Goal: Task Accomplishment & Management: Manage account settings

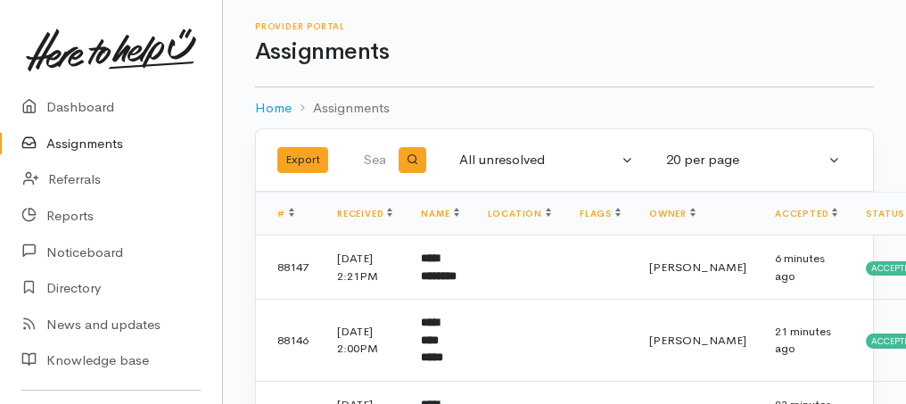
click at [91, 145] on link "Assignments" at bounding box center [111, 144] width 222 height 37
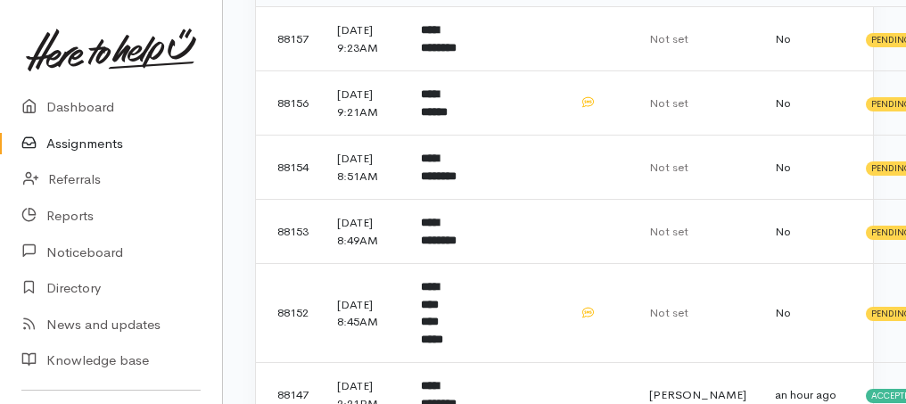
scroll to position [535, 0]
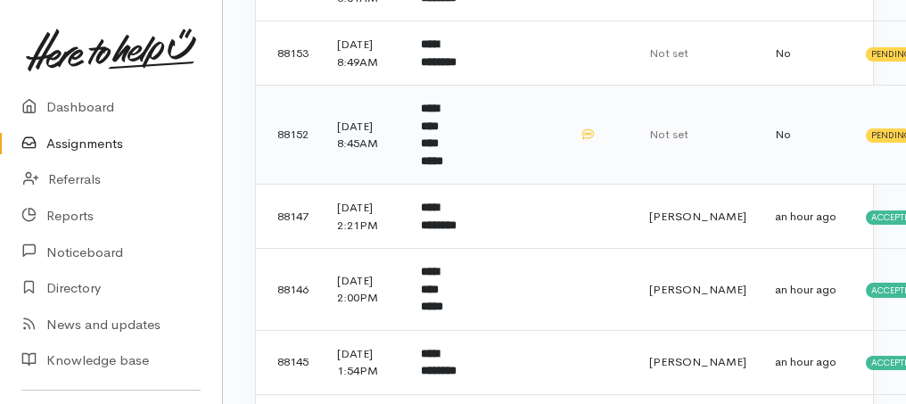
click at [443, 167] on b "**********" at bounding box center [432, 135] width 22 height 64
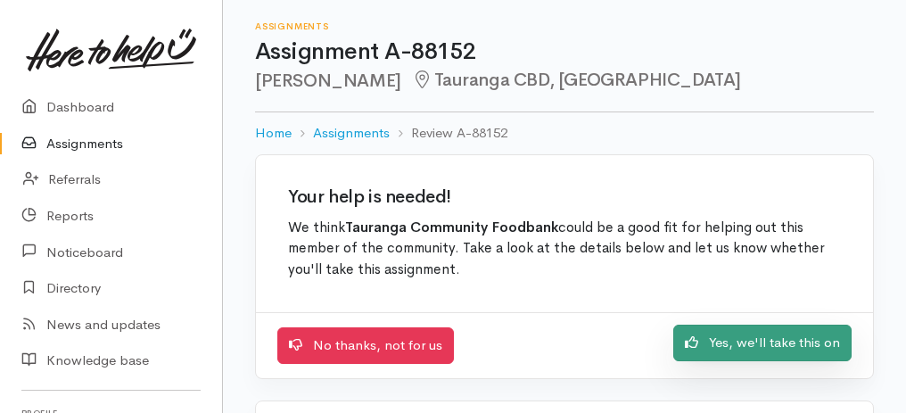
click at [758, 343] on link "Yes, we'll take this on" at bounding box center [763, 343] width 178 height 37
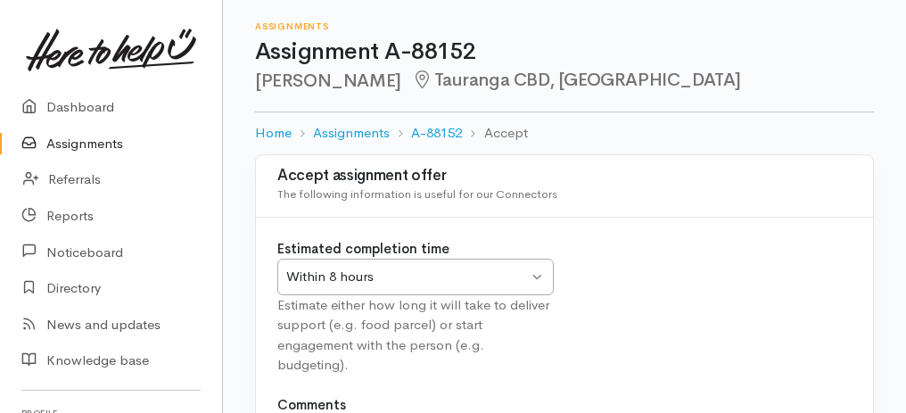
scroll to position [222, 0]
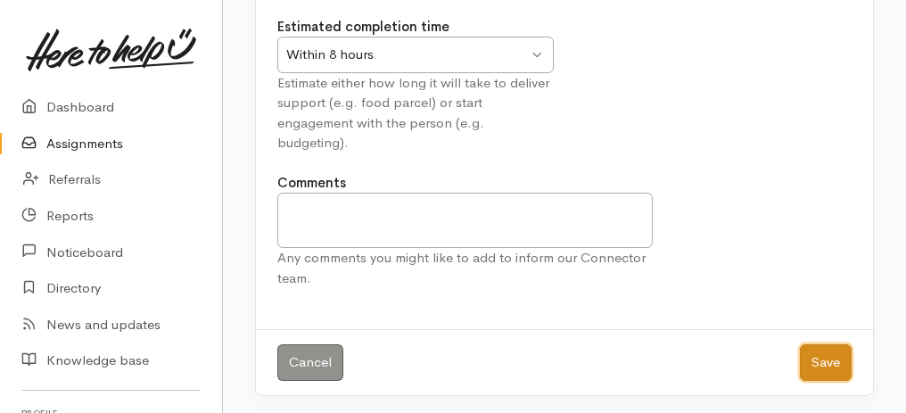
click at [840, 359] on button "Save" at bounding box center [826, 362] width 52 height 37
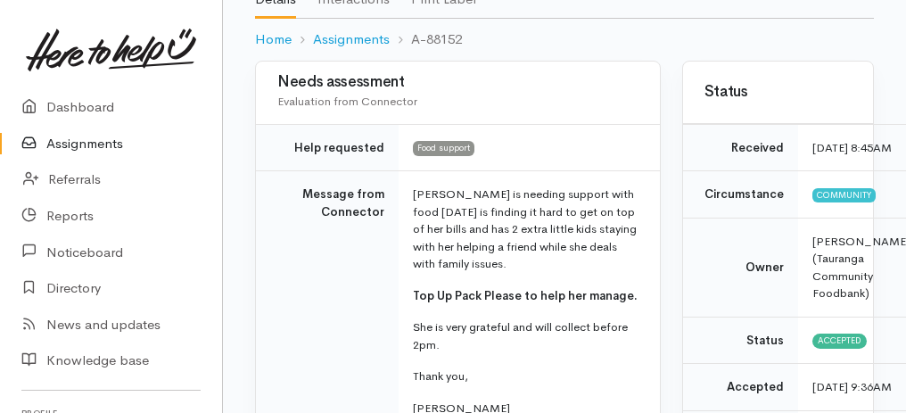
scroll to position [237, 0]
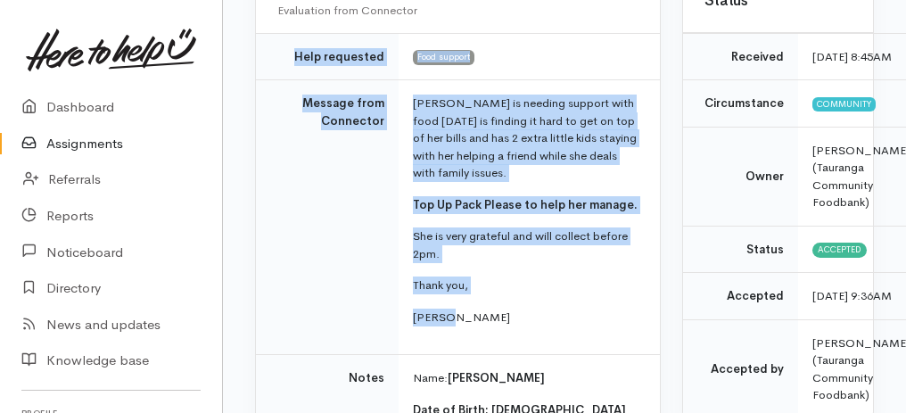
drag, startPoint x: 293, startPoint y: 61, endPoint x: 527, endPoint y: 337, distance: 362.7
copy tbody "Help requested Food support Message from Connector Jaz is needing support with …"
click at [606, 277] on p "Thank you," at bounding box center [526, 286] width 226 height 18
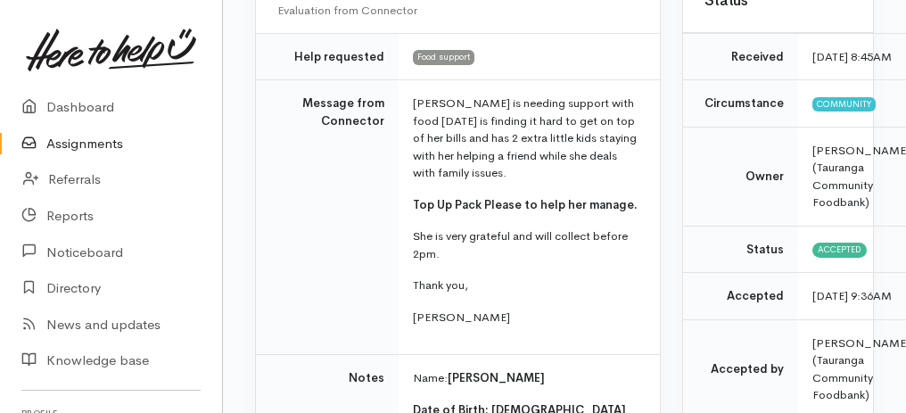
scroll to position [416, 0]
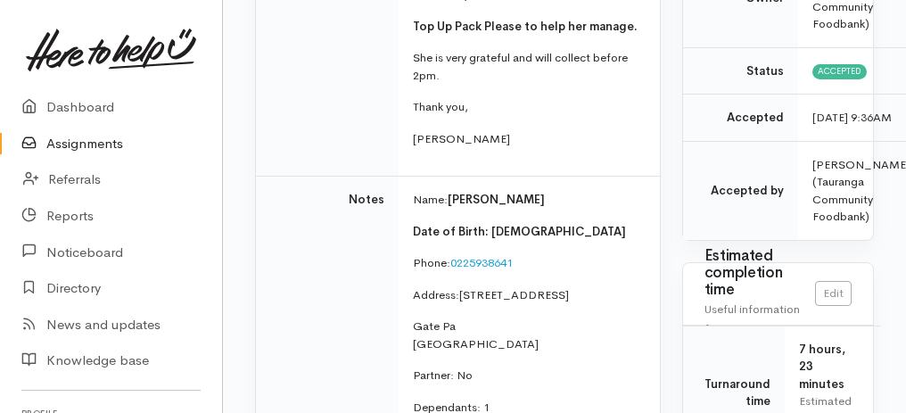
click at [111, 142] on link "Assignments" at bounding box center [111, 144] width 222 height 37
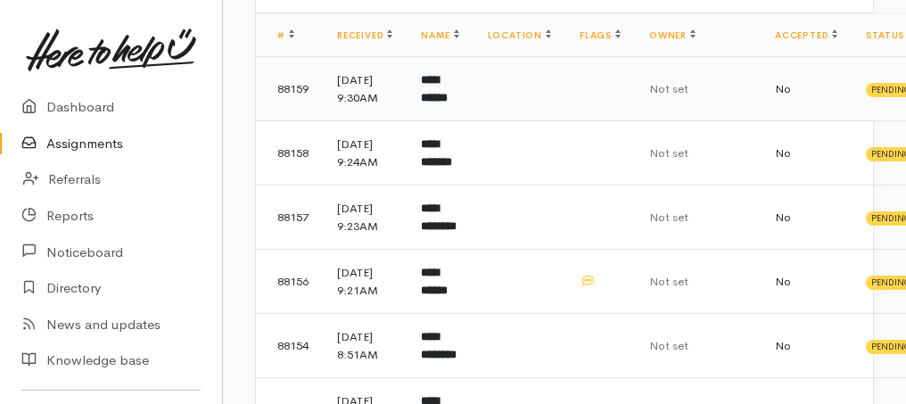
scroll to position [416, 0]
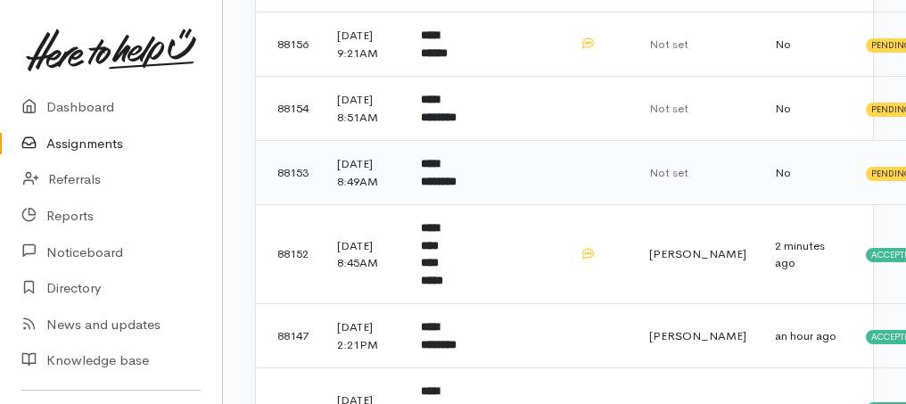
click at [435, 187] on b "**********" at bounding box center [439, 172] width 36 height 29
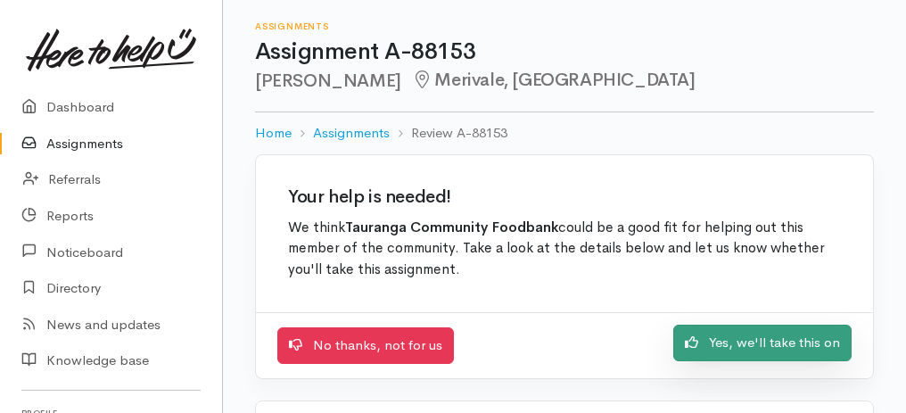
click at [815, 345] on link "Yes, we'll take this on" at bounding box center [763, 343] width 178 height 37
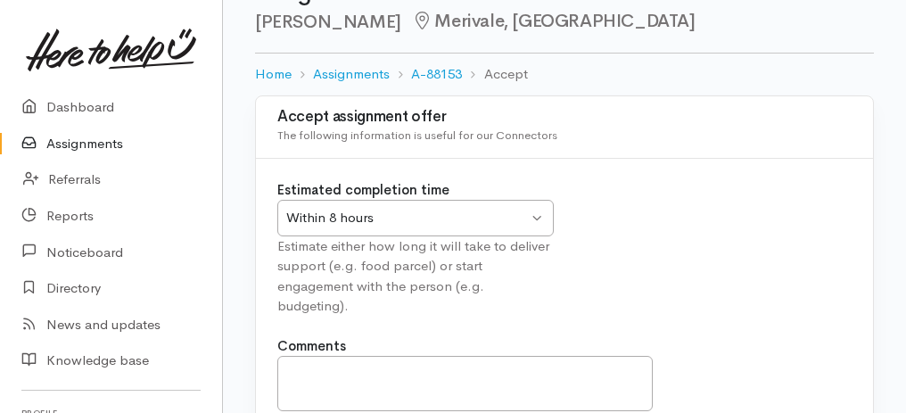
scroll to position [222, 0]
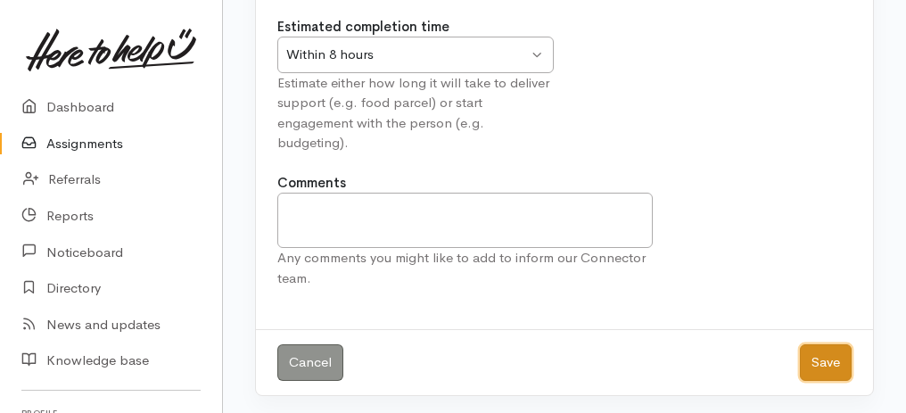
click at [834, 363] on button "Save" at bounding box center [826, 362] width 52 height 37
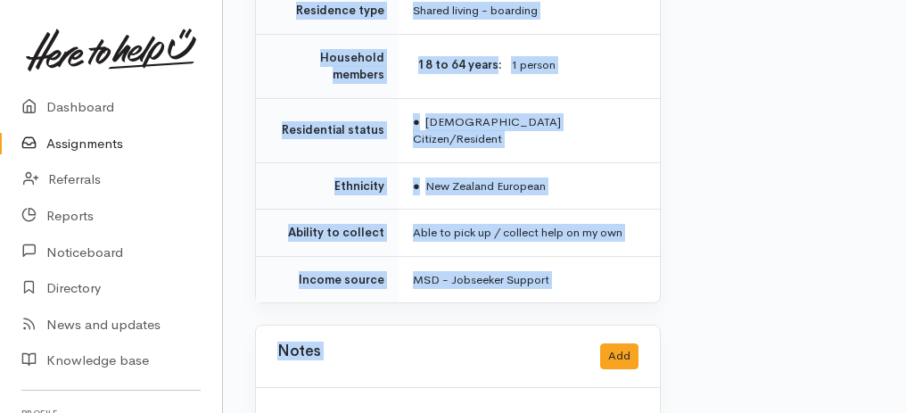
scroll to position [1614, 0]
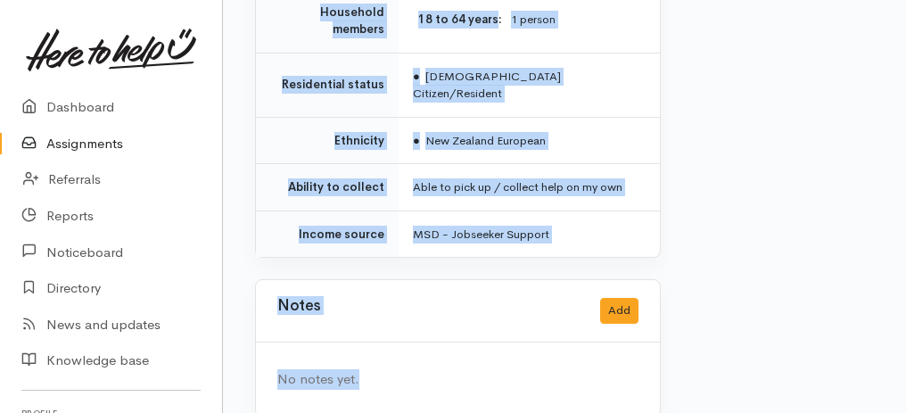
drag, startPoint x: 261, startPoint y: 144, endPoint x: 497, endPoint y: 421, distance: 363.9
copy div "**********"
click at [392, 371] on div "No notes yet." at bounding box center [458, 380] width 404 height 74
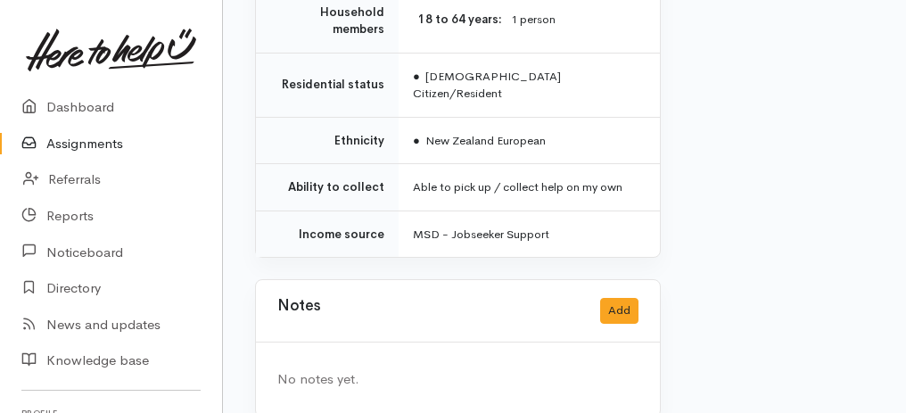
click at [88, 145] on link "Assignments" at bounding box center [111, 144] width 222 height 37
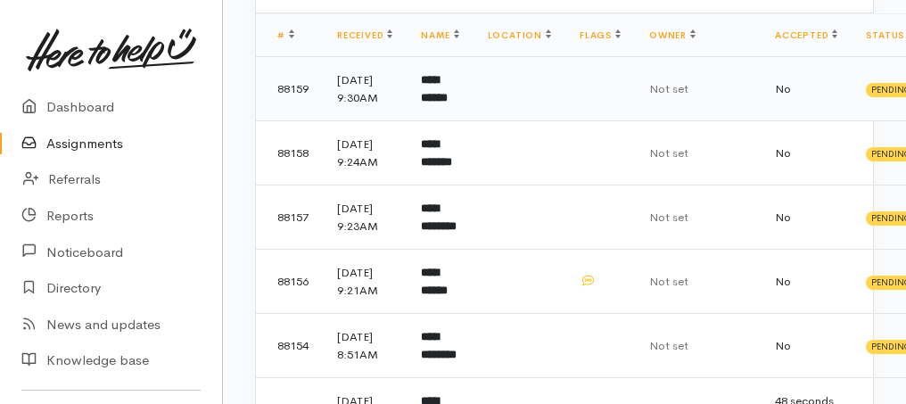
scroll to position [416, 0]
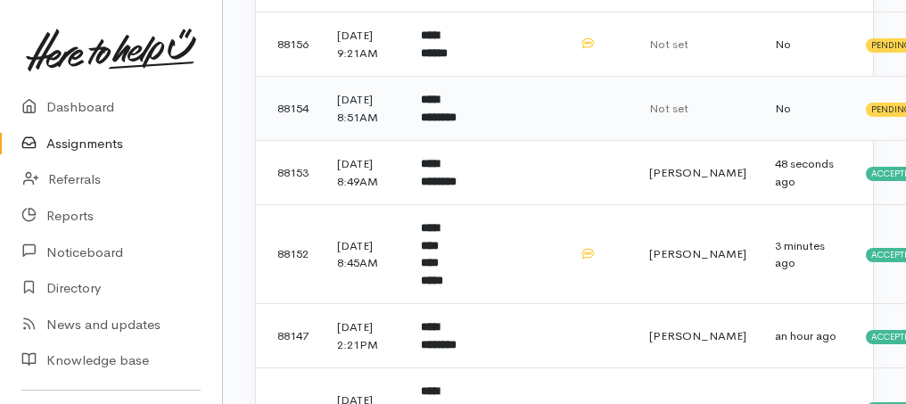
click at [446, 123] on b "**********" at bounding box center [439, 108] width 36 height 29
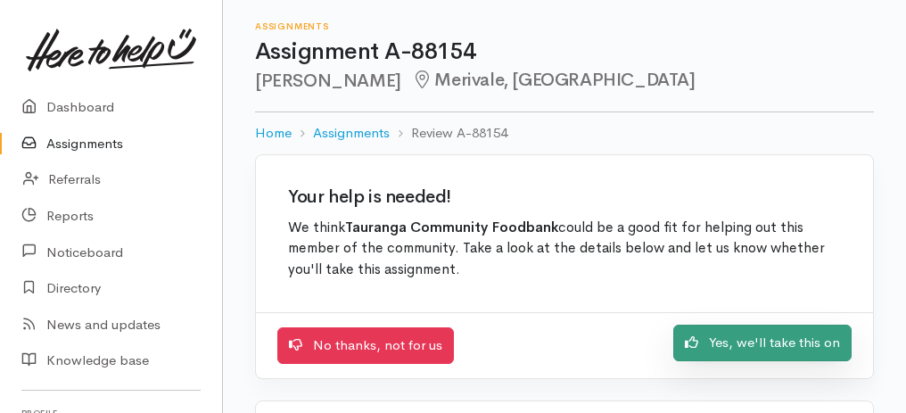
click at [720, 332] on link "Yes, we'll take this on" at bounding box center [763, 343] width 178 height 37
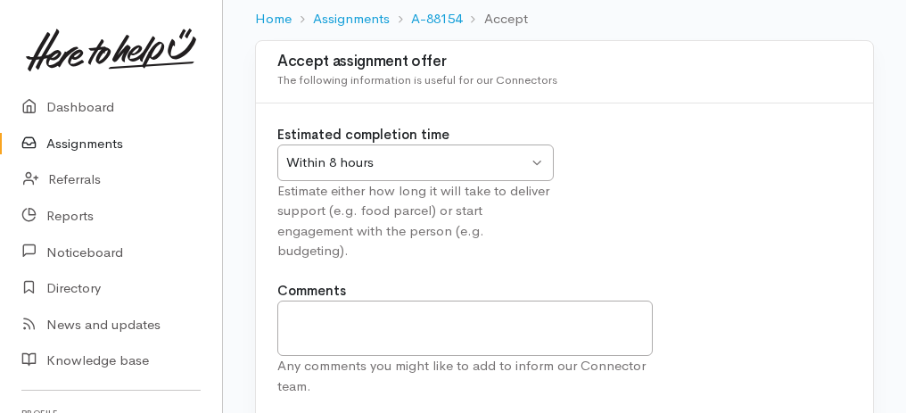
scroll to position [222, 0]
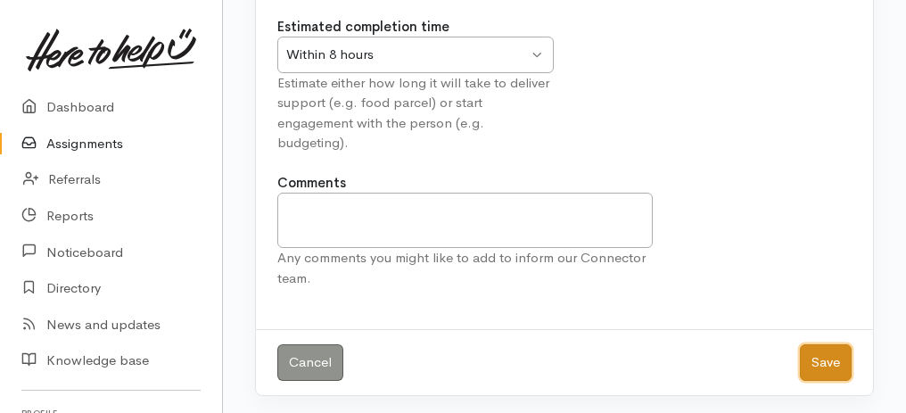
click at [817, 364] on button "Save" at bounding box center [826, 362] width 52 height 37
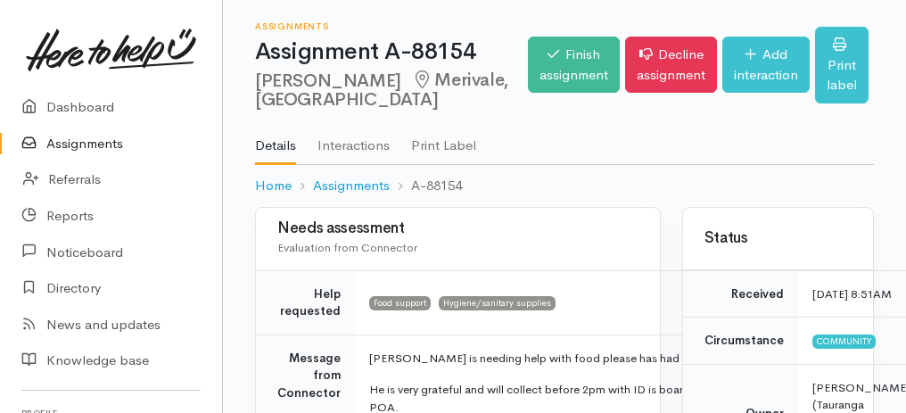
click at [103, 141] on link "Assignments" at bounding box center [111, 144] width 222 height 37
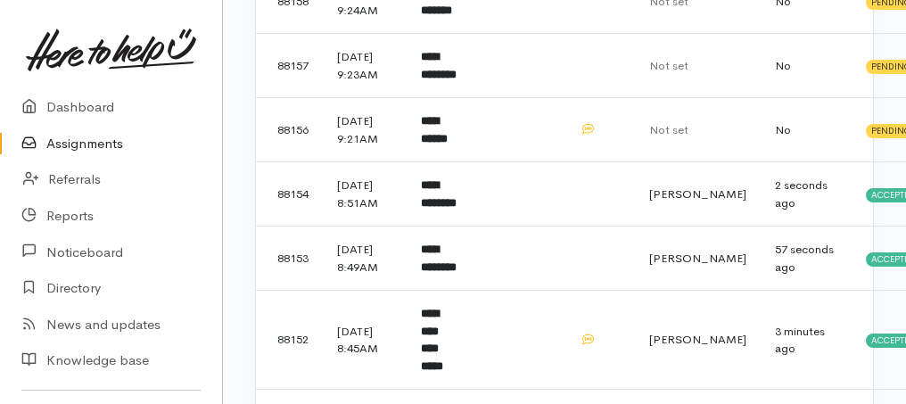
scroll to position [357, 0]
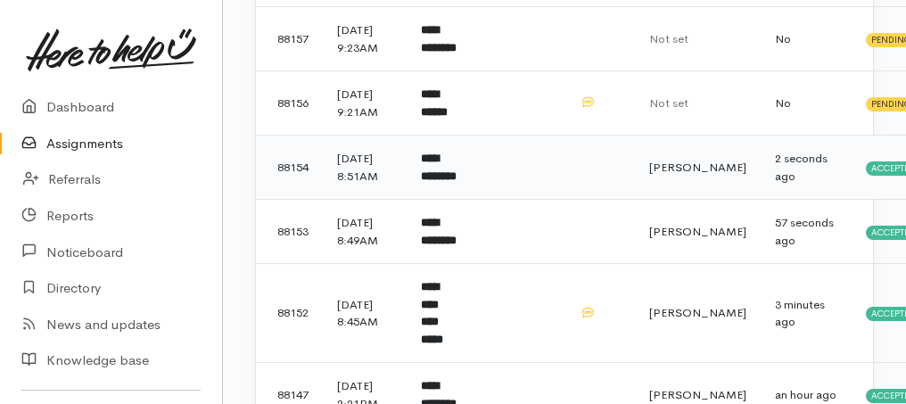
click at [429, 182] on b "**********" at bounding box center [439, 167] width 36 height 29
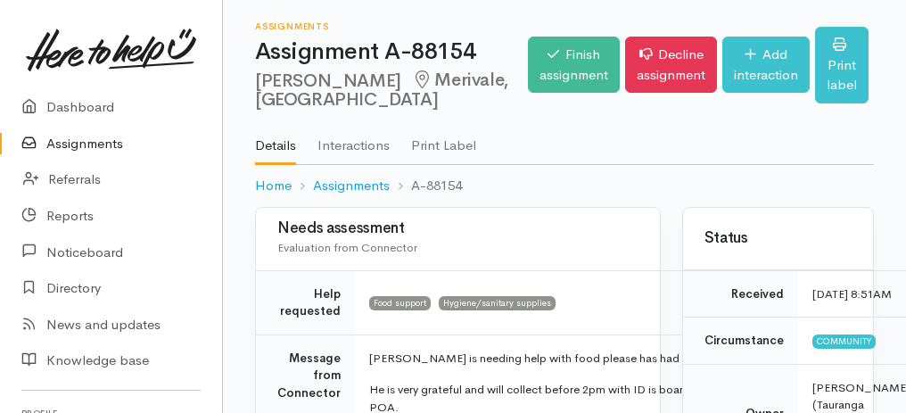
scroll to position [178, 0]
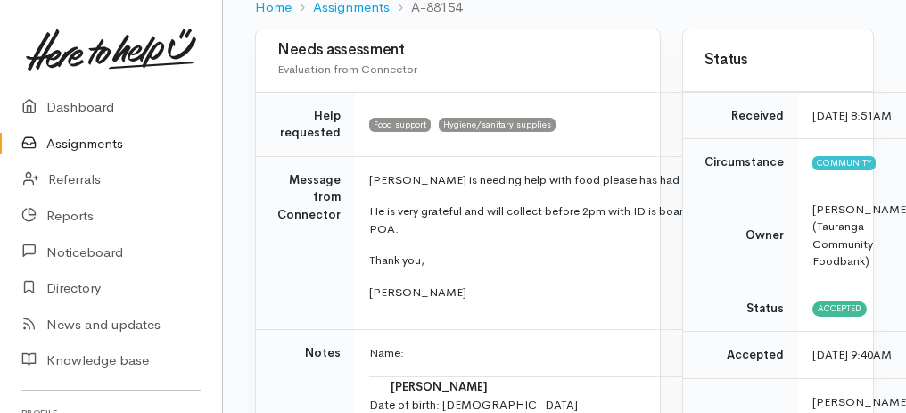
click at [87, 145] on link "Assignments" at bounding box center [111, 144] width 222 height 37
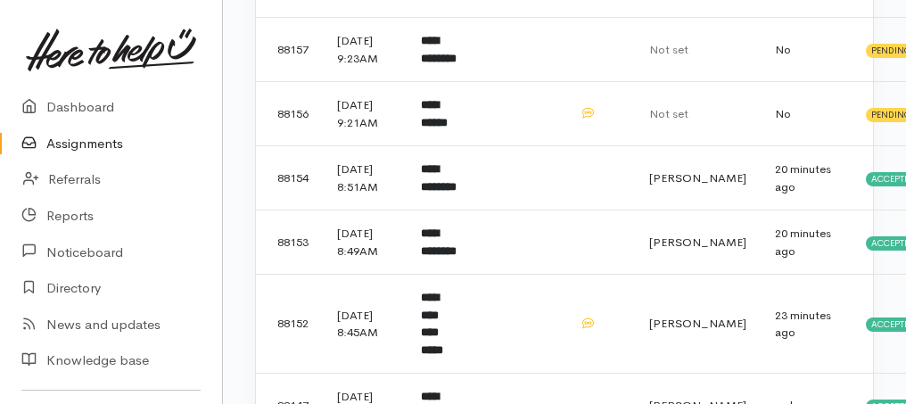
scroll to position [476, 0]
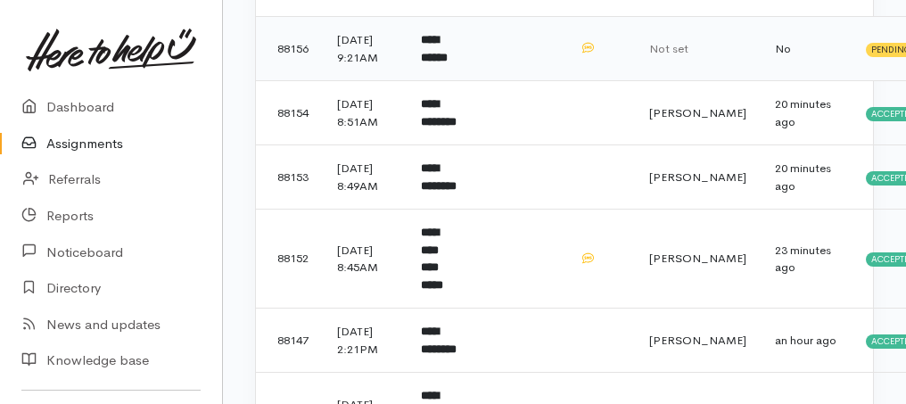
click at [436, 63] on b "**********" at bounding box center [434, 48] width 27 height 29
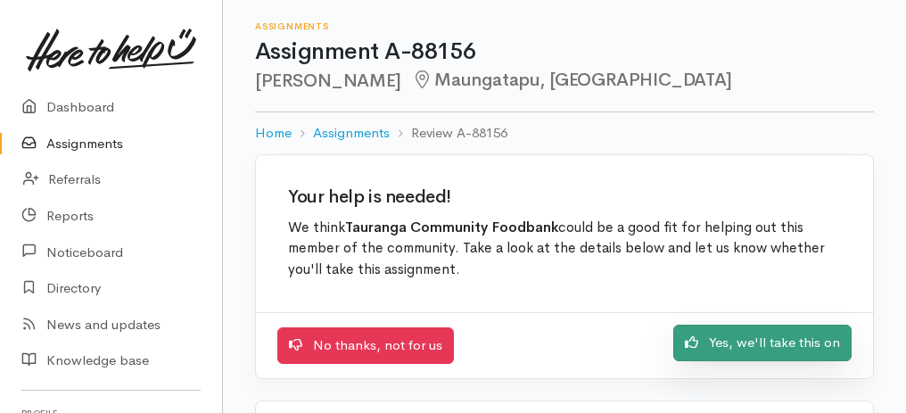
click at [769, 335] on link "Yes, we'll take this on" at bounding box center [763, 343] width 178 height 37
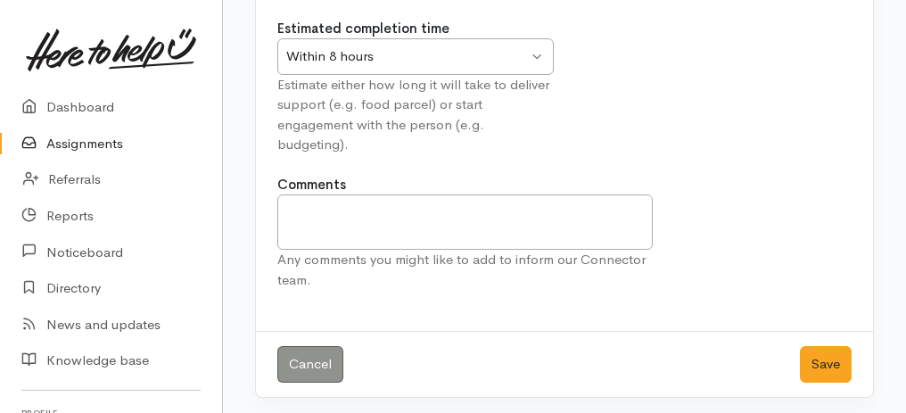
scroll to position [222, 0]
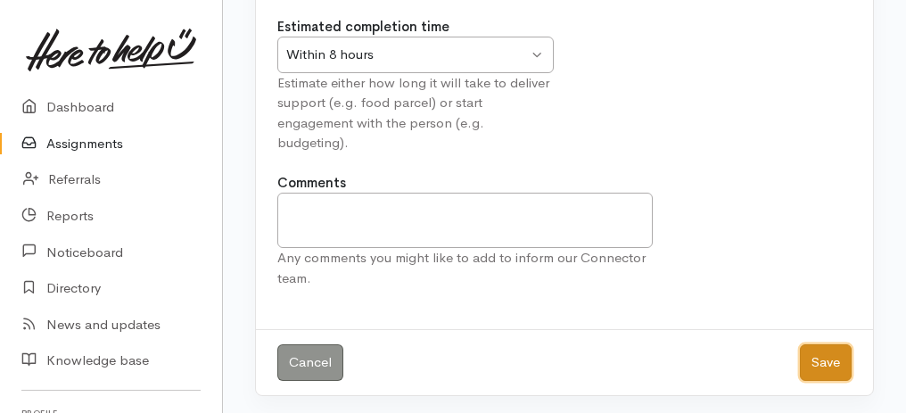
click at [830, 359] on button "Save" at bounding box center [826, 362] width 52 height 37
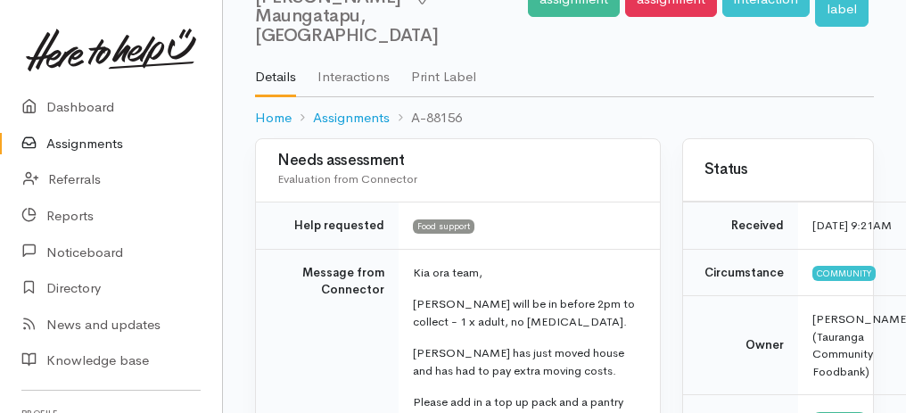
scroll to position [178, 0]
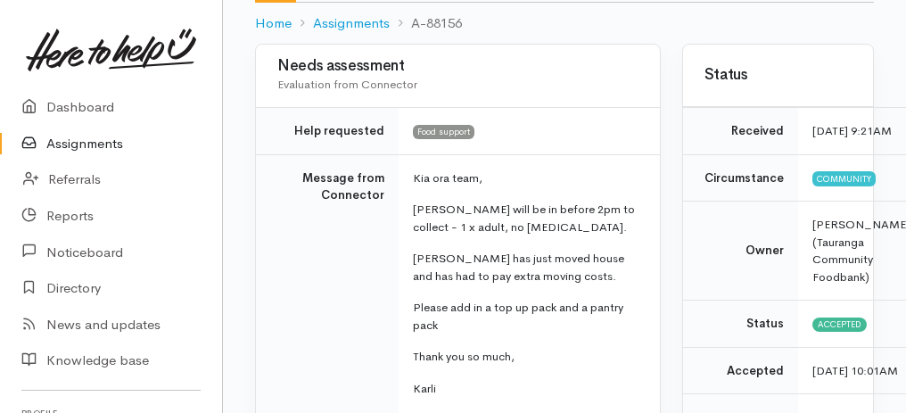
drag, startPoint x: 266, startPoint y: 79, endPoint x: 486, endPoint y: 384, distance: 375.7
copy div "Evaluation from Connector Help requested Food support Message from Connector Ki…"
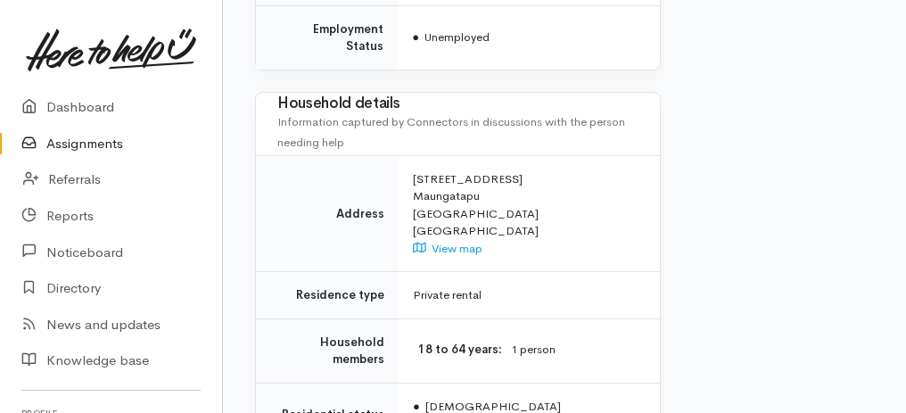
scroll to position [1665, 0]
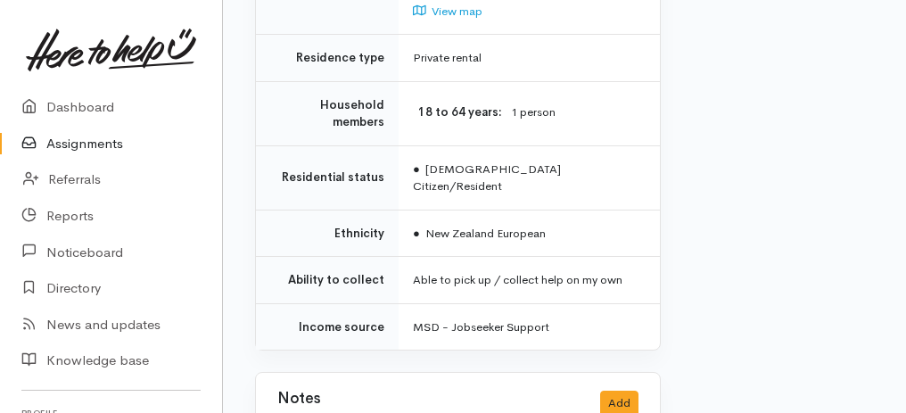
click at [93, 144] on link "Assignments" at bounding box center [111, 144] width 222 height 37
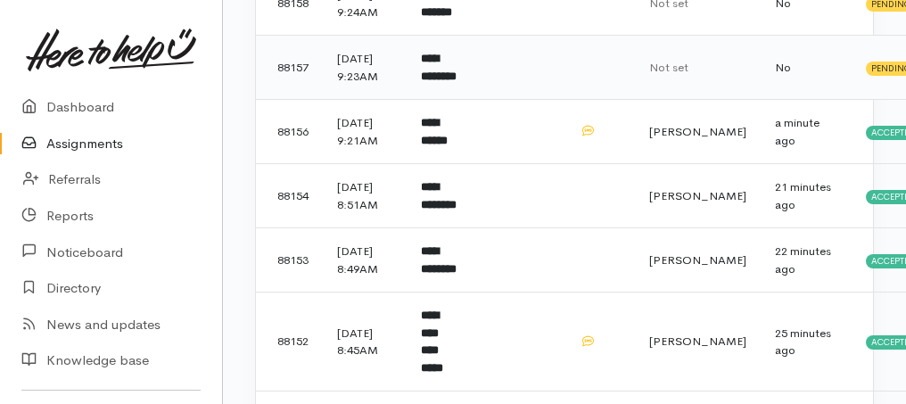
scroll to position [416, 0]
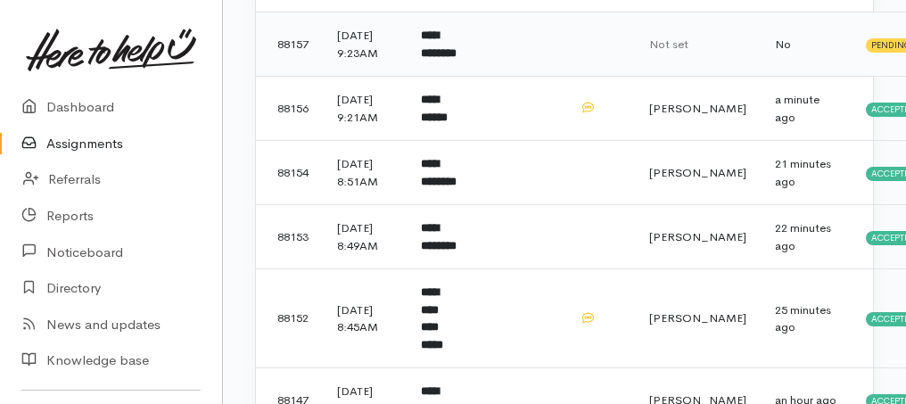
click at [438, 59] on b "**********" at bounding box center [439, 43] width 36 height 29
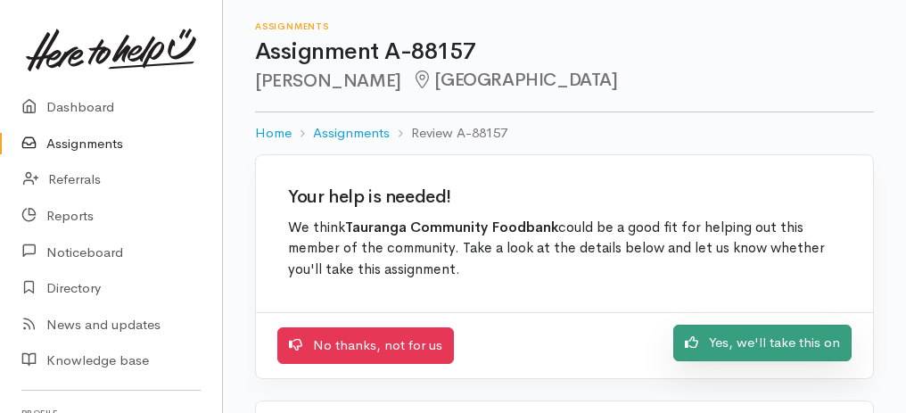
click at [791, 342] on link "Yes, we'll take this on" at bounding box center [763, 343] width 178 height 37
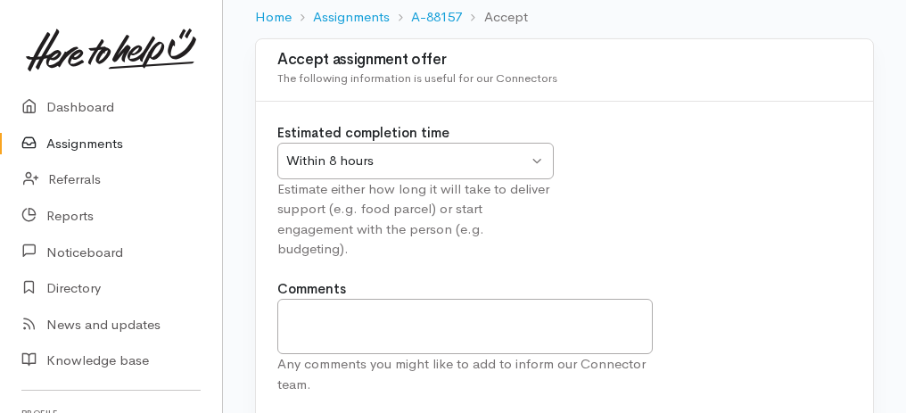
scroll to position [222, 0]
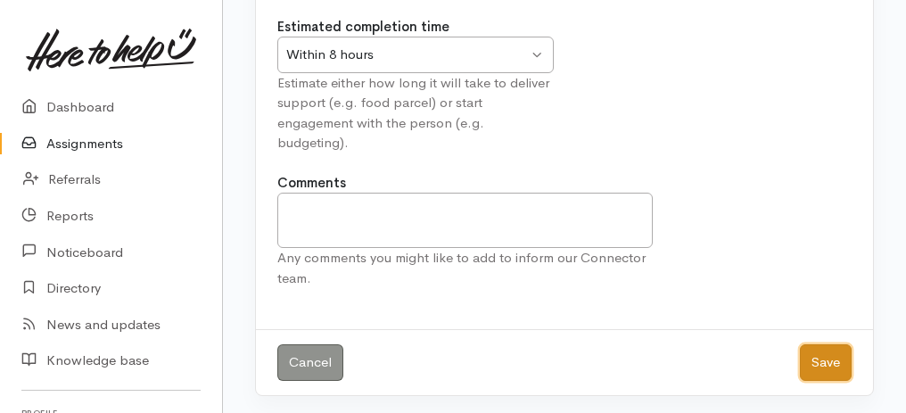
click at [815, 360] on button "Save" at bounding box center [826, 362] width 52 height 37
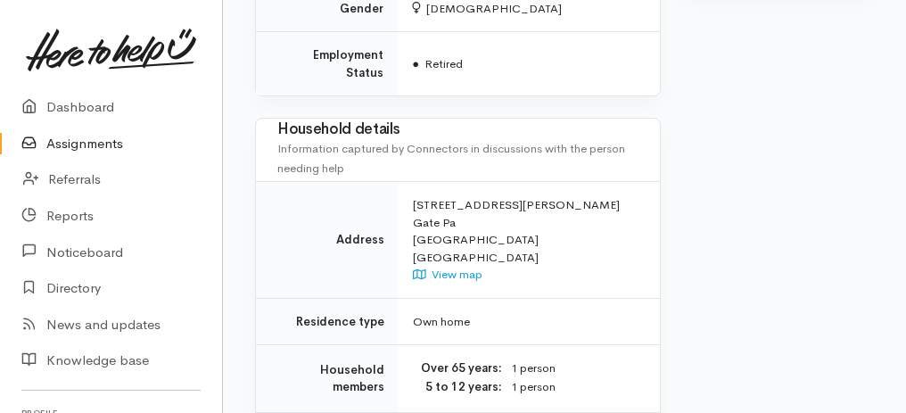
scroll to position [1622, 0]
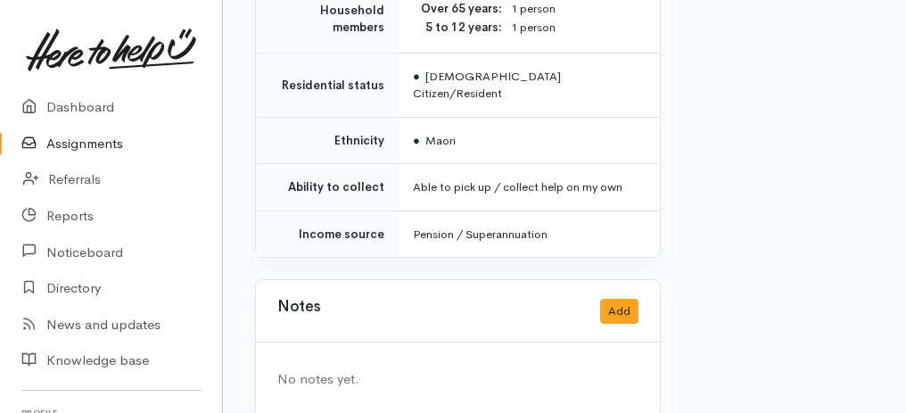
drag, startPoint x: 255, startPoint y: 77, endPoint x: 414, endPoint y: 431, distance: 388.2
copy div "**********"
click at [501, 343] on div "No notes yet." at bounding box center [458, 380] width 404 height 74
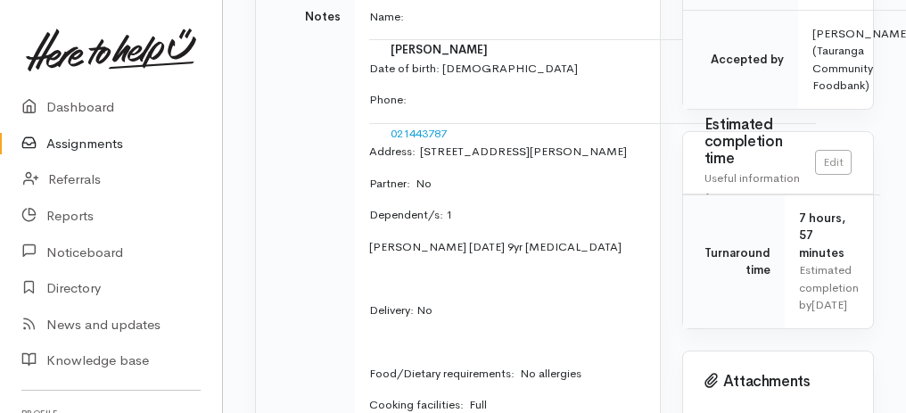
scroll to position [551, 0]
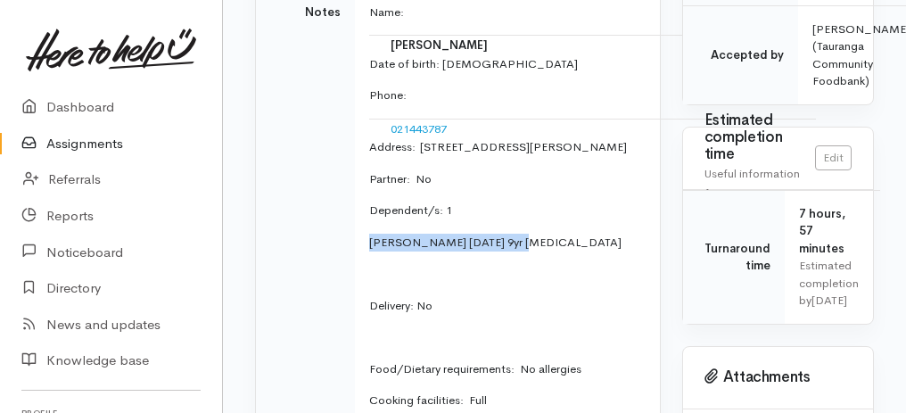
drag, startPoint x: 362, startPoint y: 261, endPoint x: 509, endPoint y: 261, distance: 146.3
click at [509, 261] on td "Name: Janie Bowring Date of birth: 28/7/1957 Phone:  021443787 Address:  89 Hyn…" at bounding box center [596, 228] width 483 height 481
copy p "Jahzaria Bowring 25/10/16"
click at [100, 140] on link "Assignments" at bounding box center [111, 144] width 222 height 37
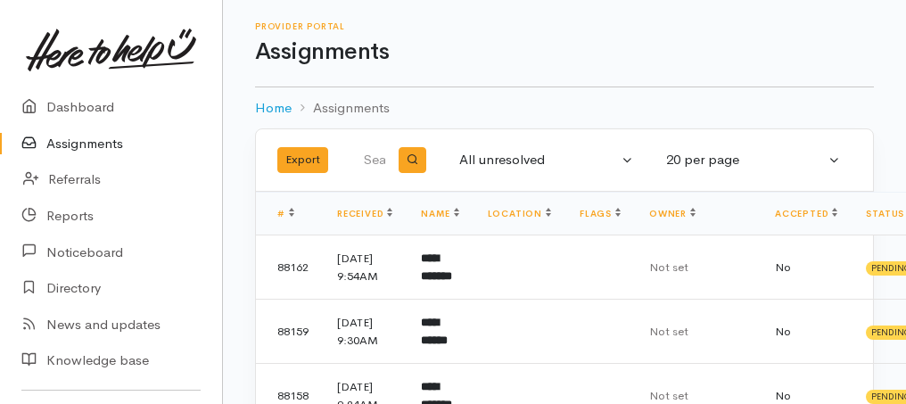
click at [95, 136] on link "Assignments" at bounding box center [111, 144] width 222 height 37
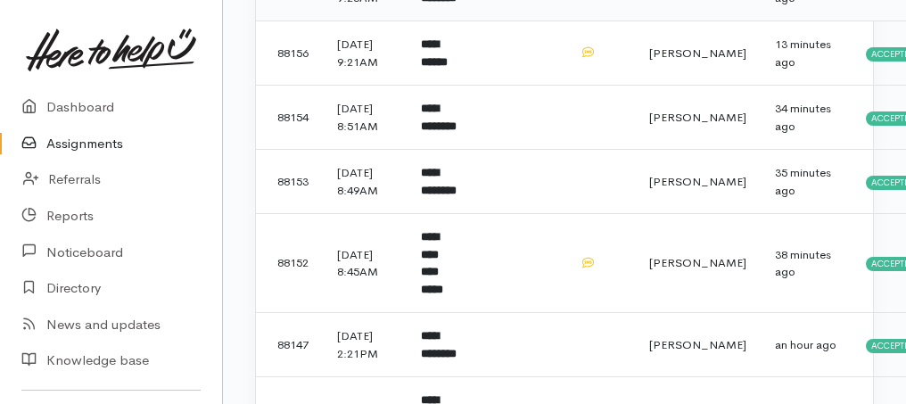
scroll to position [357, 0]
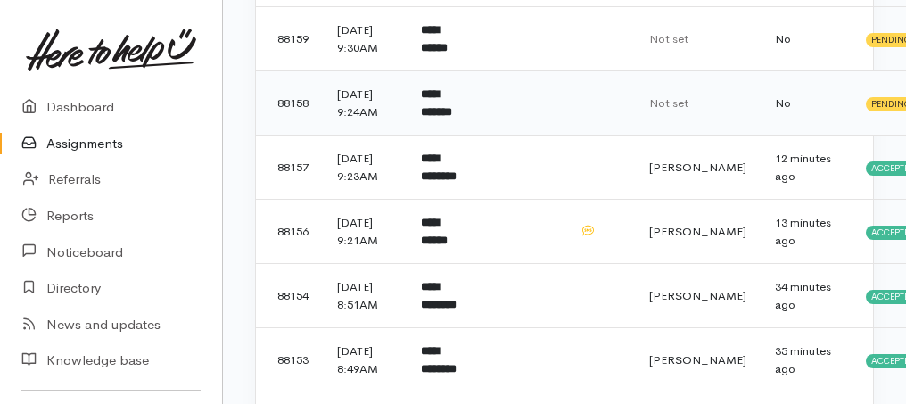
click at [441, 118] on b "**********" at bounding box center [436, 102] width 31 height 29
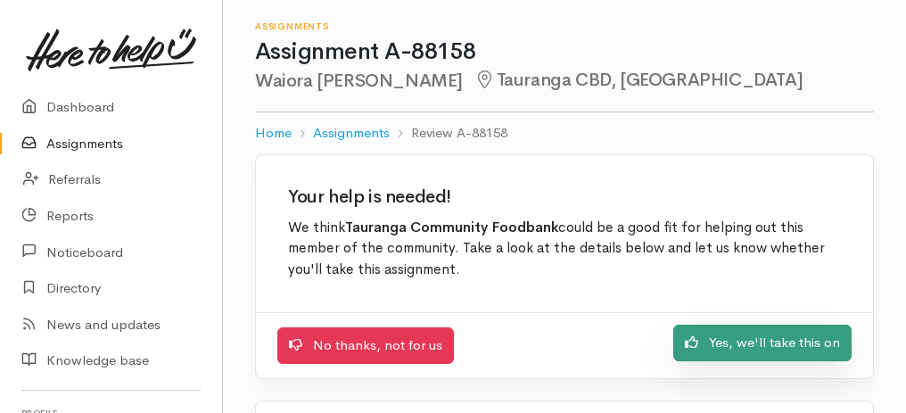
click at [804, 340] on link "Yes, we'll take this on" at bounding box center [763, 343] width 178 height 37
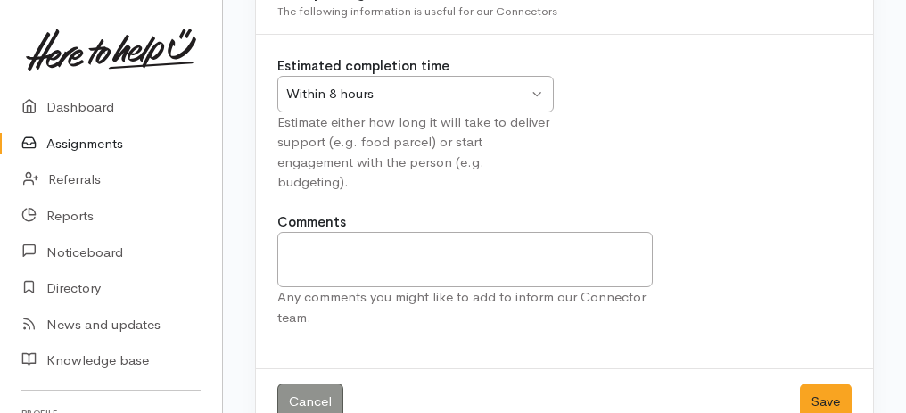
scroll to position [222, 0]
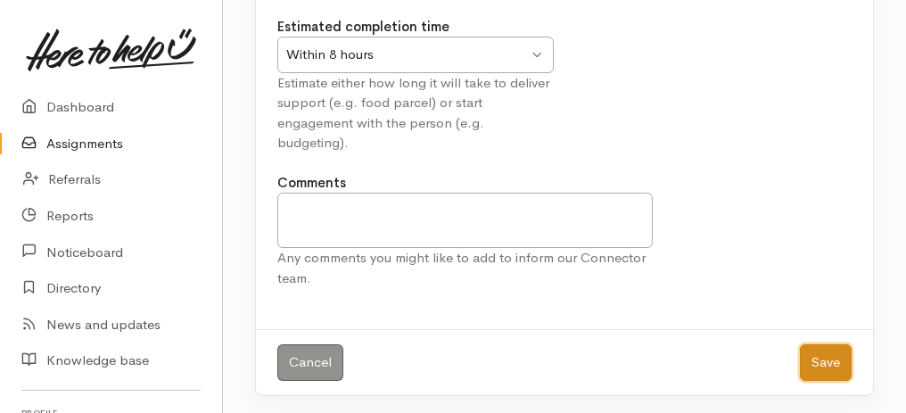
click at [828, 344] on button "Save" at bounding box center [826, 362] width 52 height 37
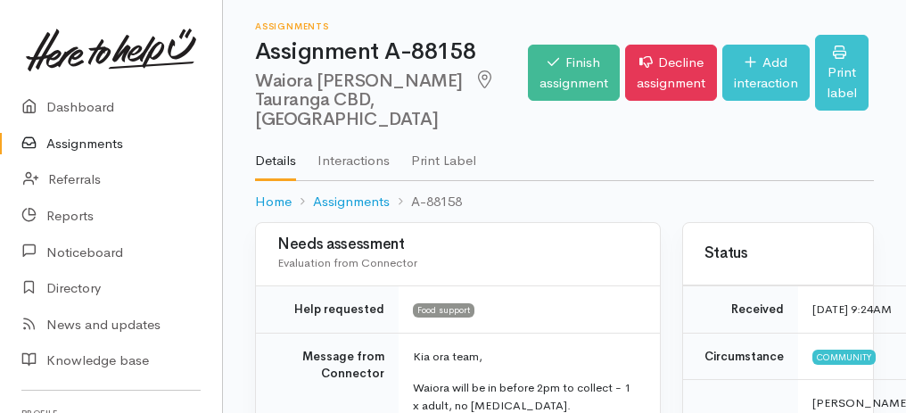
click at [105, 138] on link "Assignments" at bounding box center [111, 144] width 222 height 37
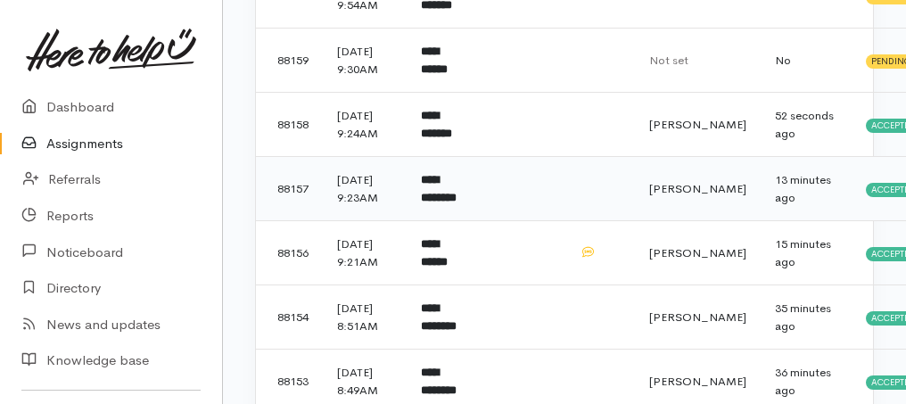
scroll to position [237, 0]
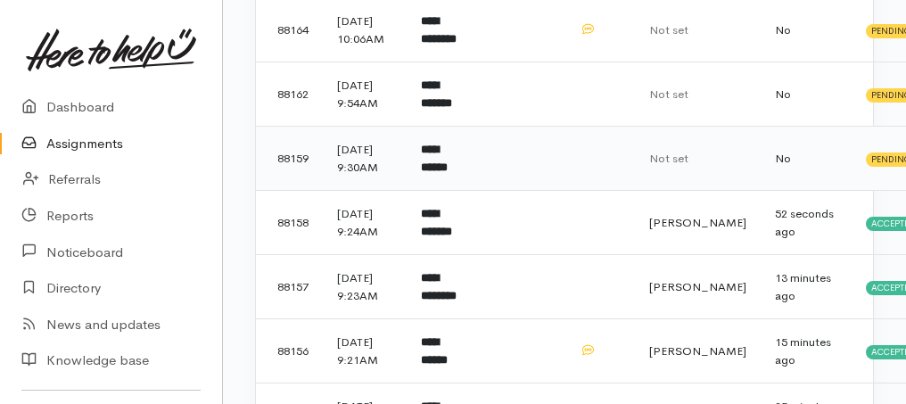
click at [447, 173] on b "**********" at bounding box center [434, 158] width 27 height 29
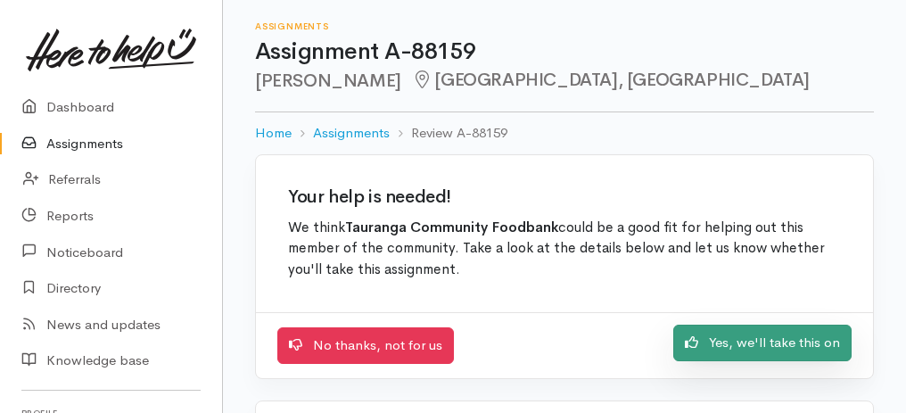
click at [801, 355] on link "Yes, we'll take this on" at bounding box center [763, 343] width 178 height 37
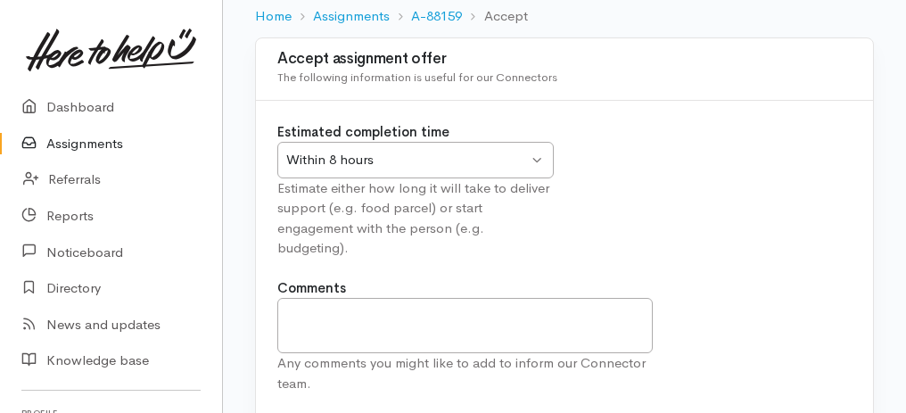
scroll to position [222, 0]
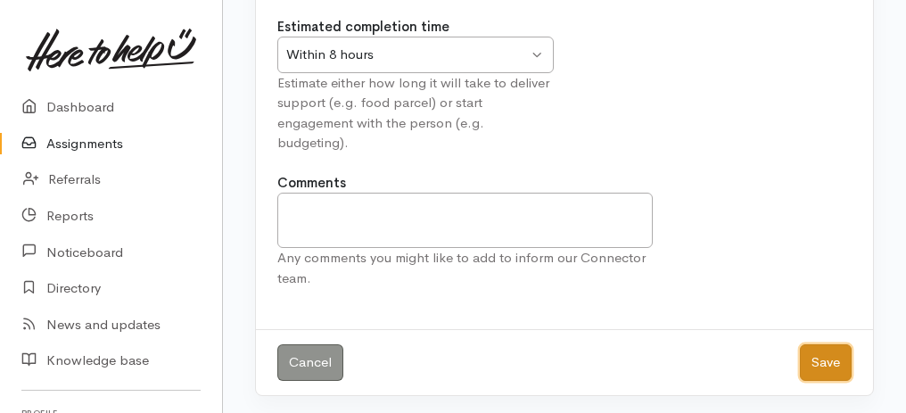
click at [838, 368] on button "Save" at bounding box center [826, 362] width 52 height 37
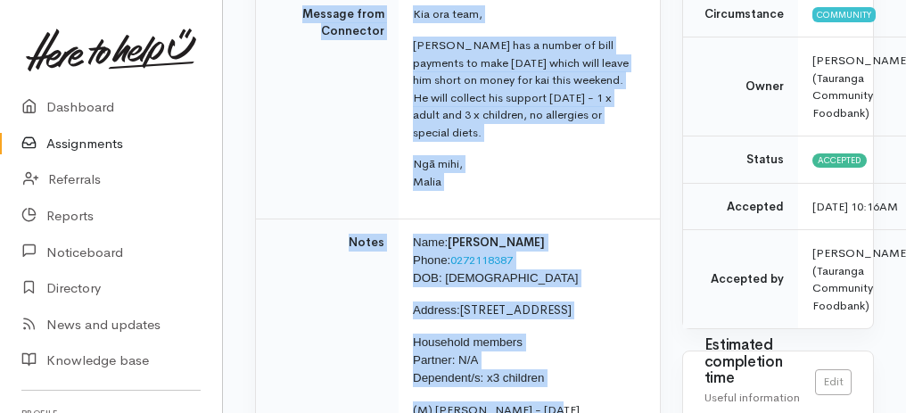
scroll to position [345, 0]
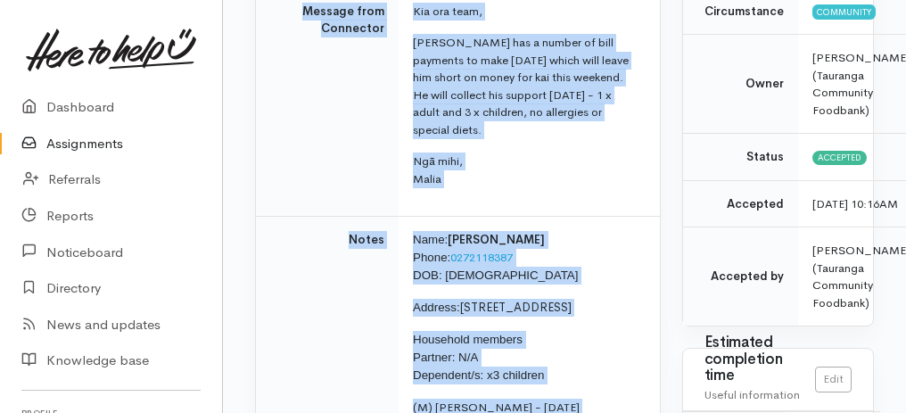
drag, startPoint x: 266, startPoint y: 47, endPoint x: 544, endPoint y: 404, distance: 452.6
copy div "ome Assignments A-88159 Take over Assignment : A-88159 This assignment is curre…"
click at [487, 282] on td "Name: Andre Smyth Phone: 0272118387 DOB: 17/06/1988 Address: 5 Paki Ct, Papamoa…" at bounding box center [529, 391] width 261 height 349
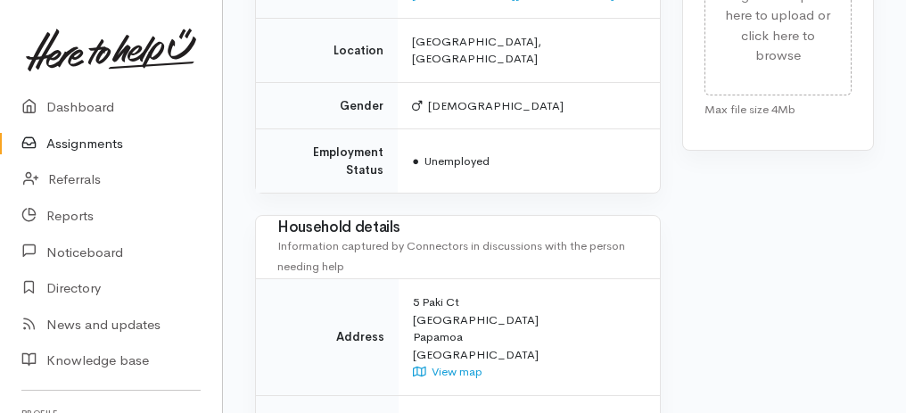
scroll to position [1357, 0]
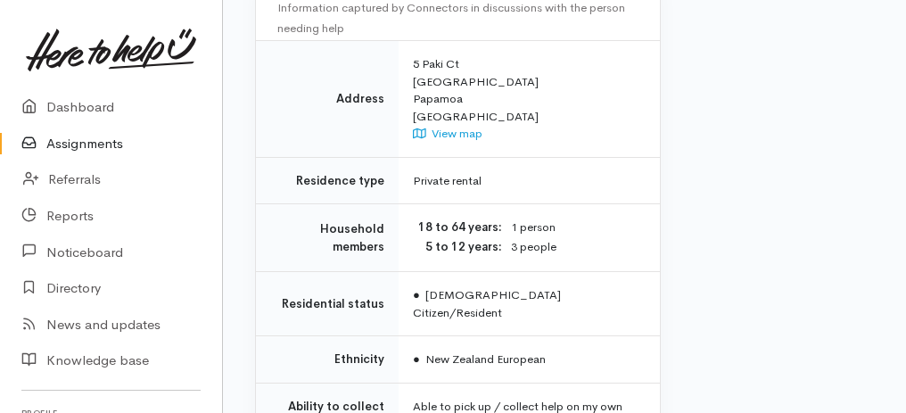
click at [79, 145] on link "Assignments" at bounding box center [111, 144] width 222 height 37
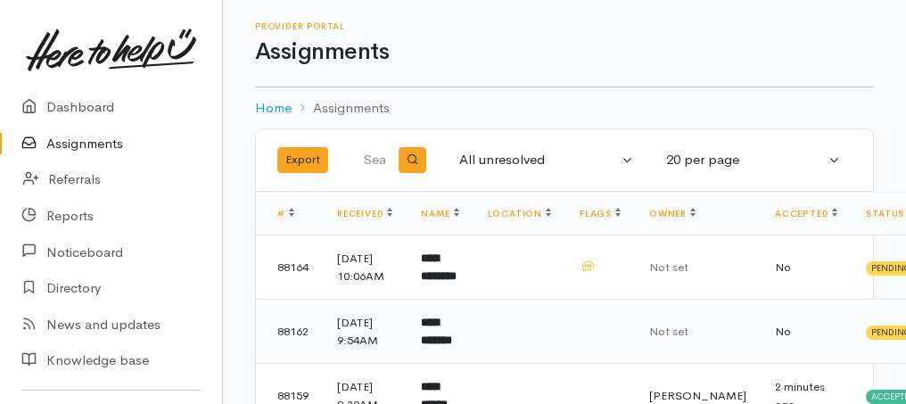
scroll to position [297, 0]
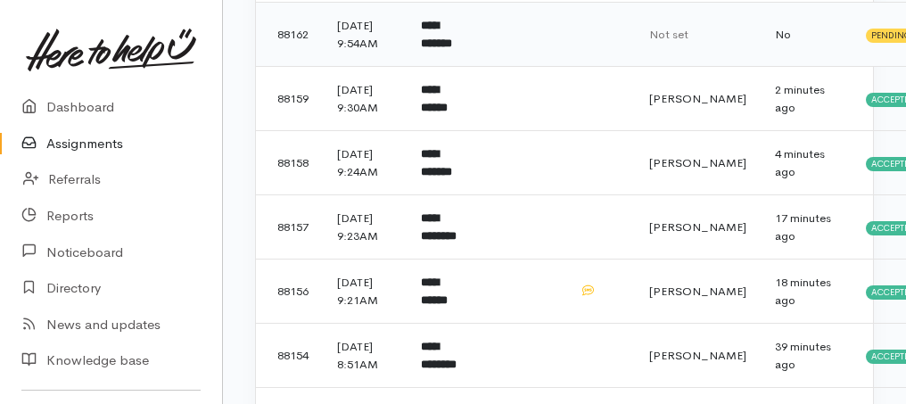
click at [450, 49] on b "**********" at bounding box center [436, 34] width 31 height 29
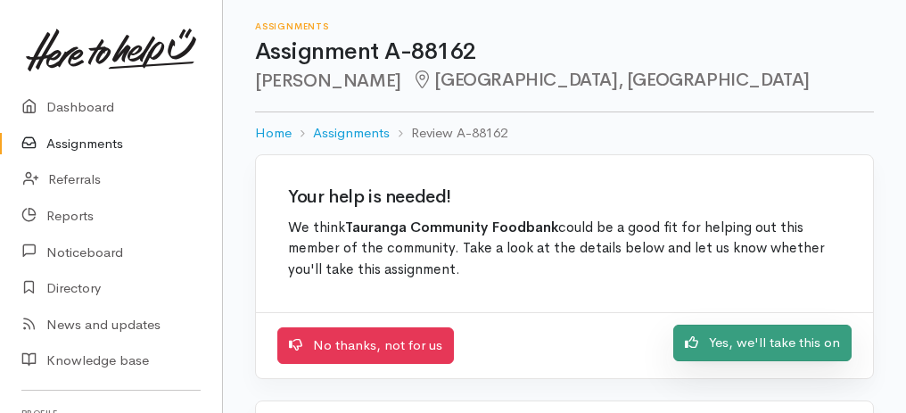
click at [781, 348] on link "Yes, we'll take this on" at bounding box center [763, 343] width 178 height 37
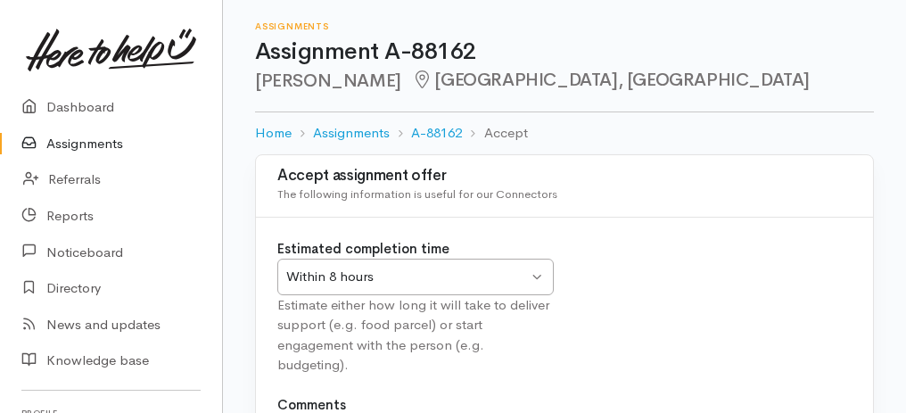
scroll to position [222, 0]
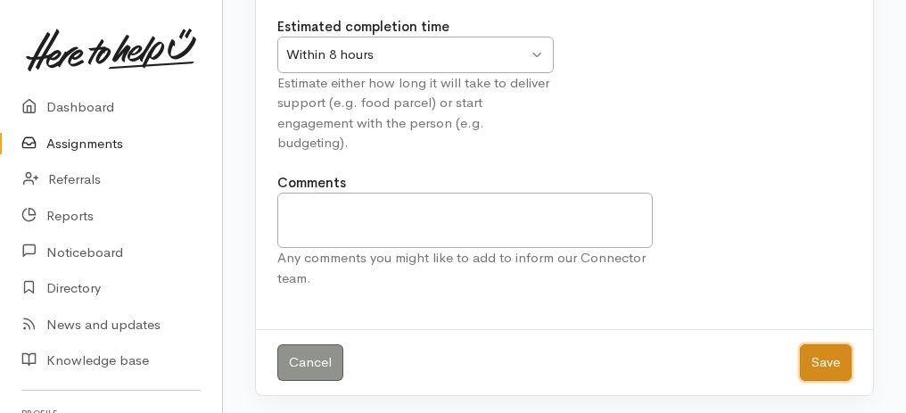
click at [811, 360] on button "Save" at bounding box center [826, 362] width 52 height 37
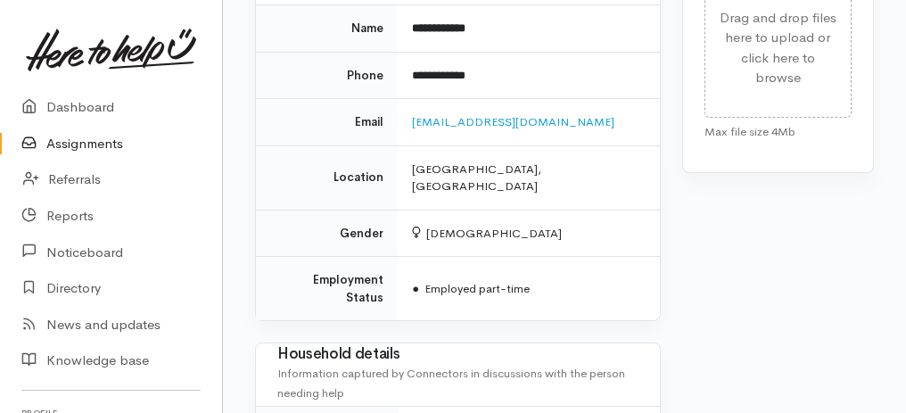
scroll to position [1477, 0]
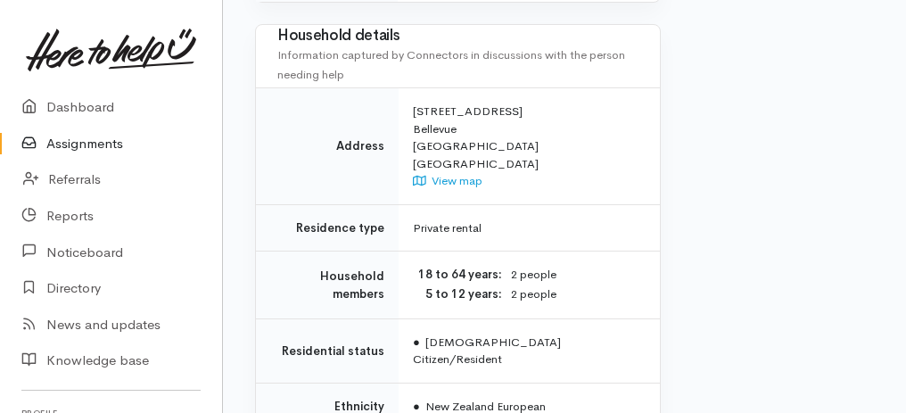
drag, startPoint x: 256, startPoint y: 178, endPoint x: 512, endPoint y: 441, distance: 367.2
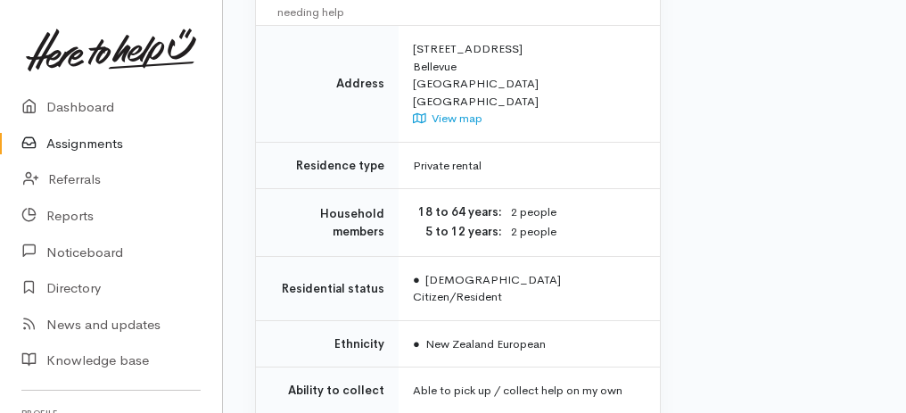
copy div "**********"
click at [453, 368] on td "Able to pick up / collect help on my own" at bounding box center [529, 391] width 261 height 47
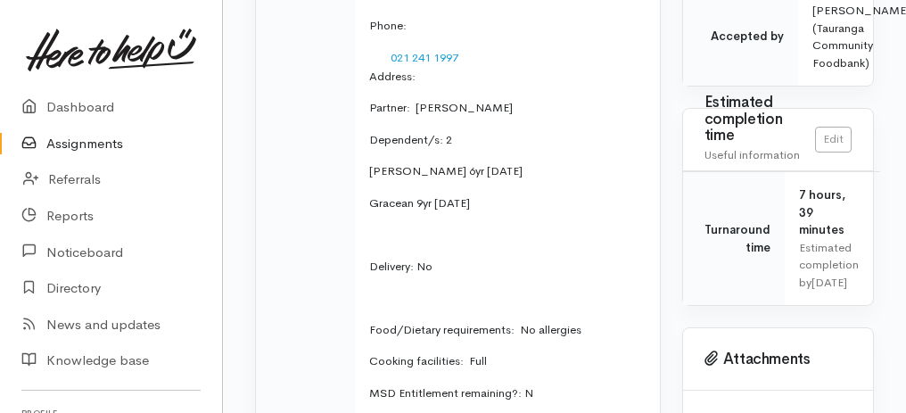
scroll to position [287, 0]
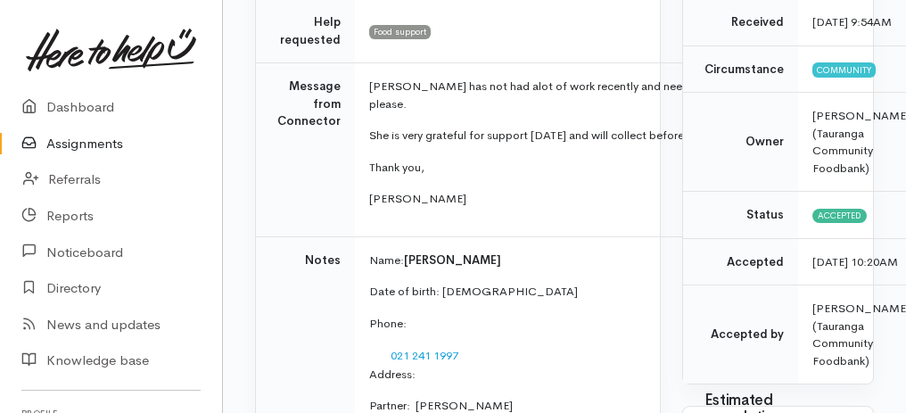
click at [98, 151] on link "Assignments" at bounding box center [111, 144] width 222 height 37
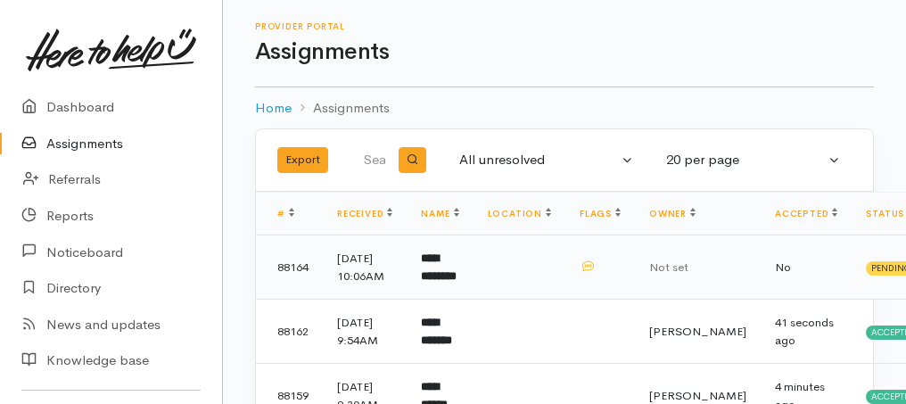
click at [451, 274] on td "**********" at bounding box center [440, 268] width 66 height 64
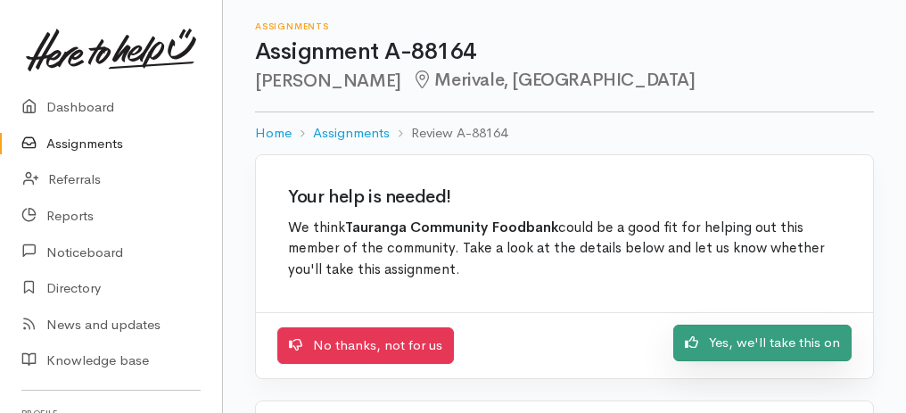
click at [731, 338] on link "Yes, we'll take this on" at bounding box center [763, 343] width 178 height 37
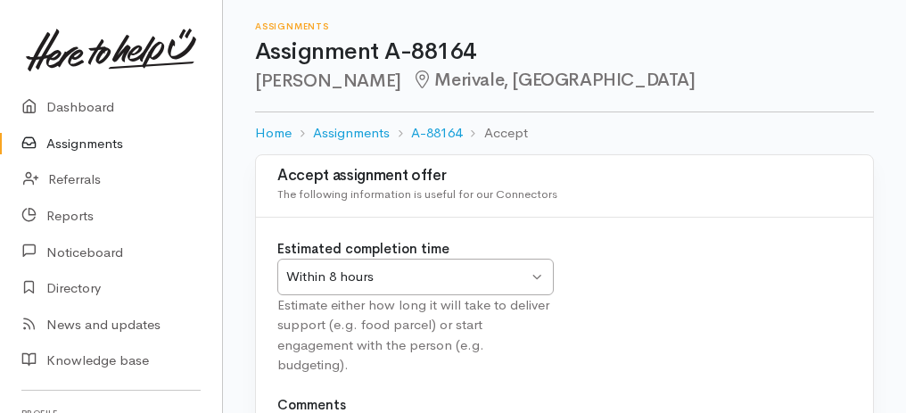
scroll to position [222, 0]
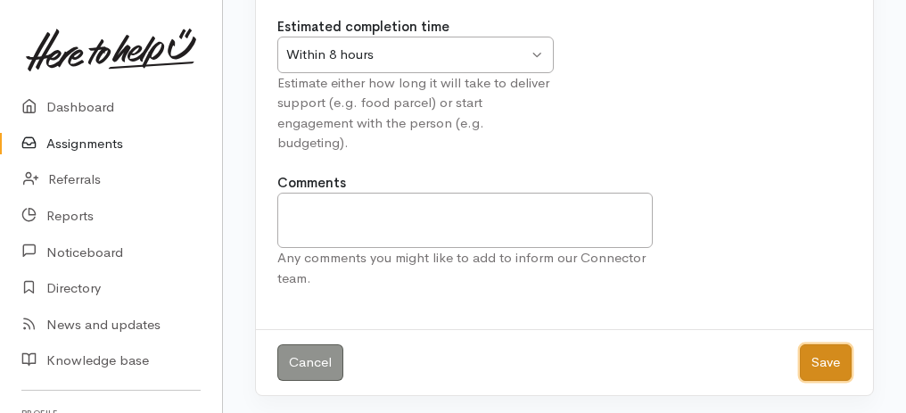
click at [838, 357] on button "Save" at bounding box center [826, 362] width 52 height 37
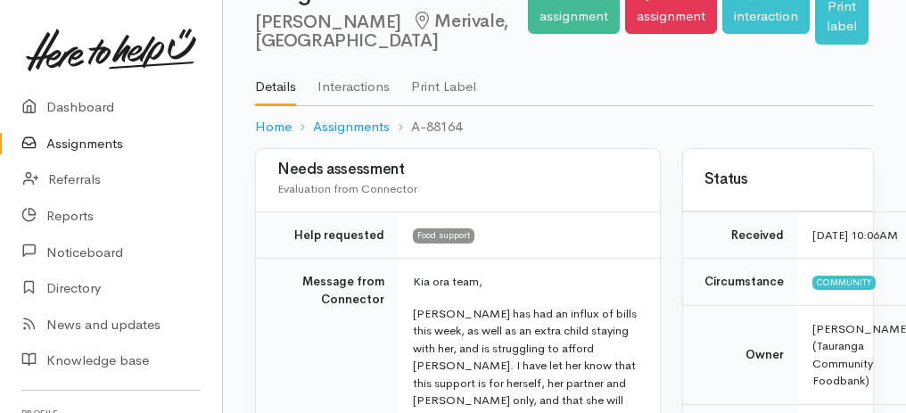
scroll to position [237, 0]
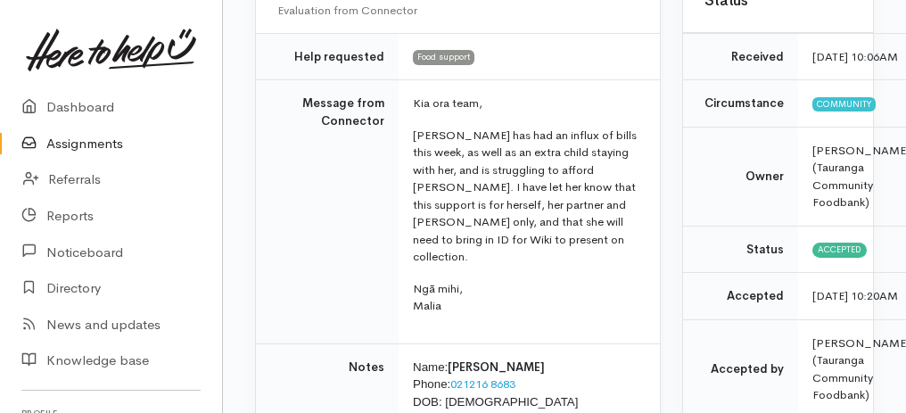
click at [72, 138] on link "Assignments" at bounding box center [111, 144] width 222 height 37
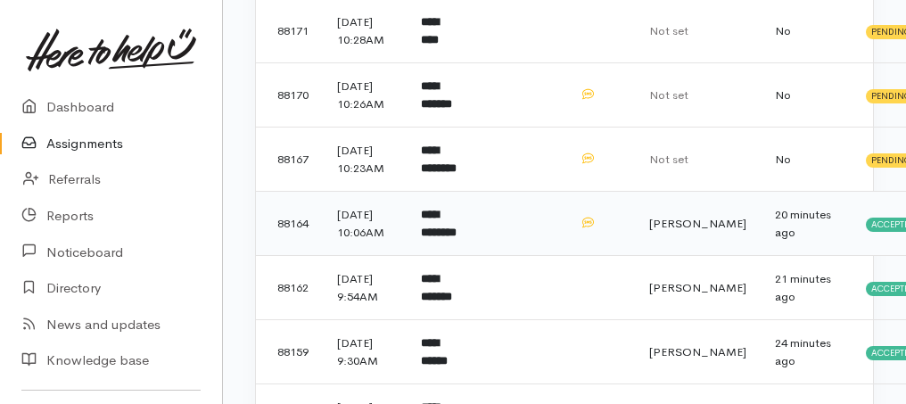
scroll to position [237, 0]
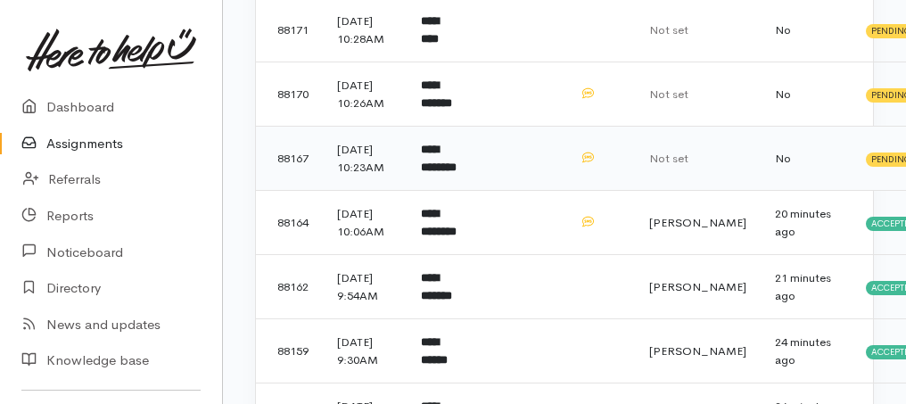
click at [439, 173] on b "**********" at bounding box center [439, 158] width 36 height 29
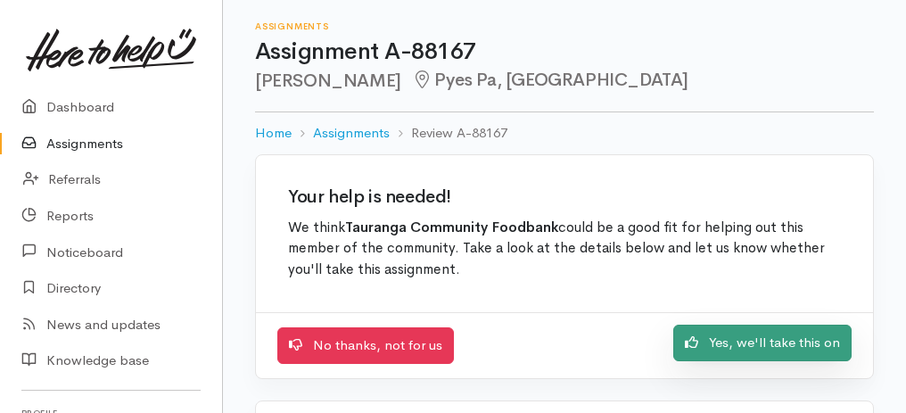
click at [768, 340] on link "Yes, we'll take this on" at bounding box center [763, 343] width 178 height 37
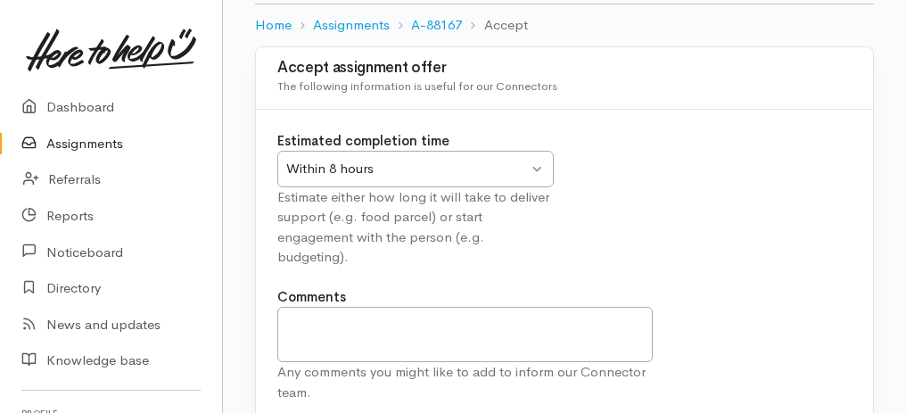
scroll to position [222, 0]
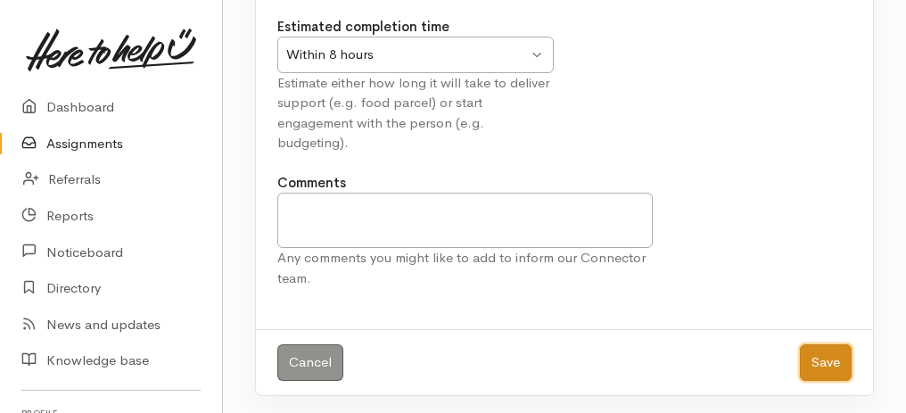
click at [830, 355] on button "Save" at bounding box center [826, 362] width 52 height 37
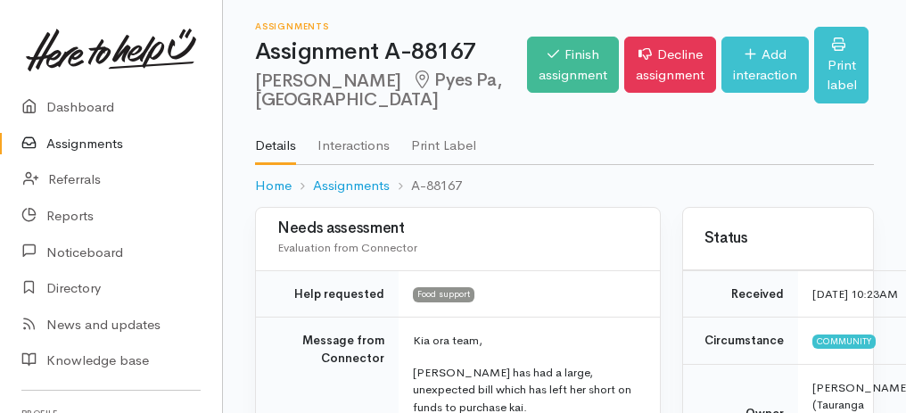
scroll to position [178, 0]
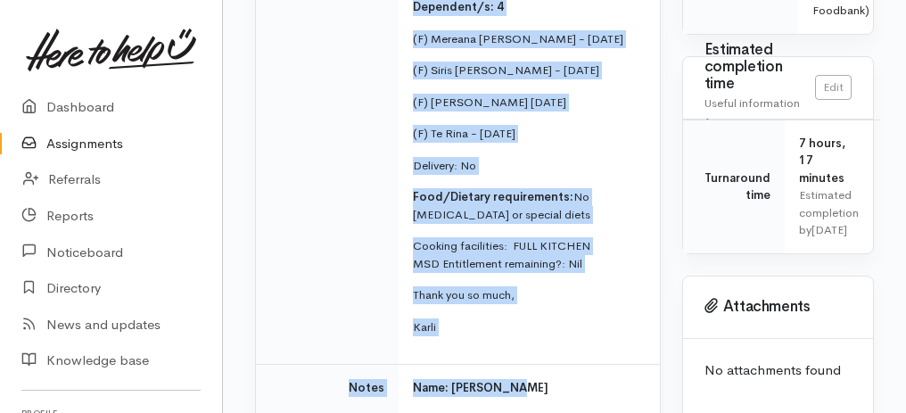
drag, startPoint x: 288, startPoint y: 128, endPoint x: 512, endPoint y: 410, distance: 360.0
click at [512, 410] on tbody "Help requested Food support Message from Connector Kia ora team, Raewyn has had…" at bounding box center [458, 107] width 404 height 919
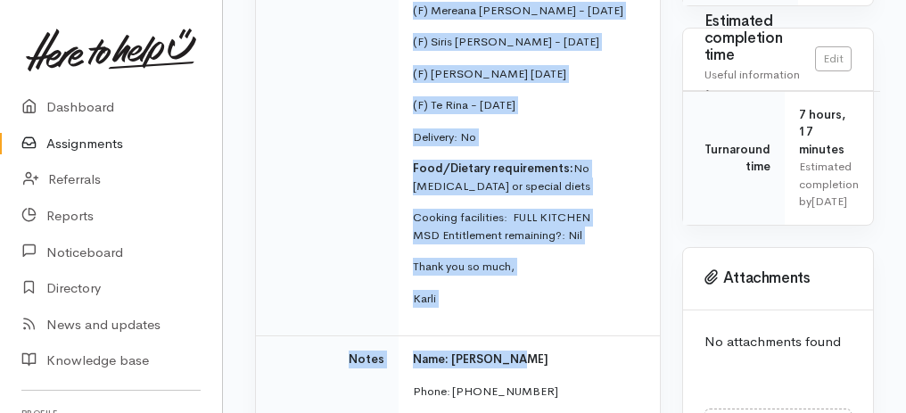
copy tbody "Help requested Food support Message from Connector Kia ora team, Raewyn has had…"
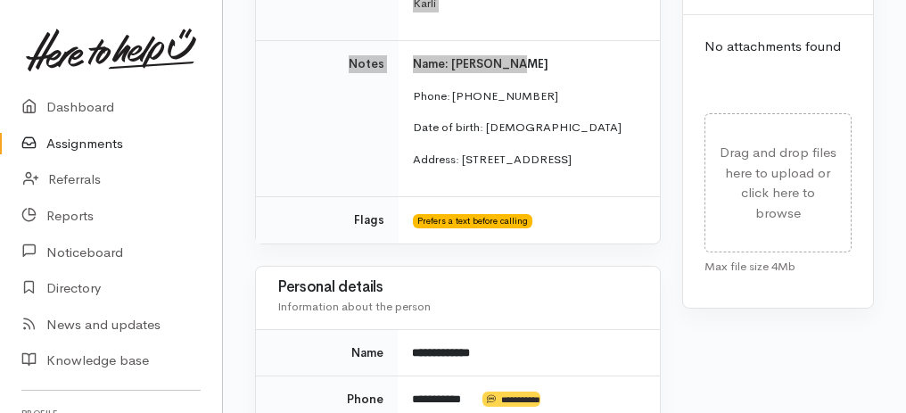
scroll to position [947, 0]
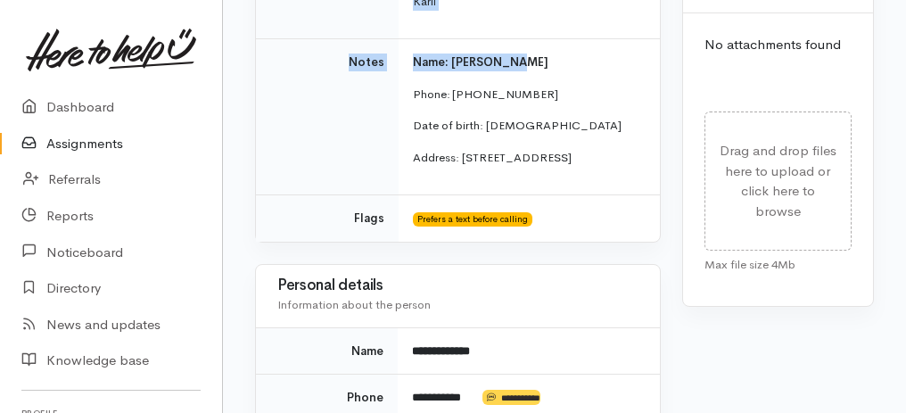
click at [95, 145] on link "Assignments" at bounding box center [111, 144] width 222 height 37
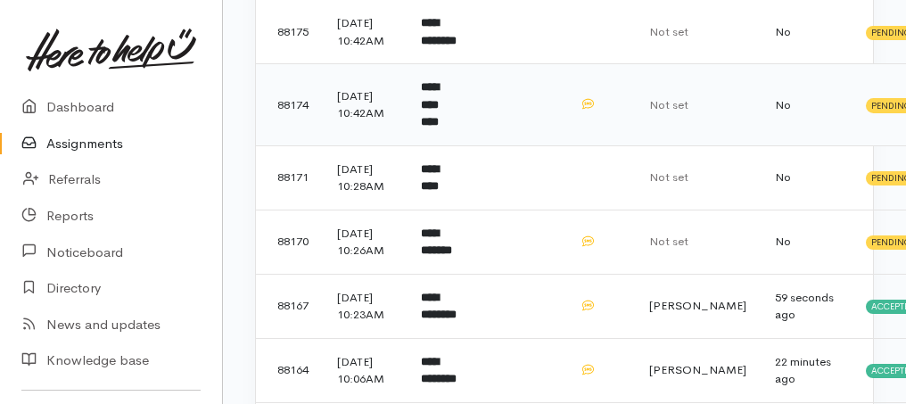
scroll to position [297, 0]
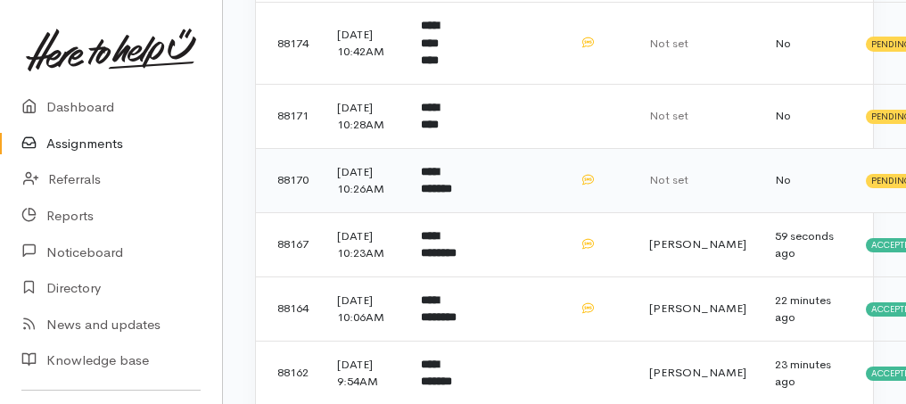
click at [443, 195] on b "**********" at bounding box center [436, 180] width 31 height 29
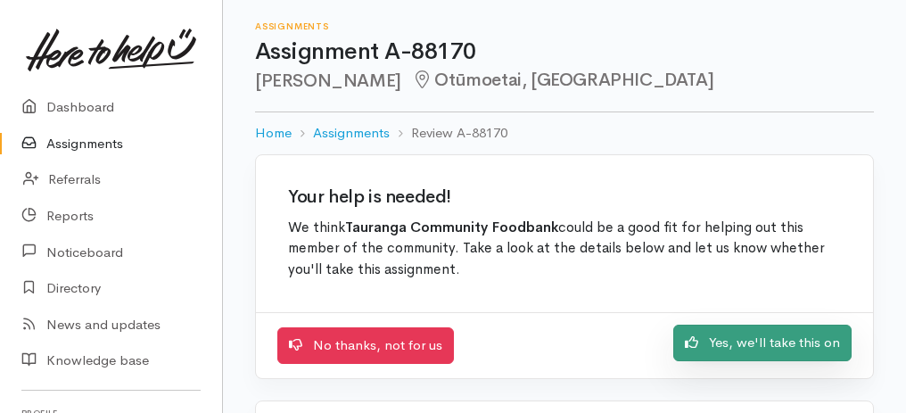
click at [760, 343] on link "Yes, we'll take this on" at bounding box center [763, 343] width 178 height 37
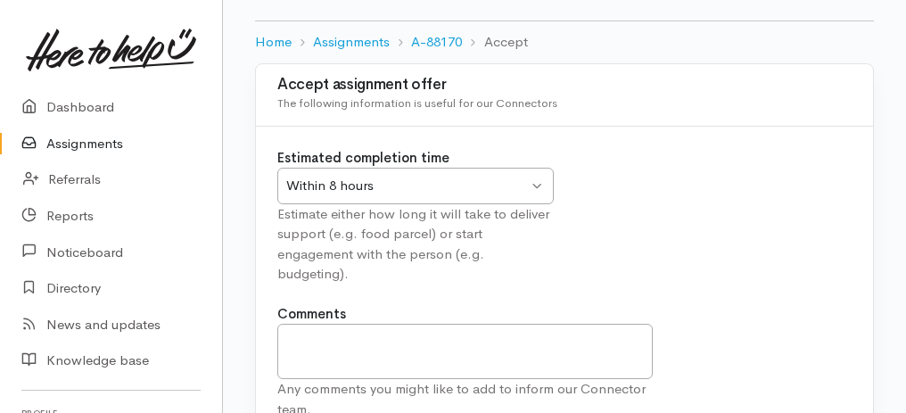
scroll to position [178, 0]
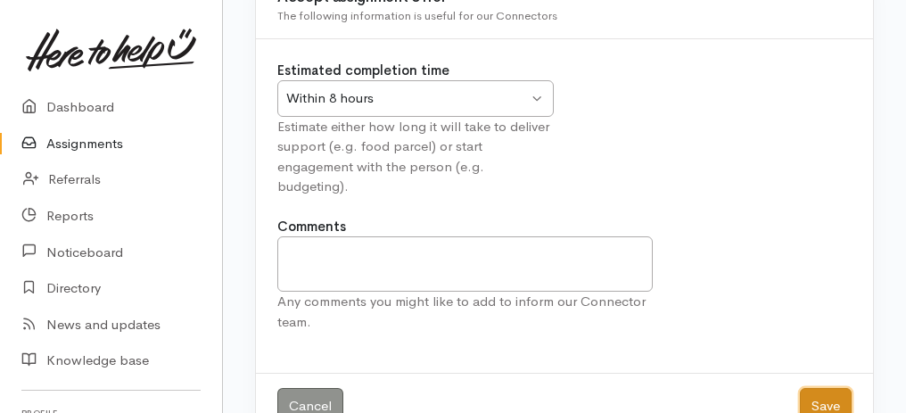
click at [810, 404] on button "Save" at bounding box center [826, 406] width 52 height 37
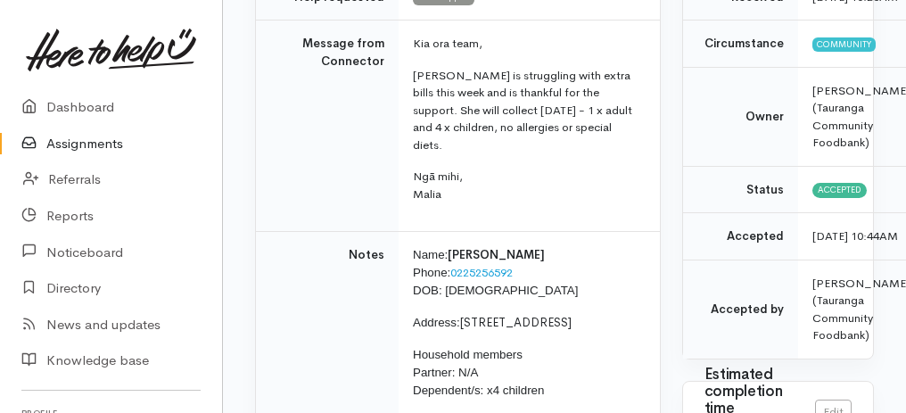
scroll to position [297, 0]
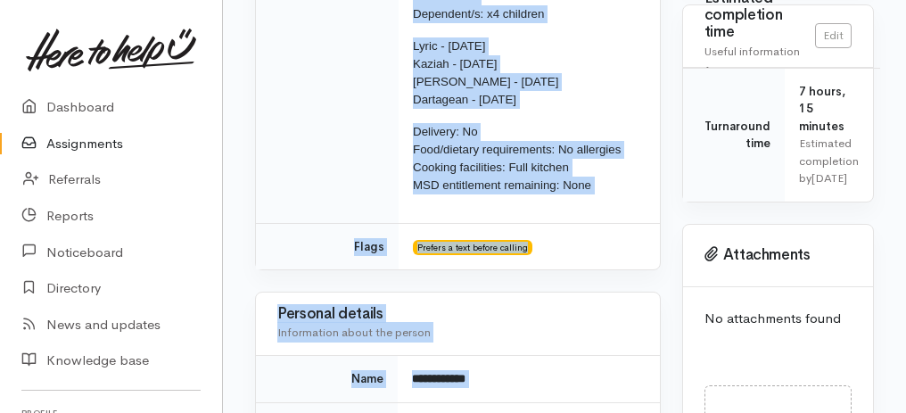
drag, startPoint x: 293, startPoint y: 39, endPoint x: 545, endPoint y: 405, distance: 444.5
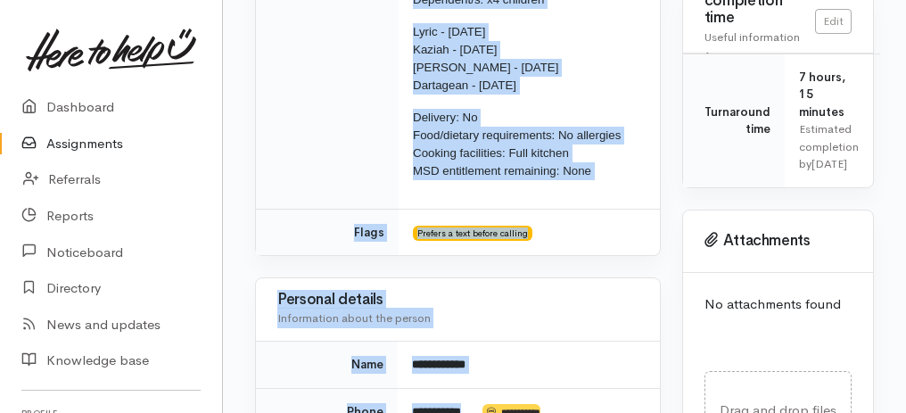
copy div "**********"
click at [462, 224] on td "Prefers a text before calling" at bounding box center [529, 232] width 261 height 46
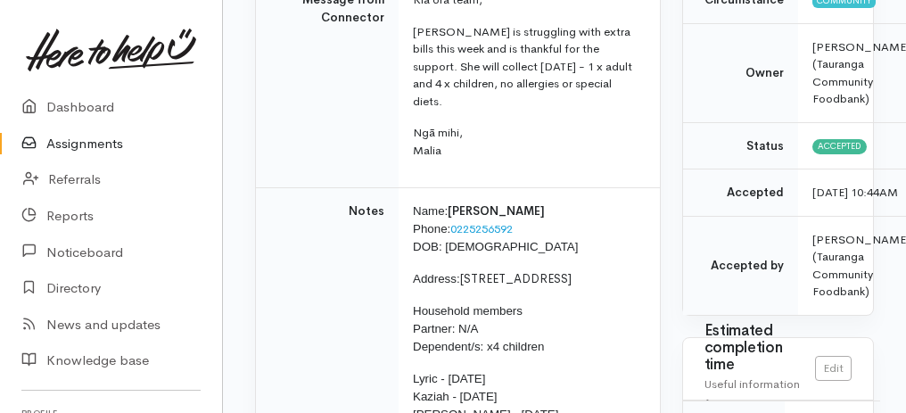
scroll to position [331, 0]
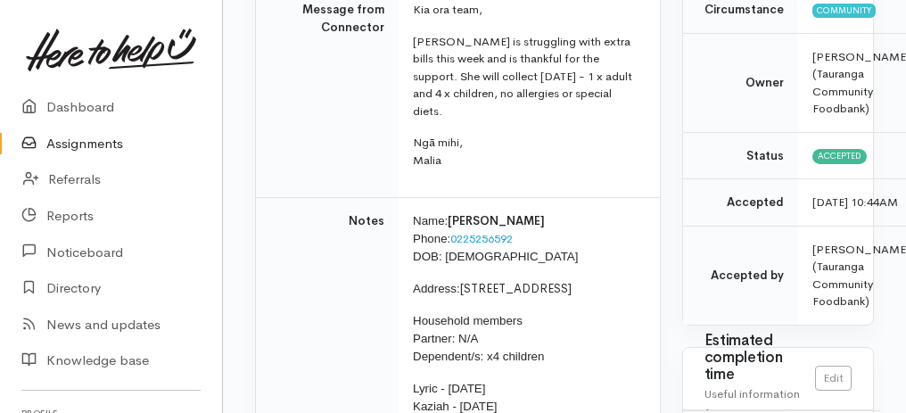
click at [81, 148] on link "Assignments" at bounding box center [111, 144] width 222 height 37
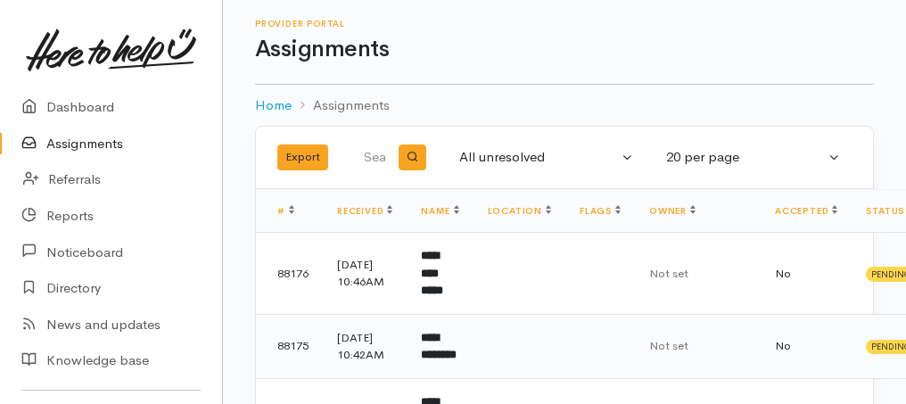
scroll to position [237, 0]
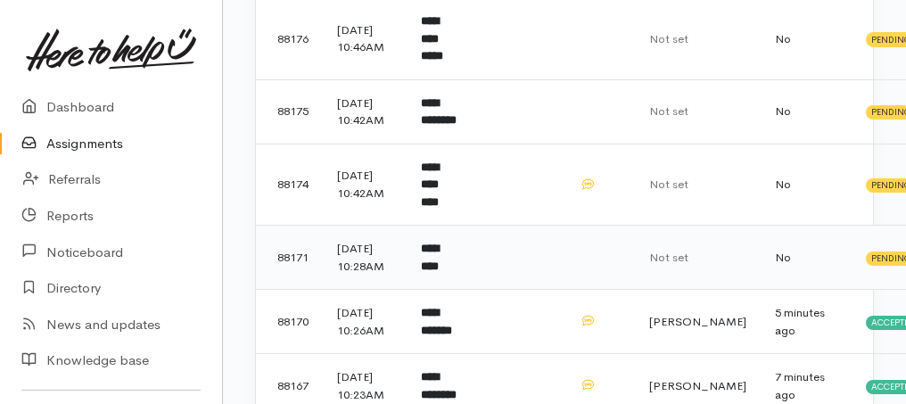
click at [439, 272] on b "*********" at bounding box center [430, 257] width 18 height 29
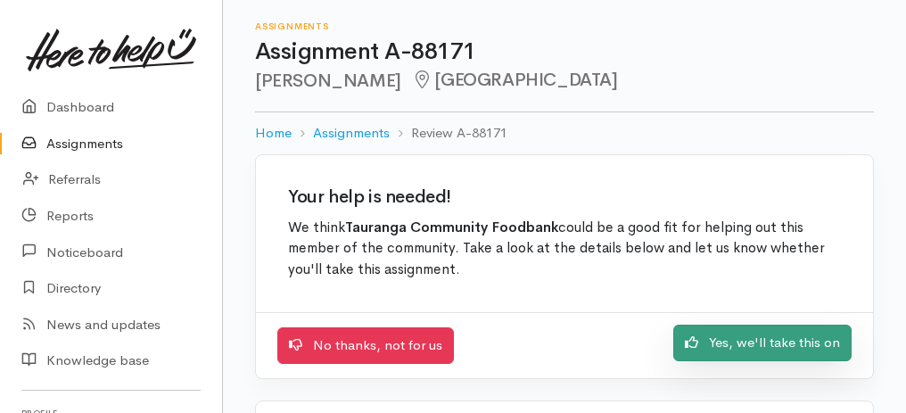
click at [794, 347] on link "Yes, we'll take this on" at bounding box center [763, 343] width 178 height 37
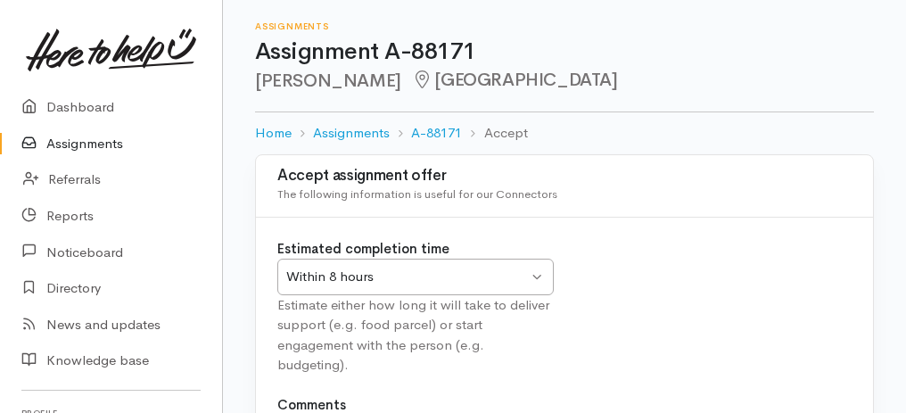
scroll to position [222, 0]
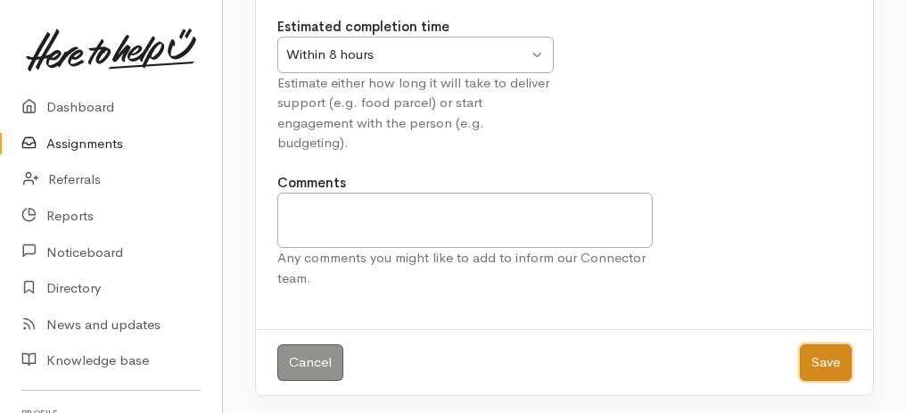
click at [828, 360] on button "Save" at bounding box center [826, 362] width 52 height 37
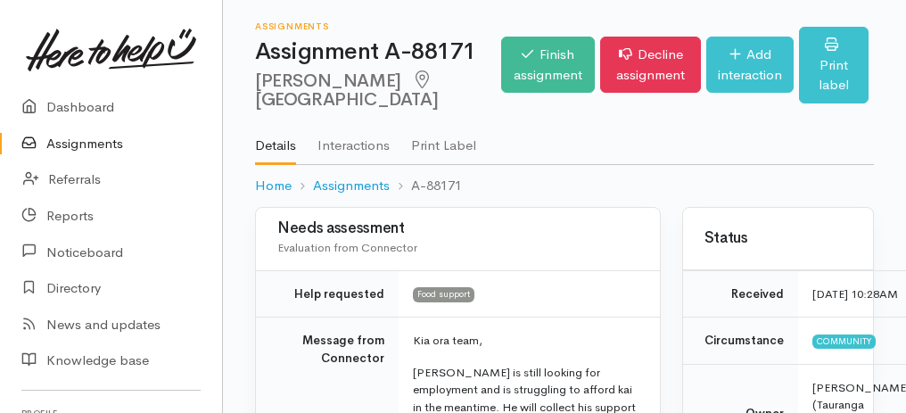
click at [69, 145] on link "Assignments" at bounding box center [111, 144] width 222 height 37
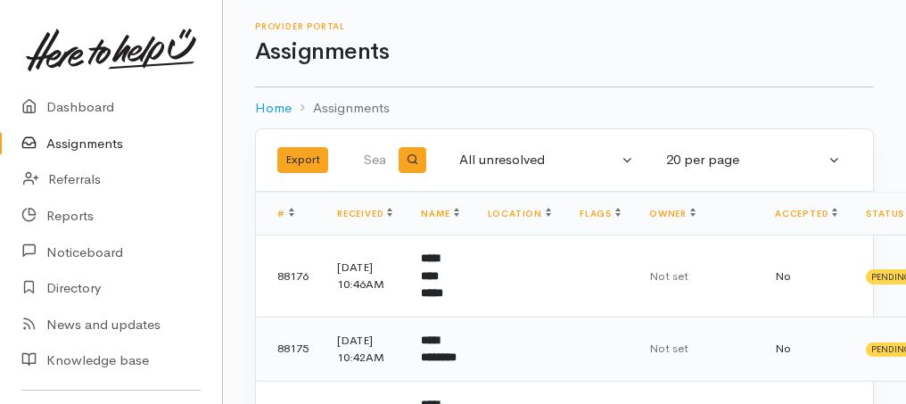
click at [450, 354] on td "**********" at bounding box center [440, 349] width 66 height 64
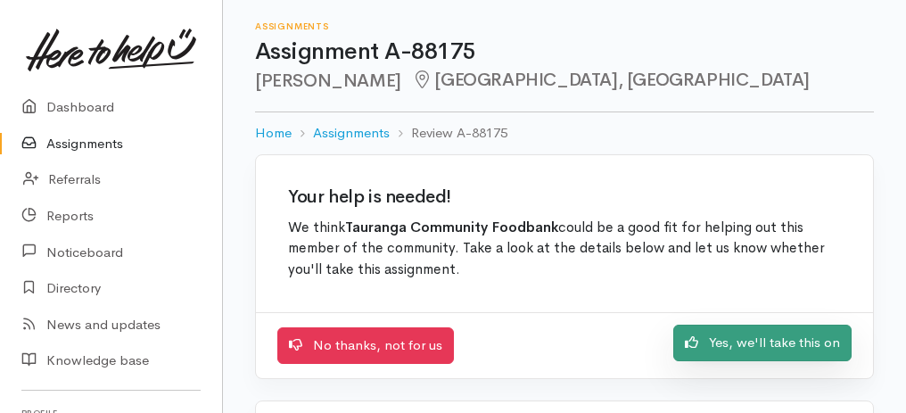
click at [811, 349] on link "Yes, we'll take this on" at bounding box center [763, 343] width 178 height 37
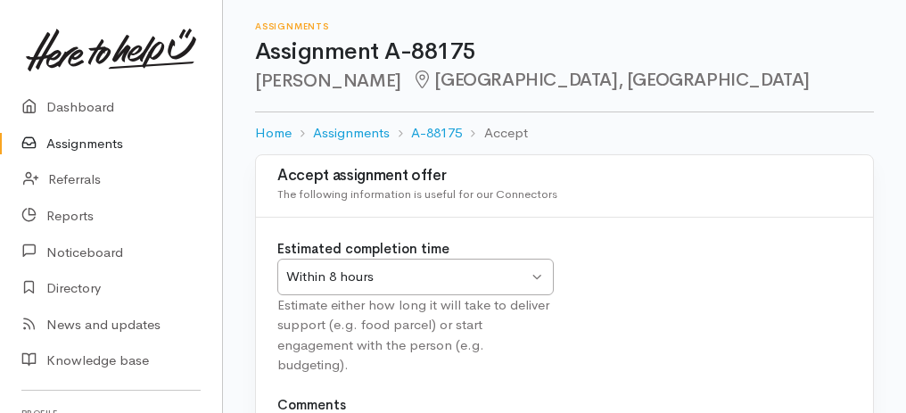
scroll to position [178, 0]
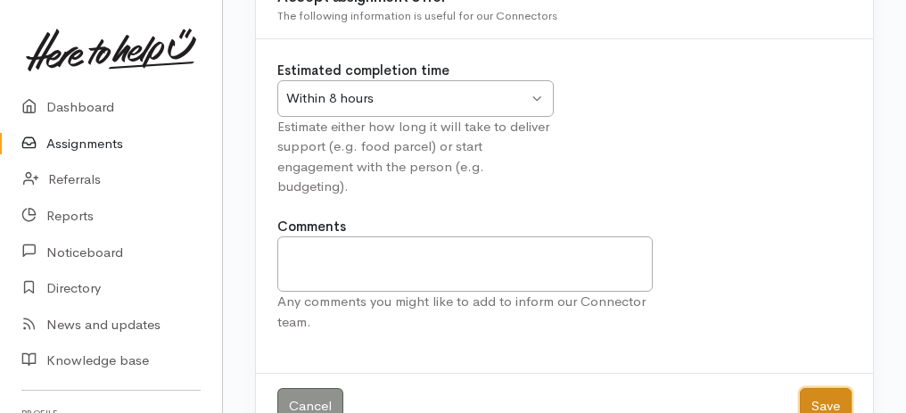
click at [842, 393] on button "Save" at bounding box center [826, 406] width 52 height 37
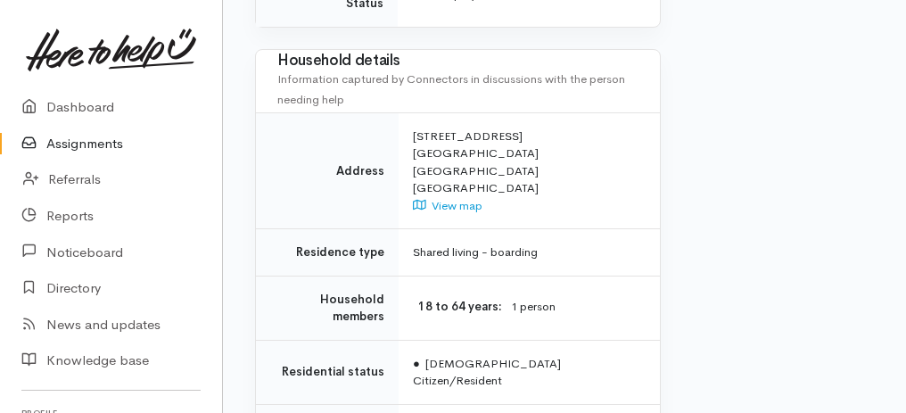
scroll to position [1627, 0]
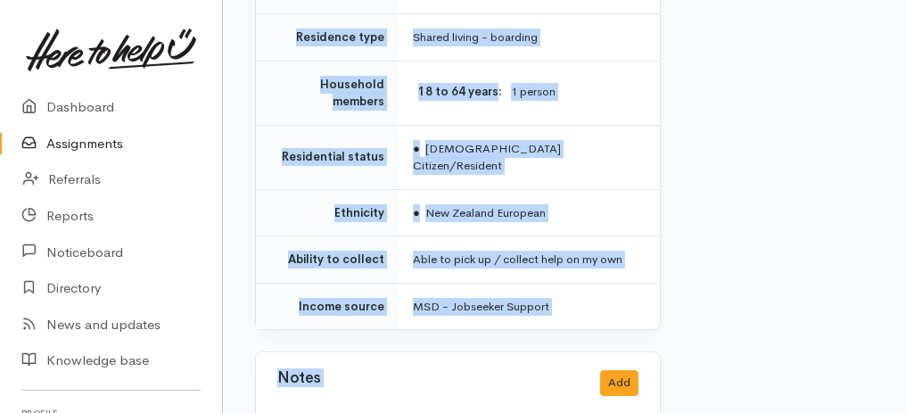
drag, startPoint x: 241, startPoint y: 57, endPoint x: 452, endPoint y: 426, distance: 425.6
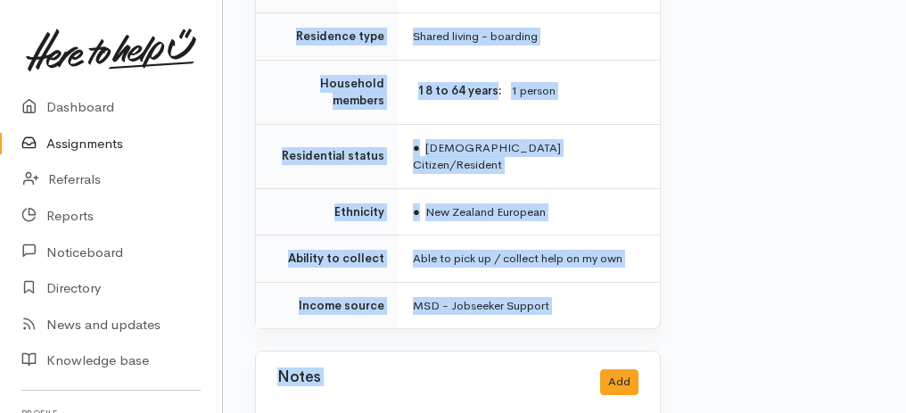
copy div "Assignment A-88175 Warren Vercoe Tauranga South, Tauranga Options Finish assign…"
drag, startPoint x: 99, startPoint y: 143, endPoint x: 137, endPoint y: 153, distance: 39.8
click at [99, 143] on link "Assignments" at bounding box center [111, 144] width 222 height 37
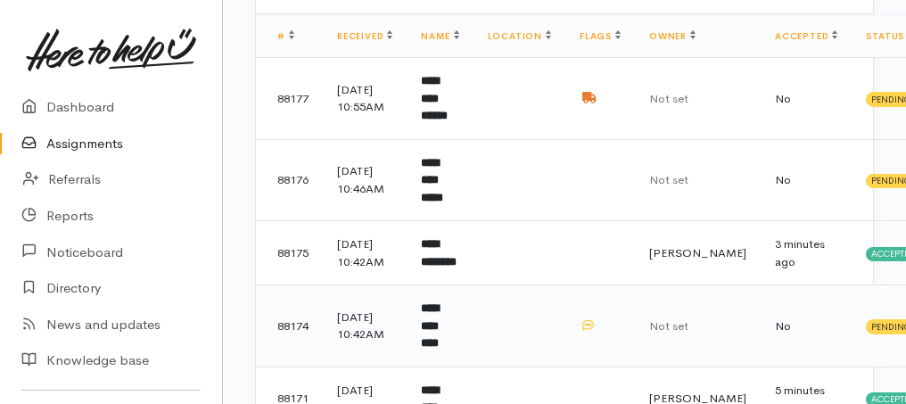
scroll to position [178, 0]
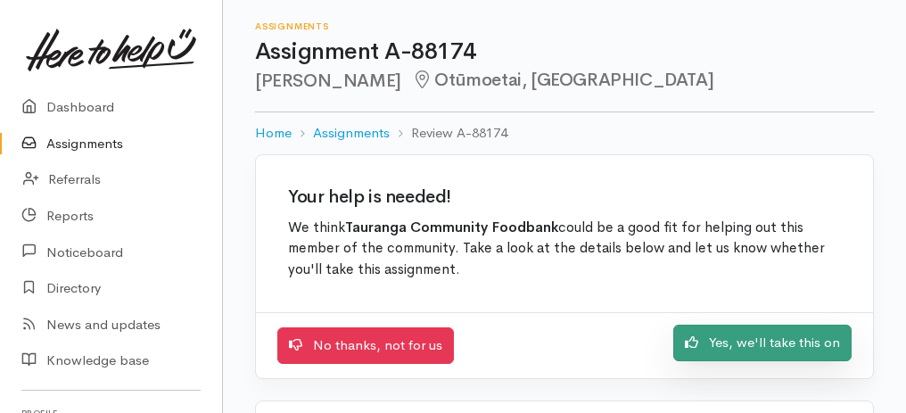
click at [771, 347] on link "Yes, we'll take this on" at bounding box center [763, 343] width 178 height 37
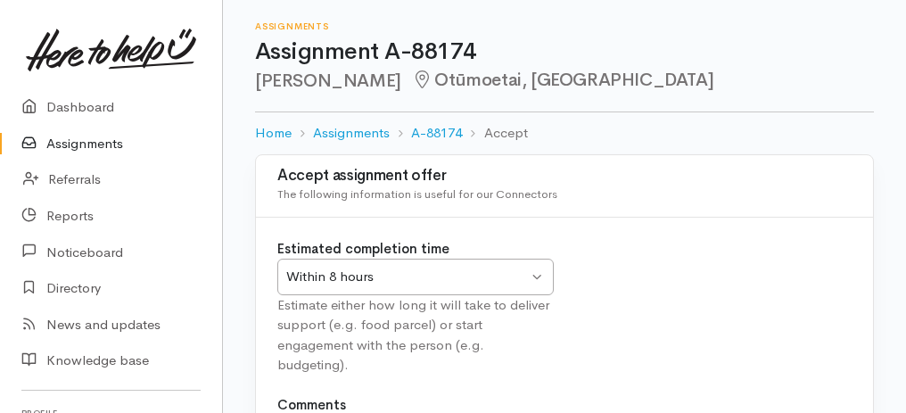
scroll to position [222, 0]
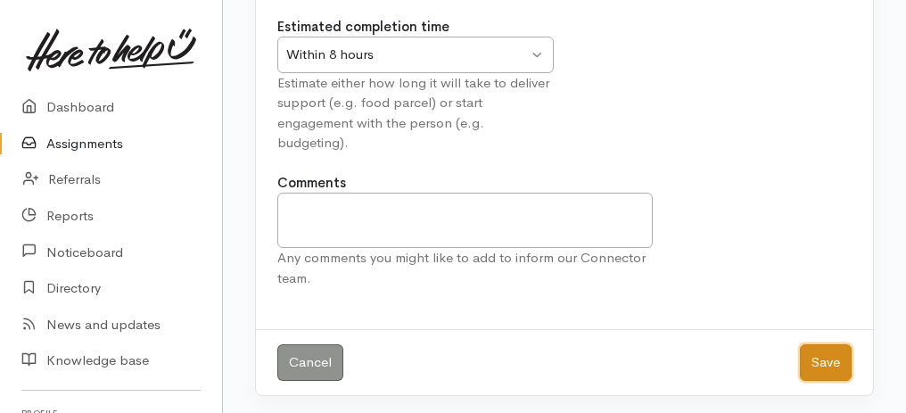
click at [831, 361] on button "Save" at bounding box center [826, 362] width 52 height 37
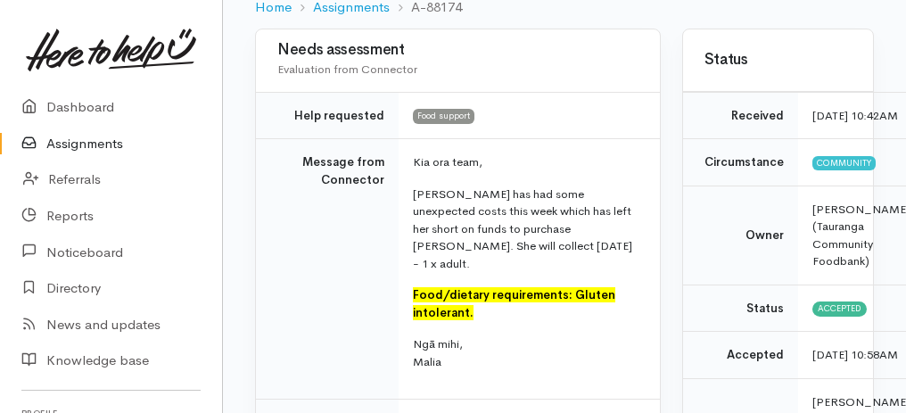
scroll to position [228, 0]
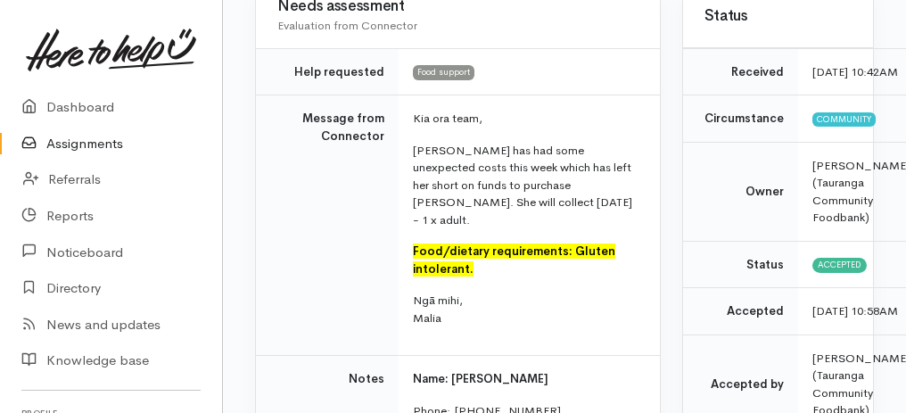
drag, startPoint x: 276, startPoint y: 112, endPoint x: 590, endPoint y: 406, distance: 430.5
click at [590, 406] on div "Needs assessment Evaluation from Connector Help requested Food support Message …" at bounding box center [458, 384] width 406 height 799
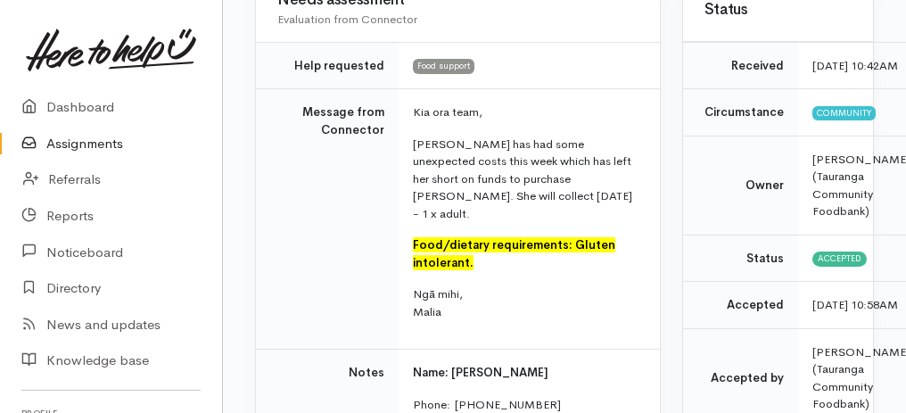
copy div "Needs assessment Evaluation from Connector Help requested Food support Message …"
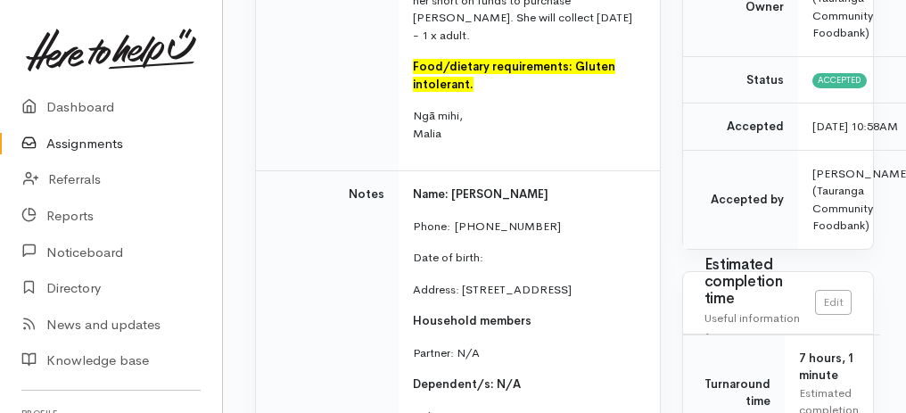
scroll to position [169, 0]
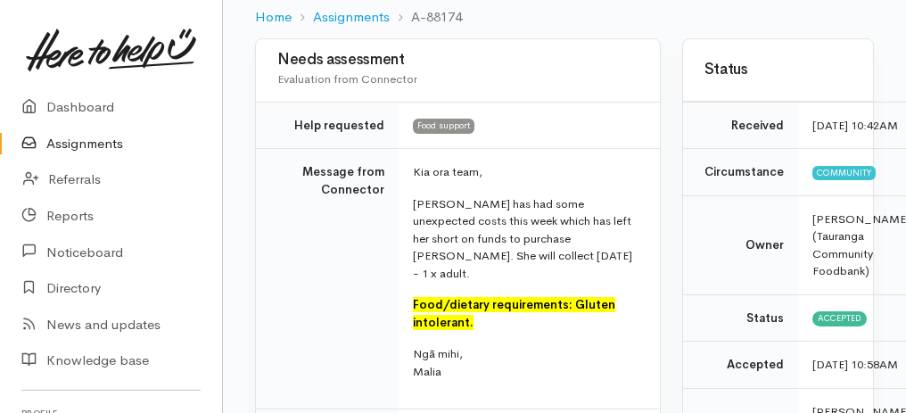
click at [59, 152] on link "Assignments" at bounding box center [111, 144] width 222 height 37
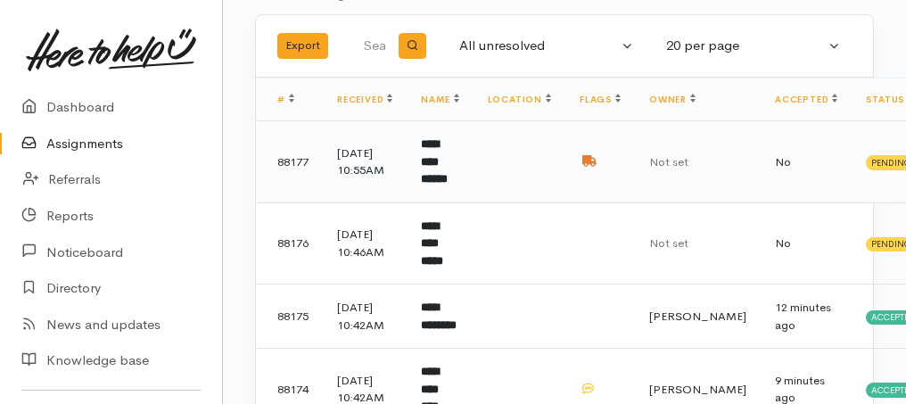
scroll to position [178, 0]
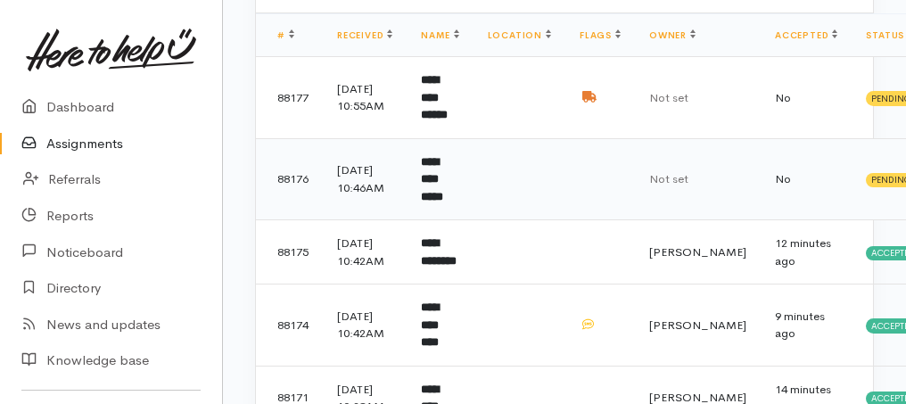
click at [443, 180] on b "**********" at bounding box center [432, 179] width 22 height 46
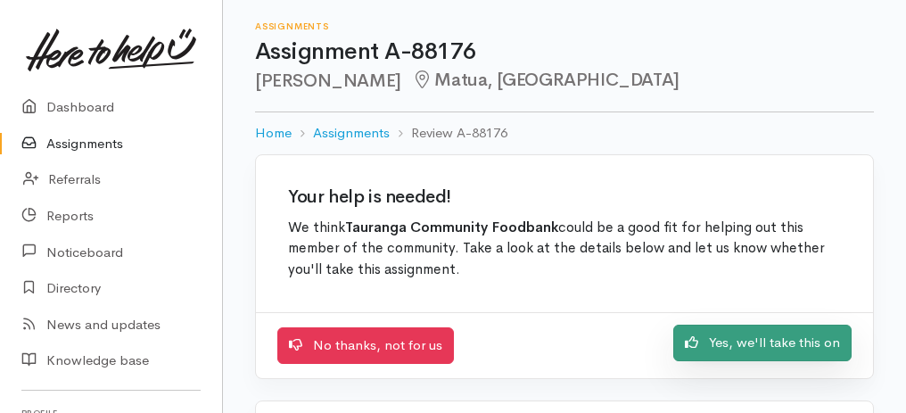
click at [787, 340] on link "Yes, we'll take this on" at bounding box center [763, 343] width 178 height 37
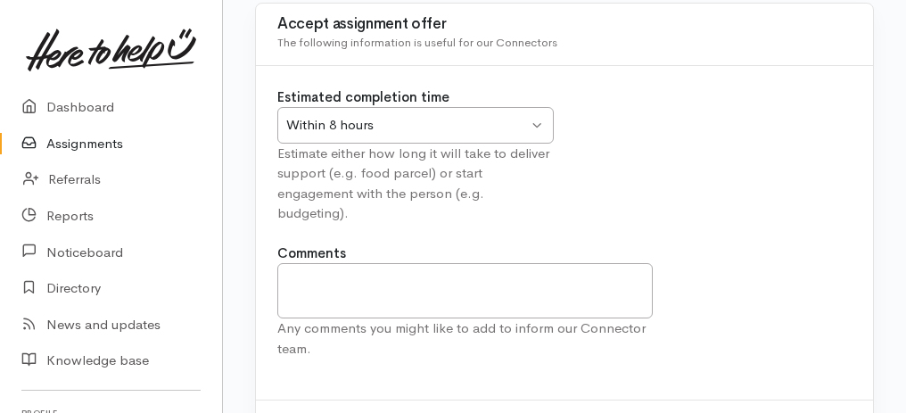
scroll to position [222, 0]
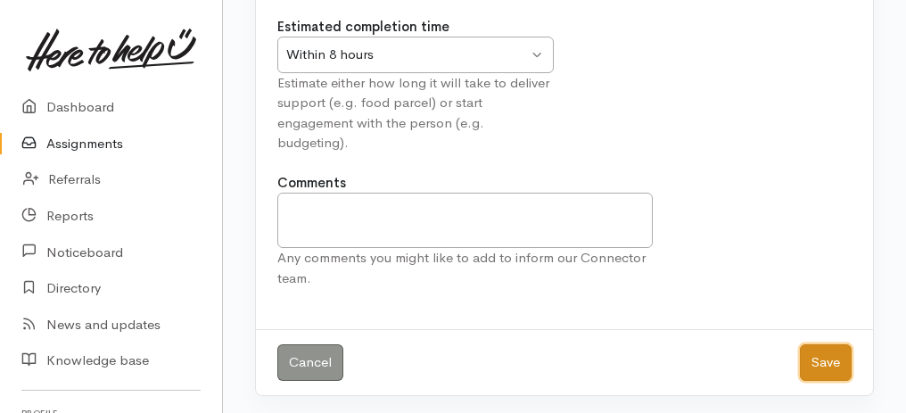
click at [830, 355] on button "Save" at bounding box center [826, 362] width 52 height 37
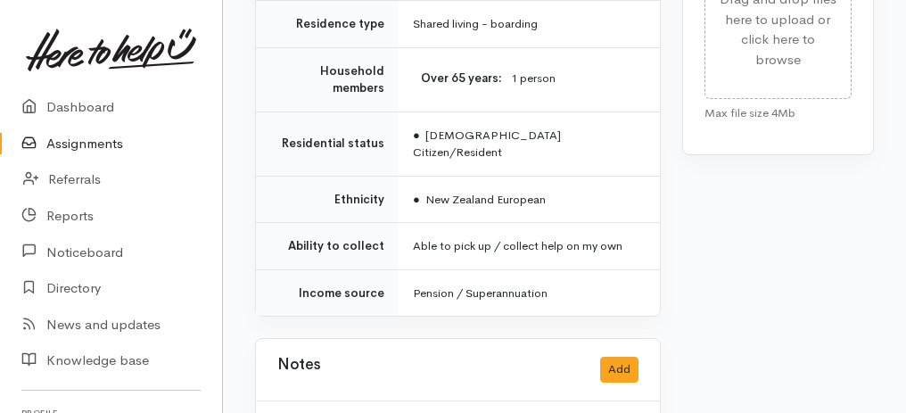
scroll to position [1133, 0]
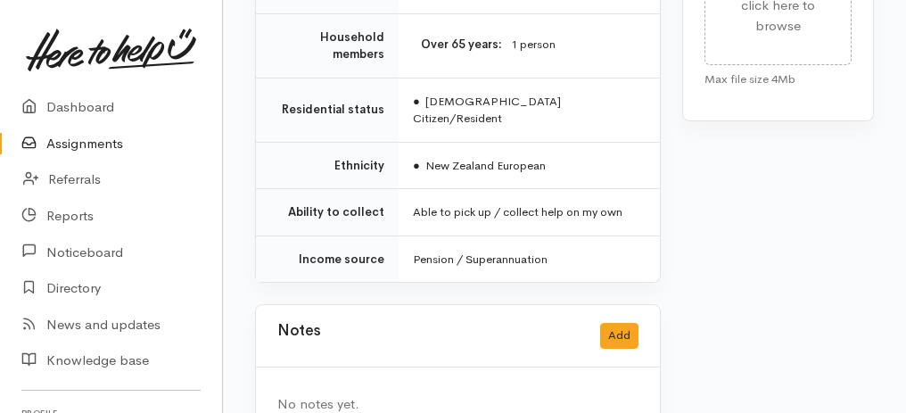
drag, startPoint x: 245, startPoint y: 21, endPoint x: 562, endPoint y: 411, distance: 503.0
copy div "Details Interactions Print Label Home Assignments A-88176 Take over Assignment …"
click at [539, 375] on div "No notes yet." at bounding box center [458, 405] width 404 height 74
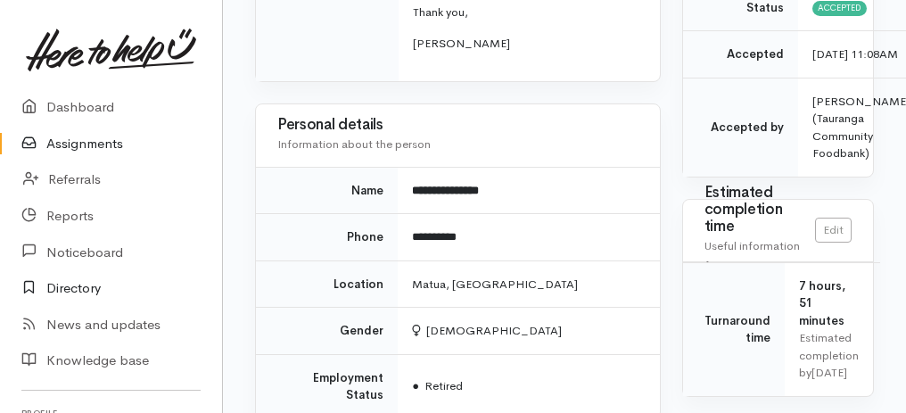
scroll to position [717, 0]
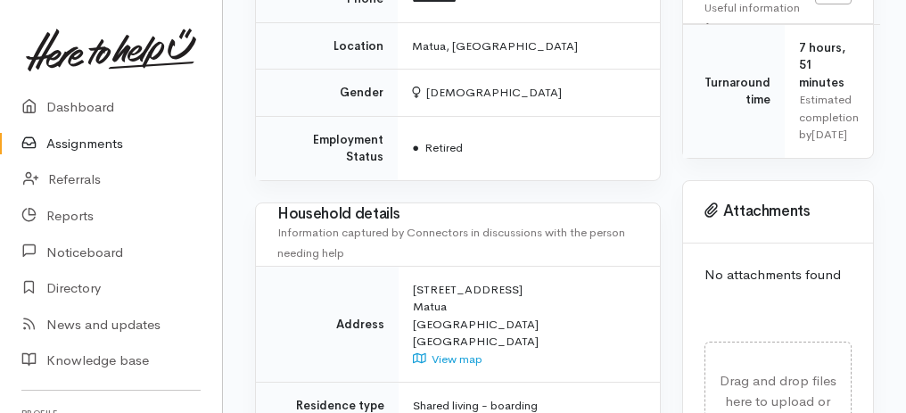
drag, startPoint x: 17, startPoint y: 304, endPoint x: 82, endPoint y: 145, distance: 172.5
click at [82, 145] on link "Assignments" at bounding box center [111, 144] width 222 height 37
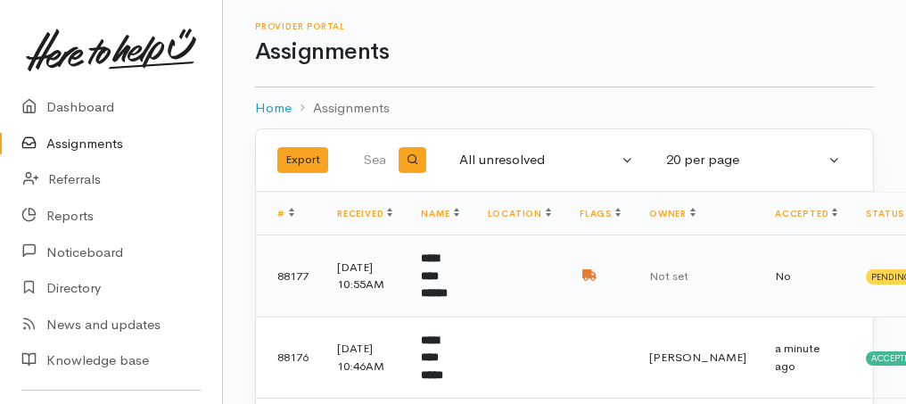
click at [467, 285] on td "**********" at bounding box center [440, 277] width 66 height 82
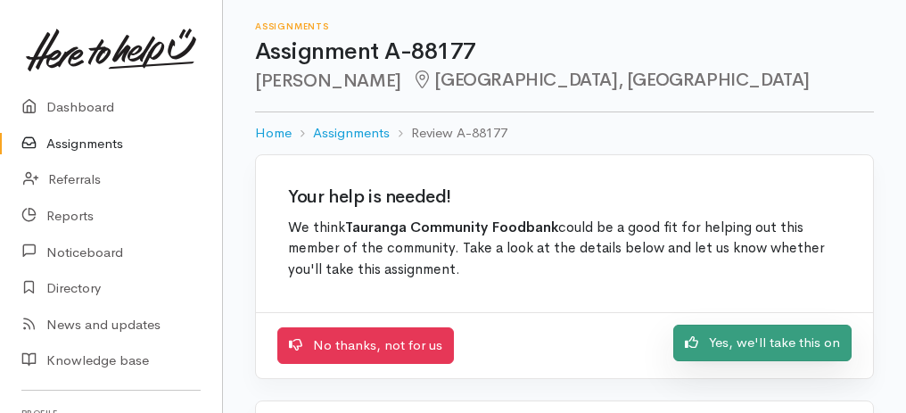
click at [707, 345] on link "Yes, we'll take this on" at bounding box center [763, 343] width 178 height 37
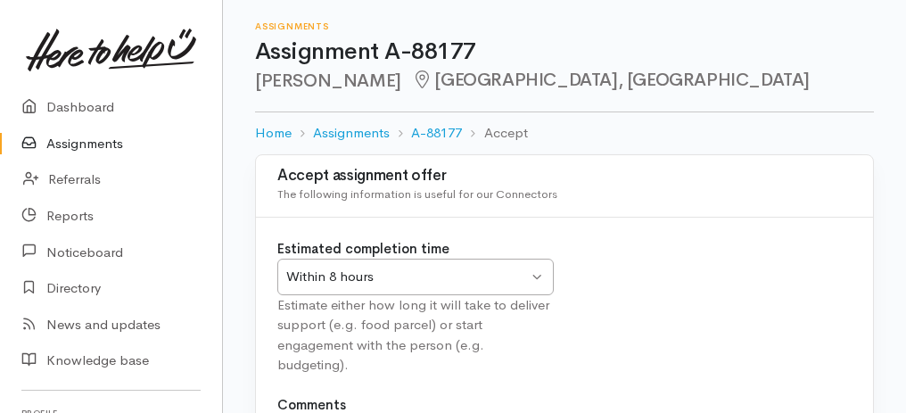
click at [535, 280] on div "Within 8 hours Within 8 hours" at bounding box center [415, 277] width 277 height 37
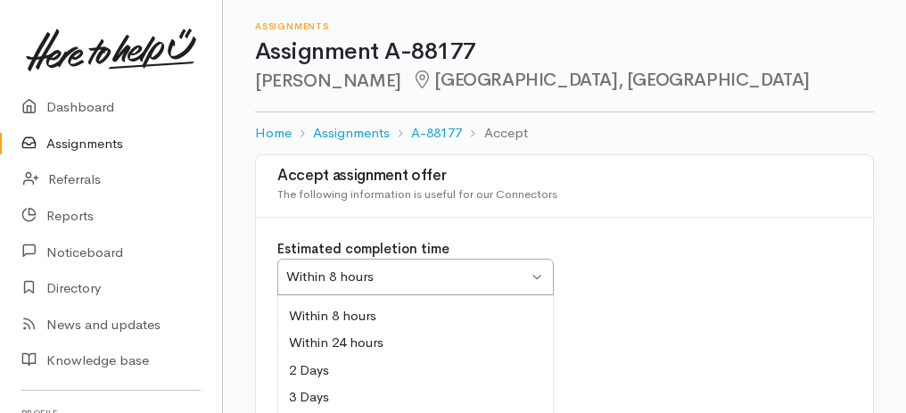
scroll to position [178, 0]
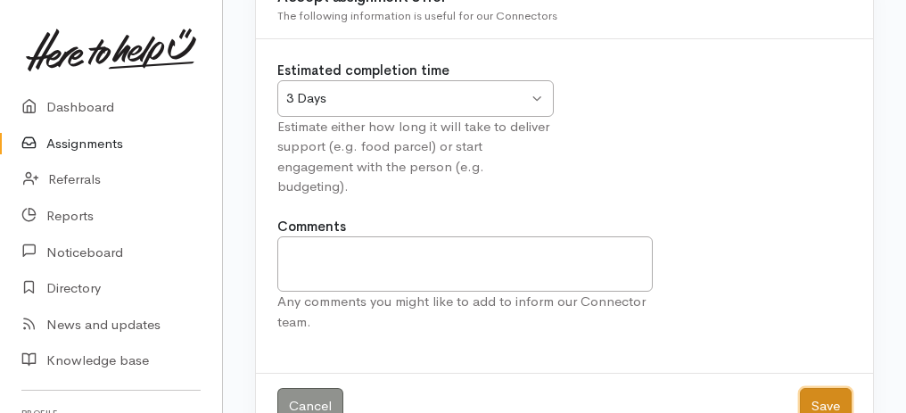
click at [836, 398] on button "Save" at bounding box center [826, 406] width 52 height 37
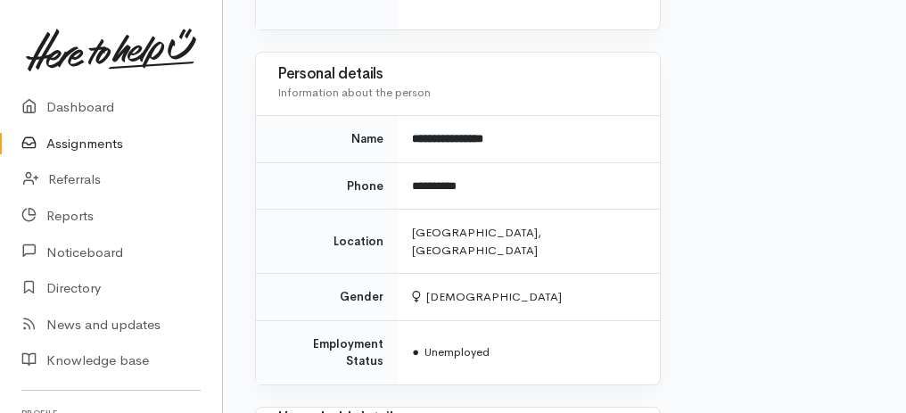
drag, startPoint x: 232, startPoint y: 57, endPoint x: 433, endPoint y: 416, distance: 411.0
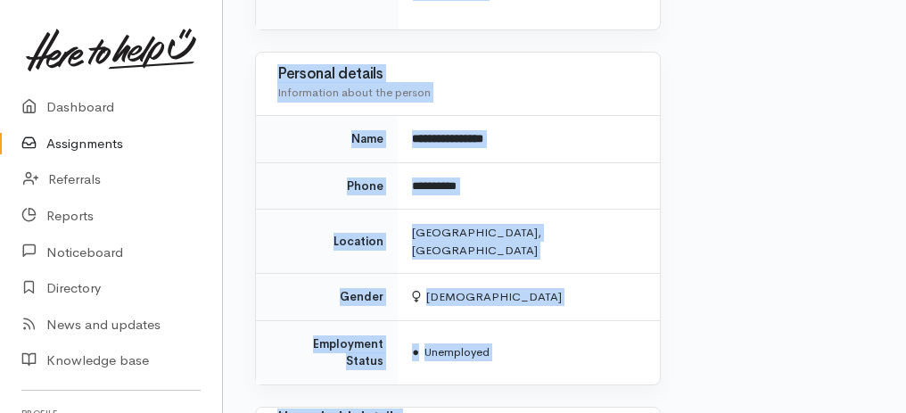
scroll to position [1330, 0]
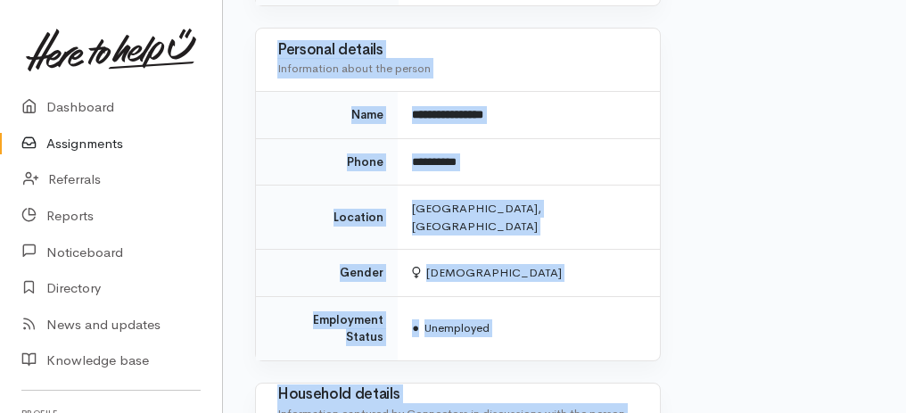
copy div "Assignment A-88177 [PERSON_NAME] Gate Pa, [GEOGRAPHIC_DATA] Options Finish assi…"
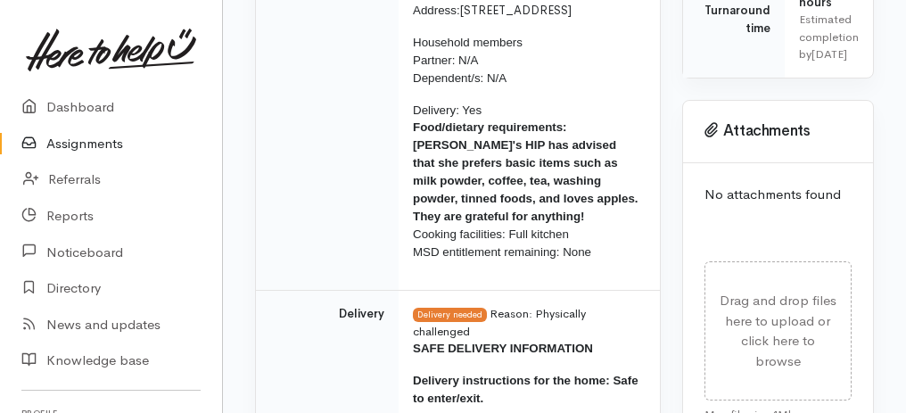
scroll to position [795, 0]
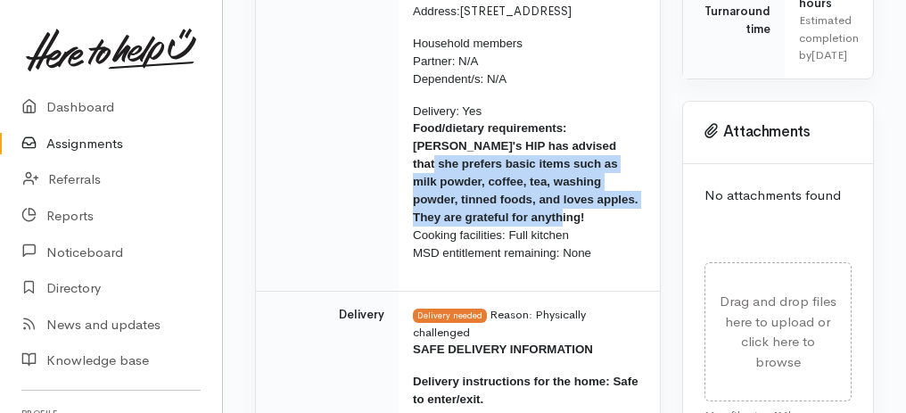
drag, startPoint x: 558, startPoint y: 91, endPoint x: 619, endPoint y: 161, distance: 93.6
click at [619, 161] on p "Delivery: Yes Food/dietary requirements: [PERSON_NAME]'s HIP has advised that s…" at bounding box center [526, 183] width 226 height 161
copy span "prefers basic items such as milk powder, coffee, tea, washing powder, tinned fo…"
click at [67, 145] on link "Assignments" at bounding box center [111, 144] width 222 height 37
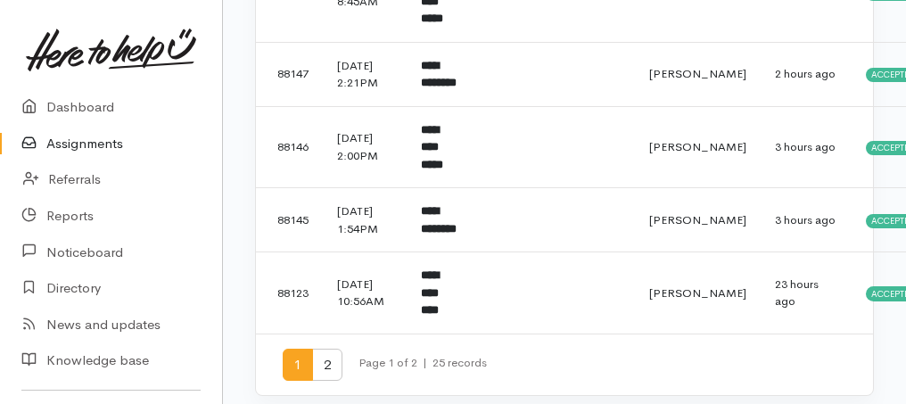
scroll to position [1536, 0]
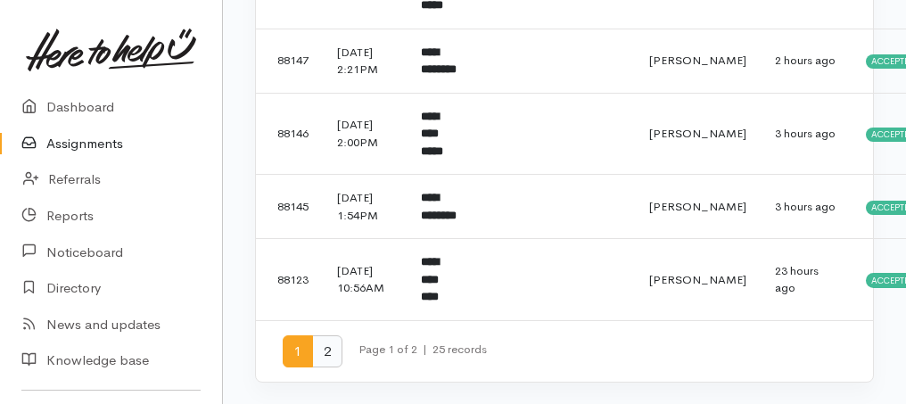
click at [326, 349] on span "2" at bounding box center [327, 351] width 30 height 33
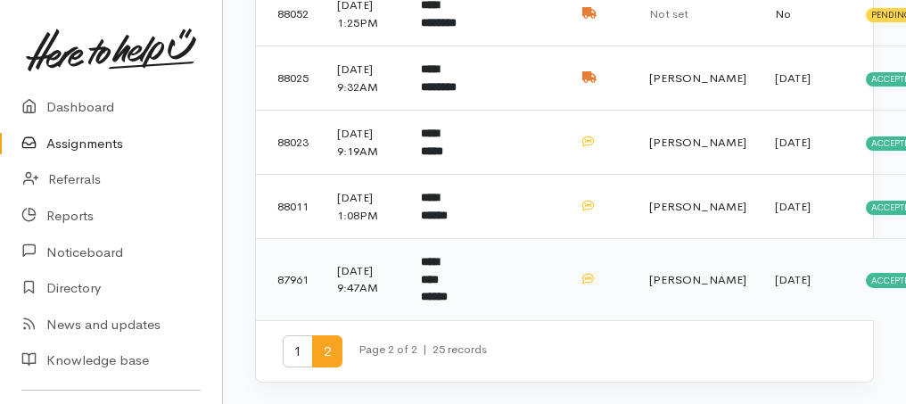
scroll to position [318, 0]
click at [289, 359] on span "1" at bounding box center [298, 351] width 30 height 33
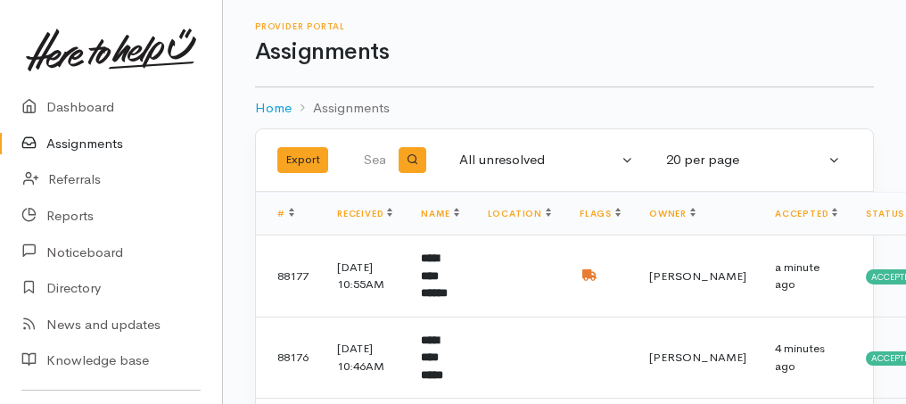
click at [112, 142] on link "Assignments" at bounding box center [111, 144] width 222 height 37
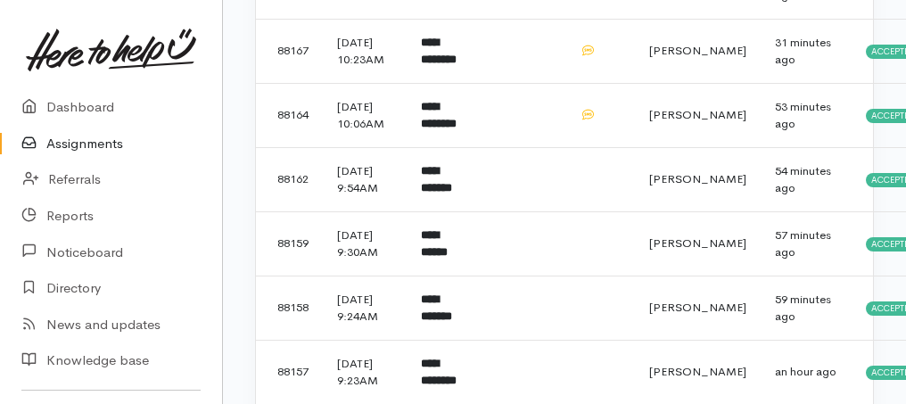
scroll to position [892, 0]
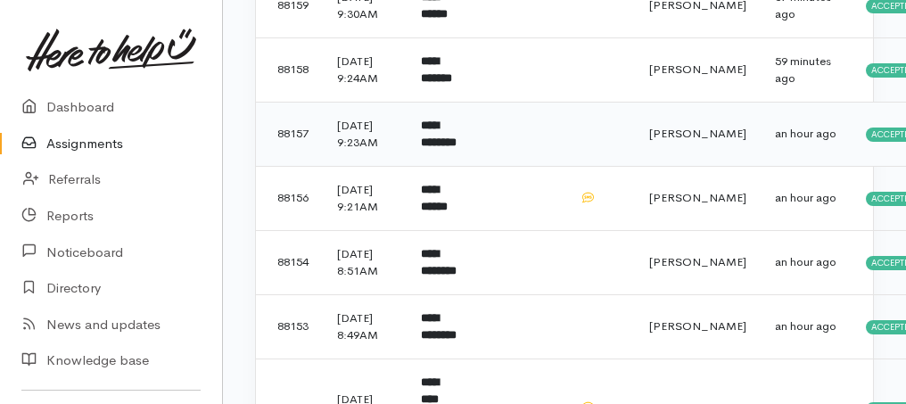
click at [450, 149] on b "**********" at bounding box center [439, 134] width 36 height 29
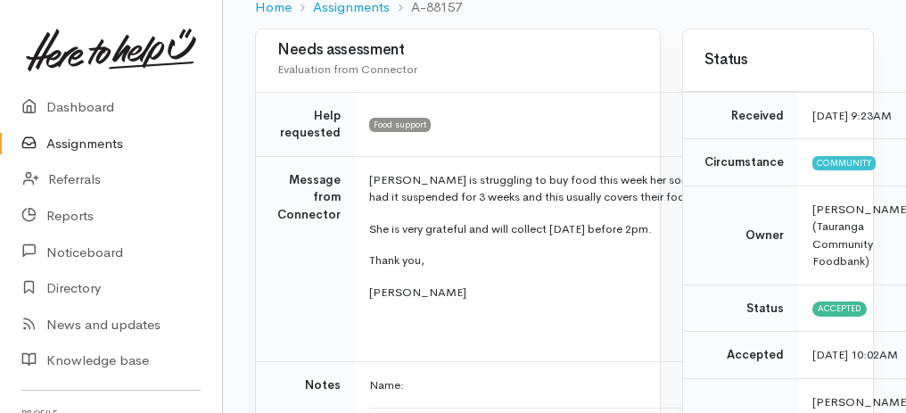
scroll to position [357, 0]
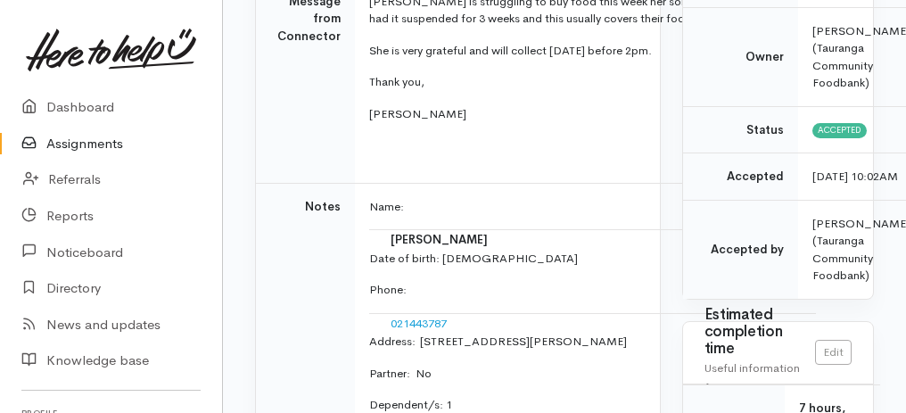
click at [55, 151] on link "Assignments" at bounding box center [111, 144] width 222 height 37
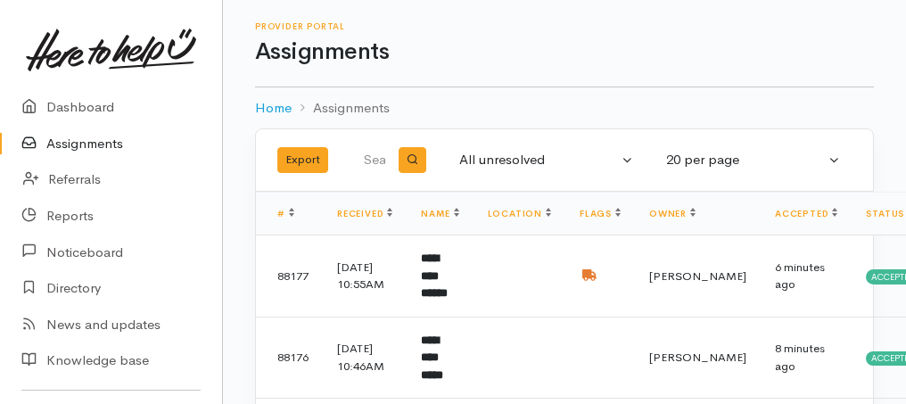
click at [109, 144] on link "Assignments" at bounding box center [111, 144] width 222 height 37
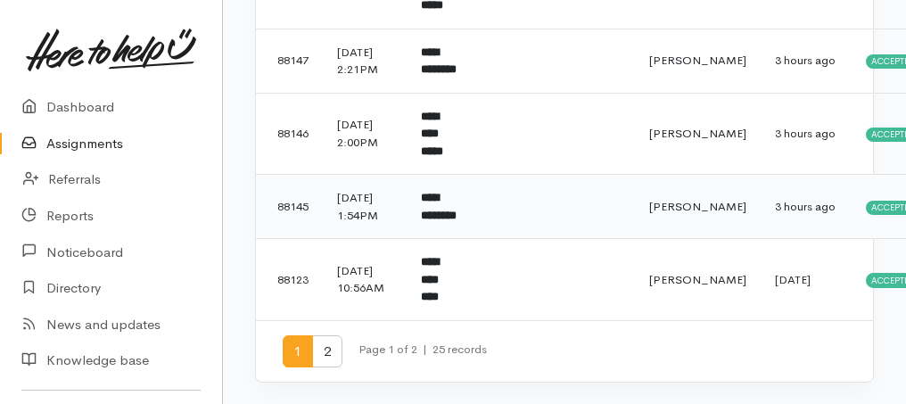
scroll to position [1536, 0]
click at [103, 146] on link "Assignments" at bounding box center [111, 144] width 222 height 37
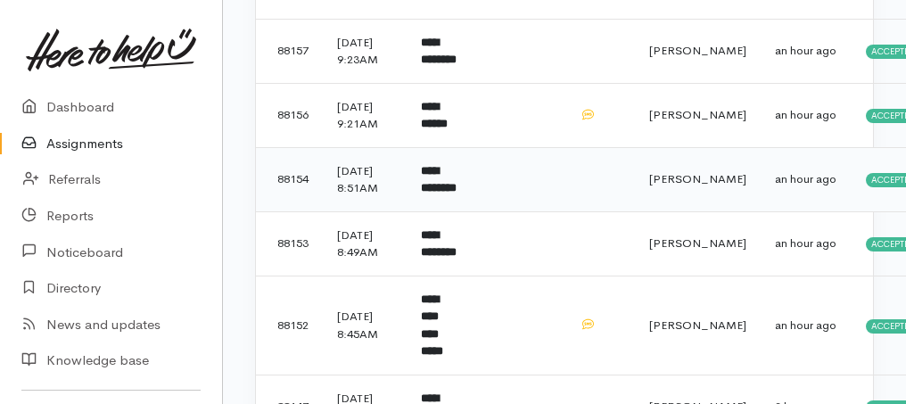
scroll to position [1071, 0]
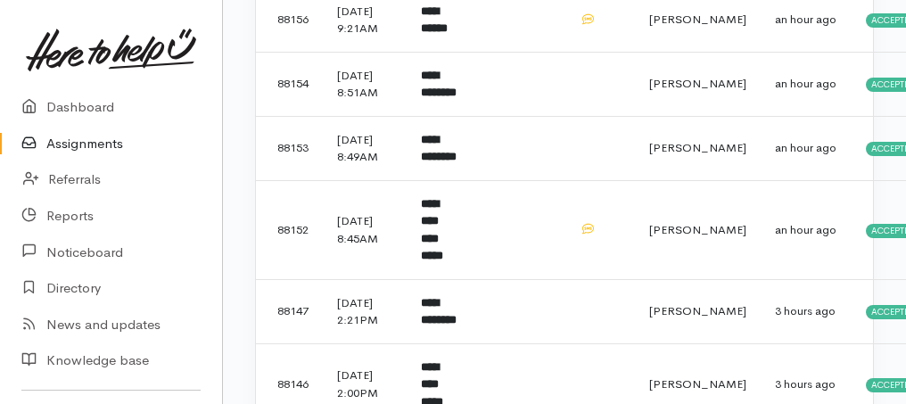
click at [89, 138] on link "Assignments" at bounding box center [111, 144] width 222 height 37
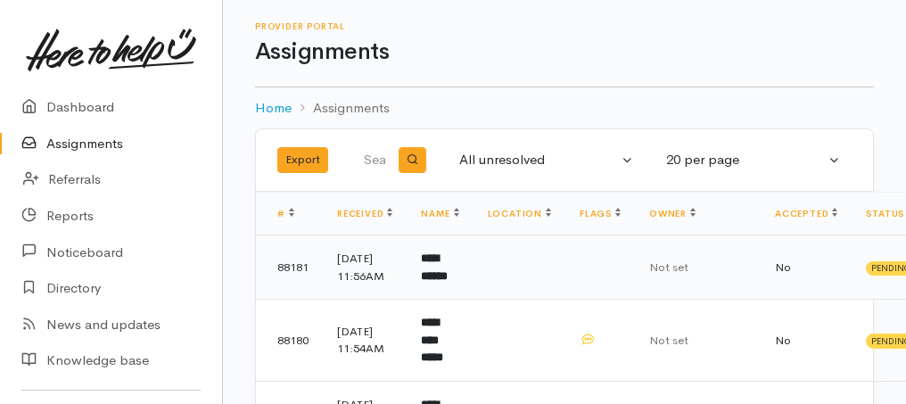
scroll to position [237, 0]
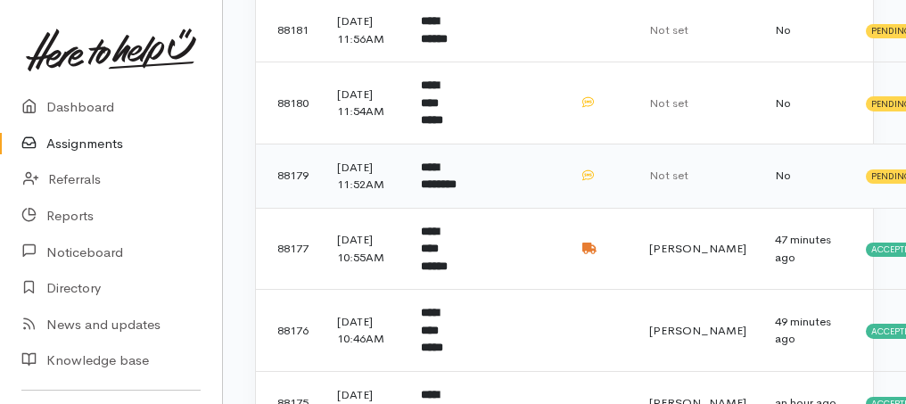
click at [436, 191] on b "**********" at bounding box center [439, 175] width 36 height 29
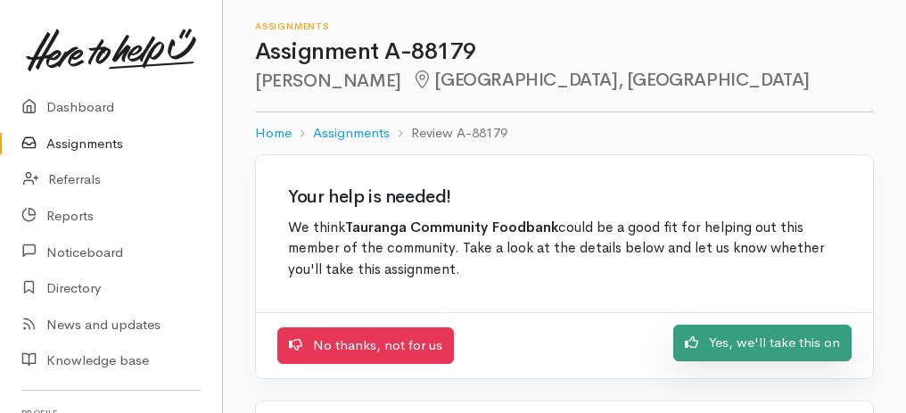
click at [793, 339] on link "Yes, we'll take this on" at bounding box center [763, 343] width 178 height 37
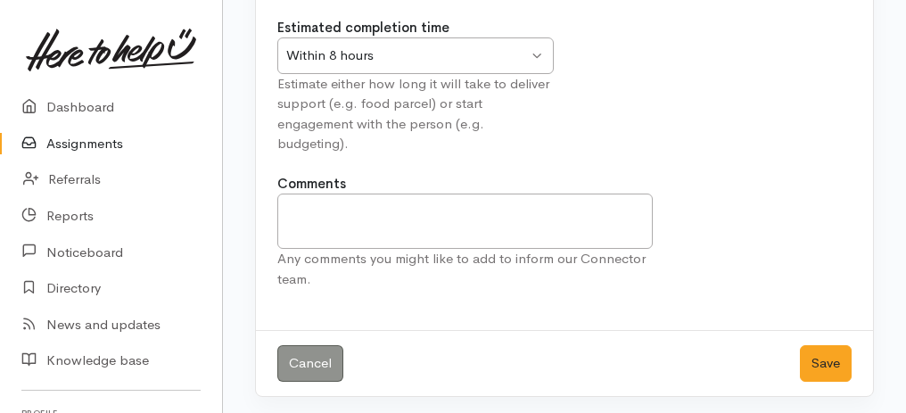
scroll to position [222, 0]
click at [825, 366] on button "Save" at bounding box center [826, 362] width 52 height 37
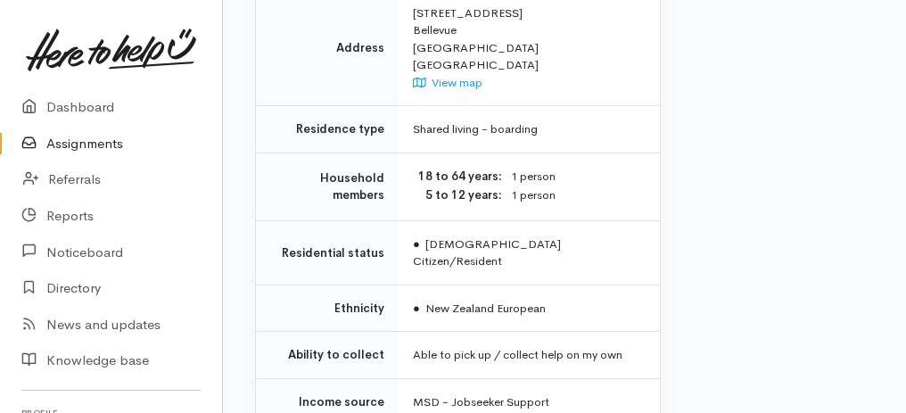
scroll to position [1592, 0]
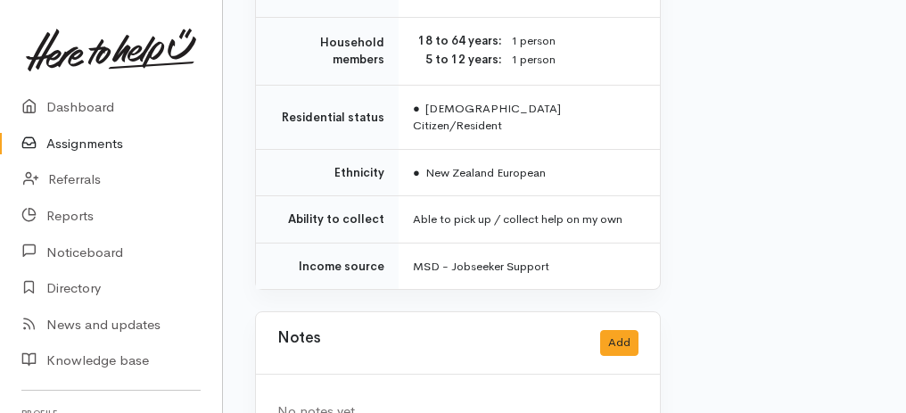
drag, startPoint x: 257, startPoint y: 59, endPoint x: 531, endPoint y: 424, distance: 456.3
copy div "Needs assessment Evaluation from Connector Help requested Food support Message …"
click at [114, 146] on link "Assignments" at bounding box center [111, 144] width 222 height 37
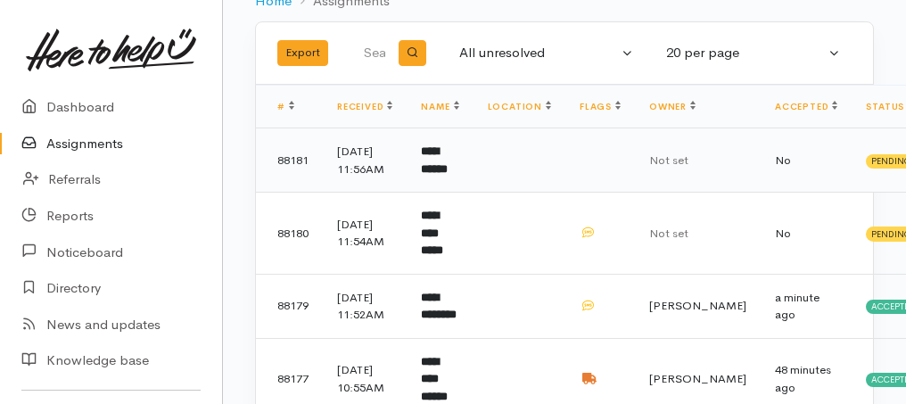
scroll to position [178, 0]
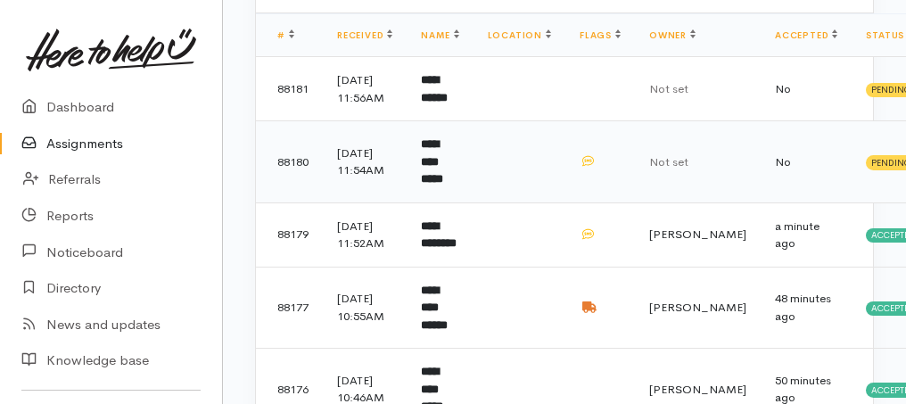
click at [439, 181] on b "**********" at bounding box center [432, 161] width 22 height 46
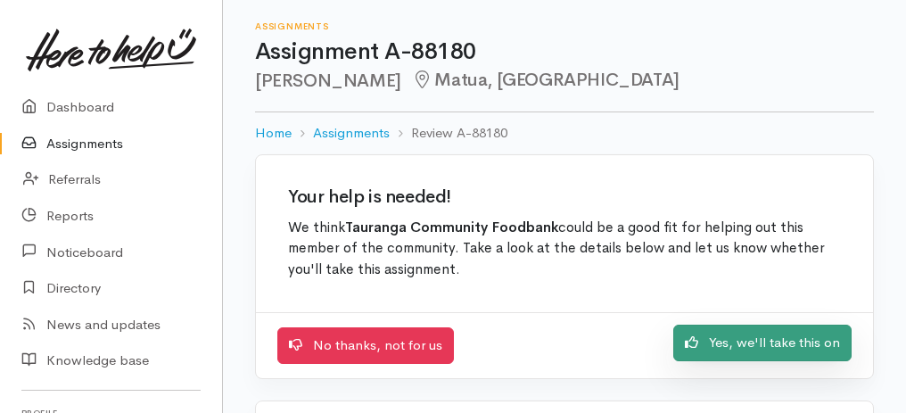
click at [779, 341] on link "Yes, we'll take this on" at bounding box center [763, 343] width 178 height 37
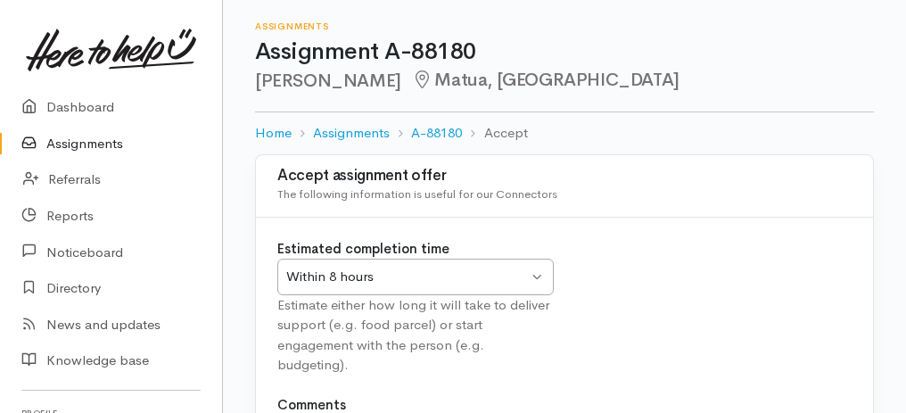
scroll to position [222, 0]
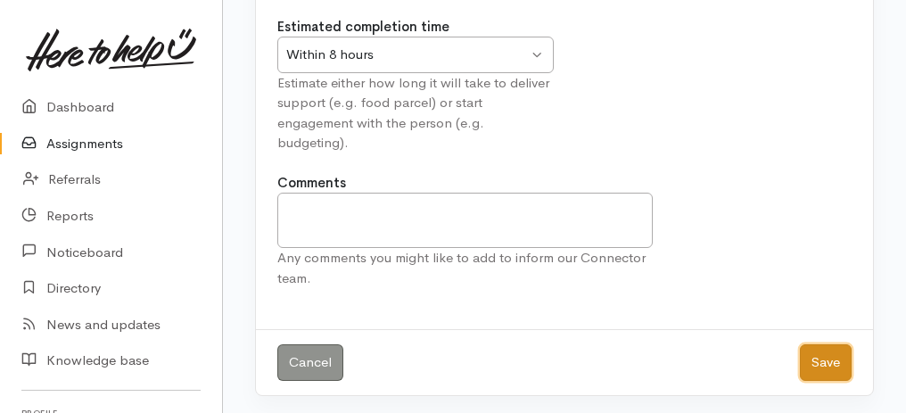
click at [831, 360] on button "Save" at bounding box center [826, 362] width 52 height 37
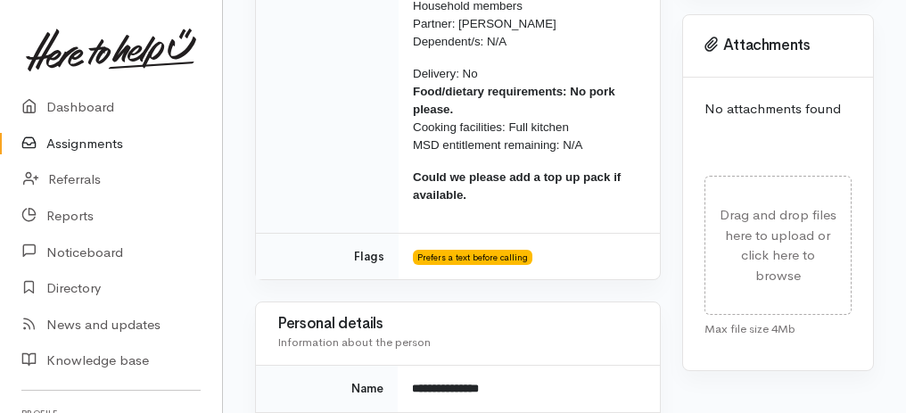
scroll to position [1739, 0]
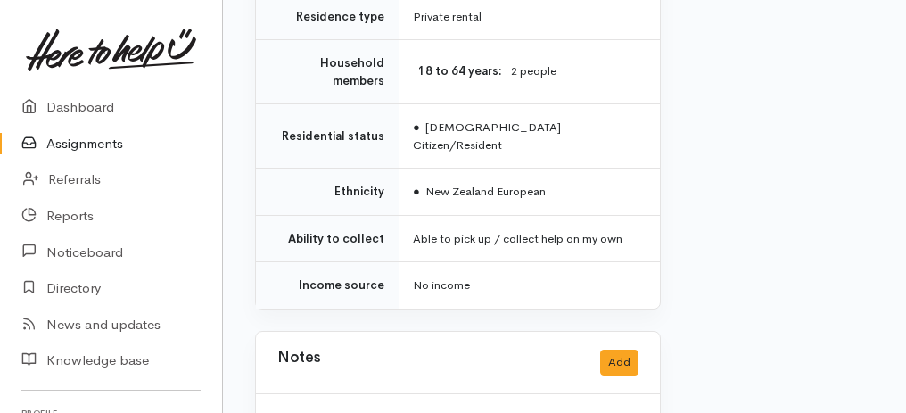
drag, startPoint x: 257, startPoint y: 100, endPoint x: 392, endPoint y: 407, distance: 335.2
copy div "Tessa Templeton Matua, Tauranga Options Finish assignment Decline assignment Ad…"
click at [98, 146] on link "Assignments" at bounding box center [111, 144] width 222 height 37
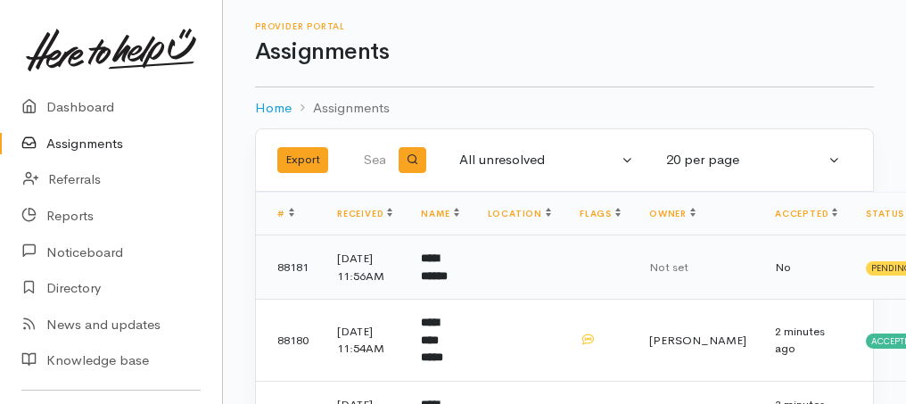
click at [443, 263] on b "**********" at bounding box center [434, 266] width 27 height 29
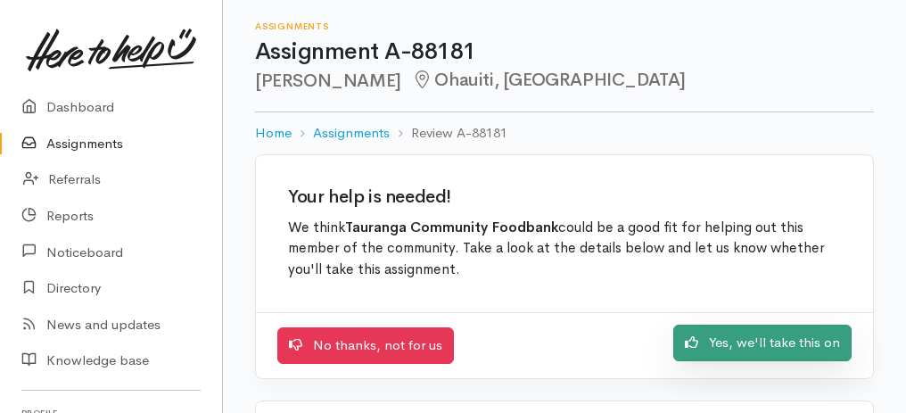
click at [802, 347] on link "Yes, we'll take this on" at bounding box center [763, 343] width 178 height 37
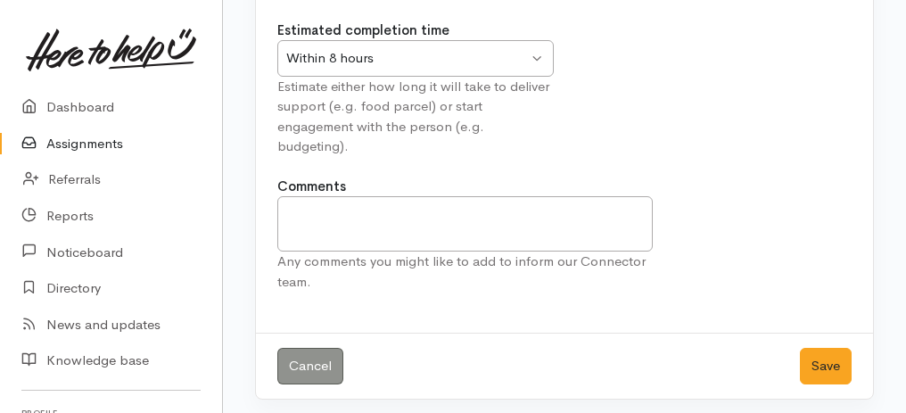
scroll to position [222, 0]
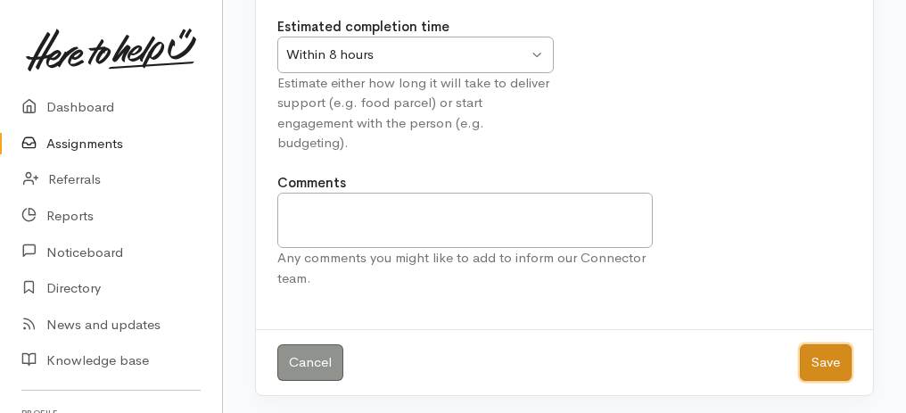
click at [813, 363] on button "Save" at bounding box center [826, 362] width 52 height 37
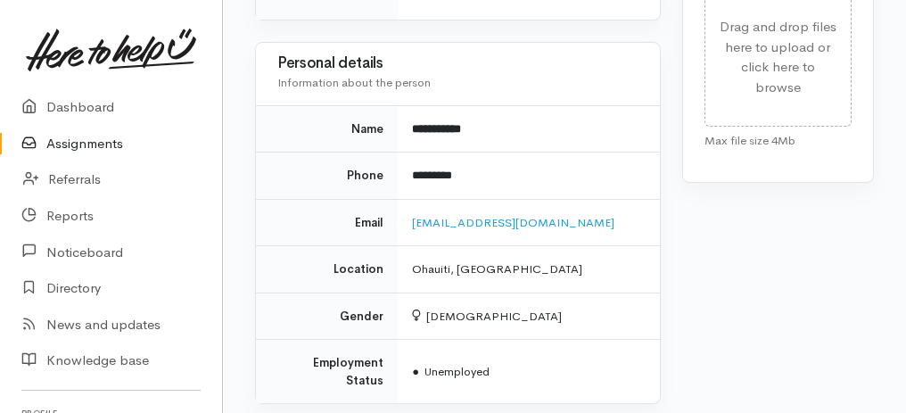
scroll to position [1300, 0]
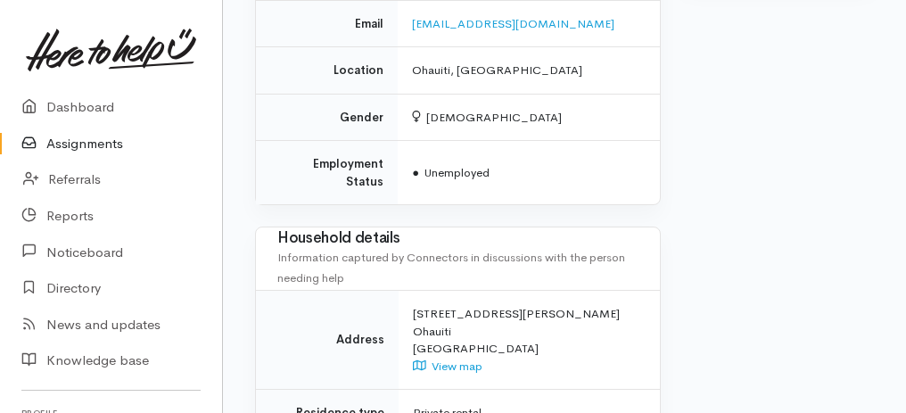
drag, startPoint x: 260, startPoint y: 42, endPoint x: 557, endPoint y: 418, distance: 478.9
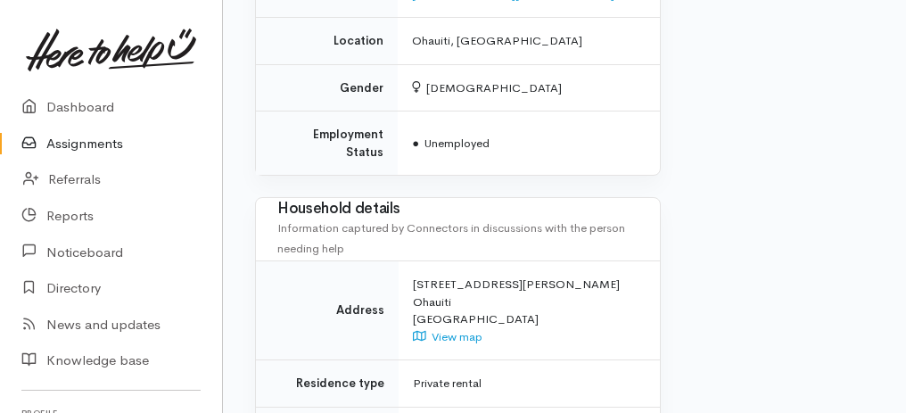
copy div "[PERSON_NAME] Ohauiti, Tauranga Options Finish assignment Decline assignment Ad…"
click at [71, 146] on link "Assignments" at bounding box center [111, 144] width 222 height 37
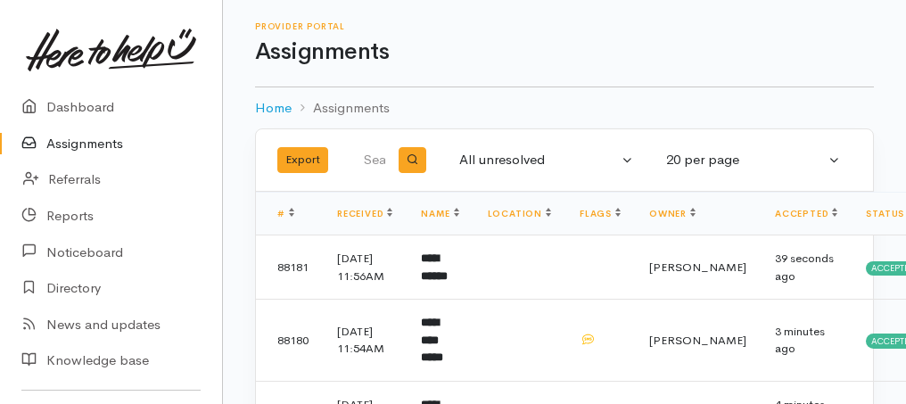
click at [104, 141] on link "Assignments" at bounding box center [111, 144] width 222 height 37
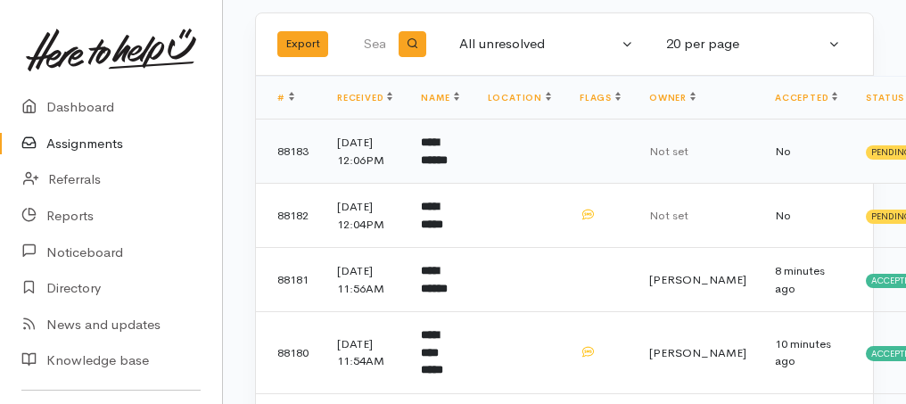
scroll to position [119, 0]
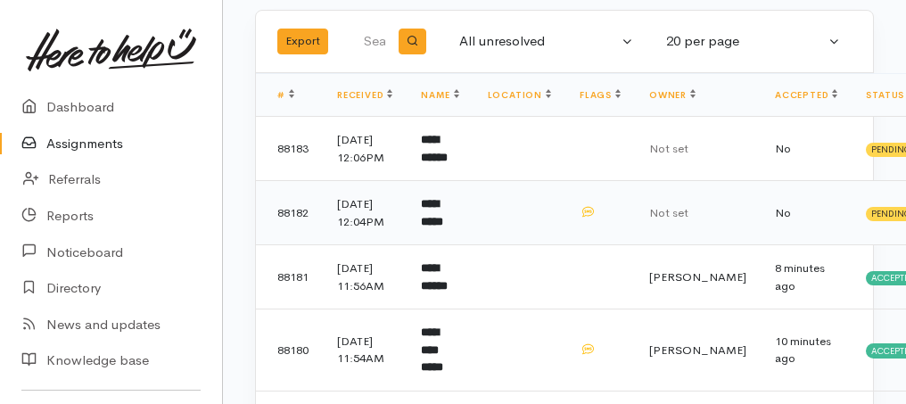
click at [443, 228] on b "**********" at bounding box center [432, 212] width 22 height 29
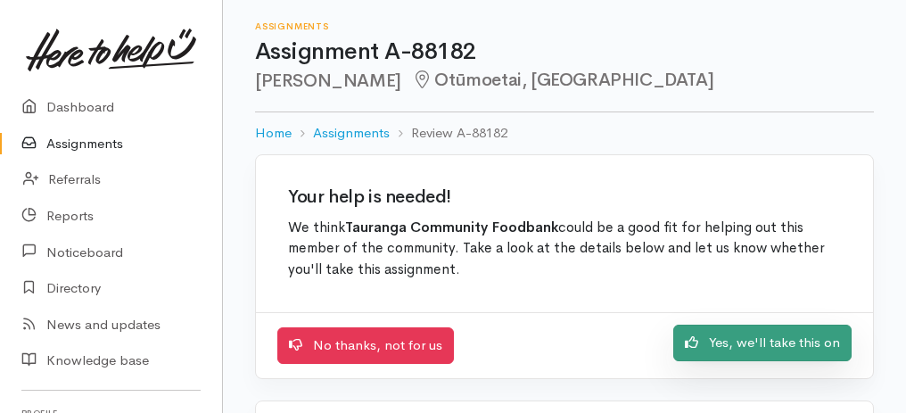
click at [765, 340] on link "Yes, we'll take this on" at bounding box center [763, 343] width 178 height 37
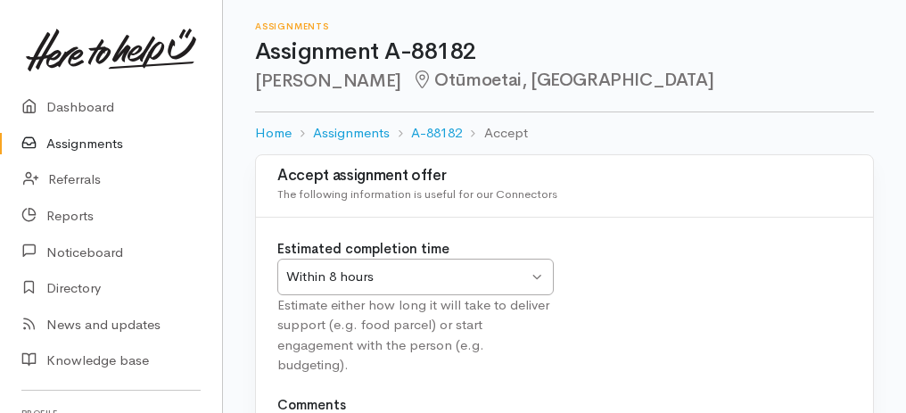
scroll to position [178, 0]
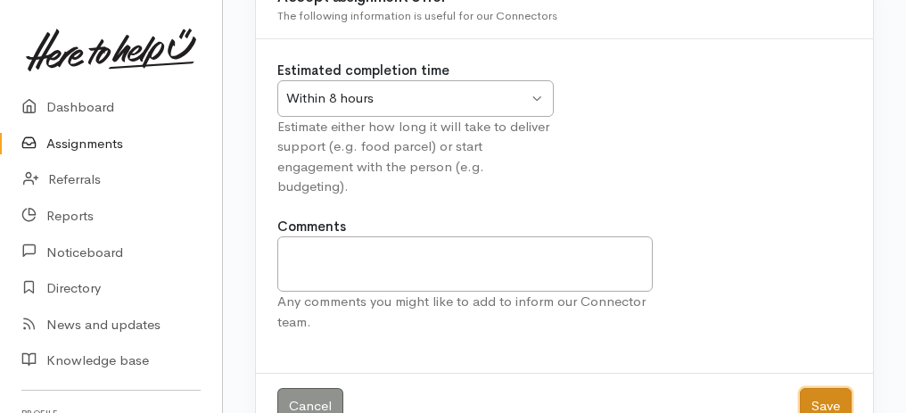
click at [837, 398] on button "Save" at bounding box center [826, 406] width 52 height 37
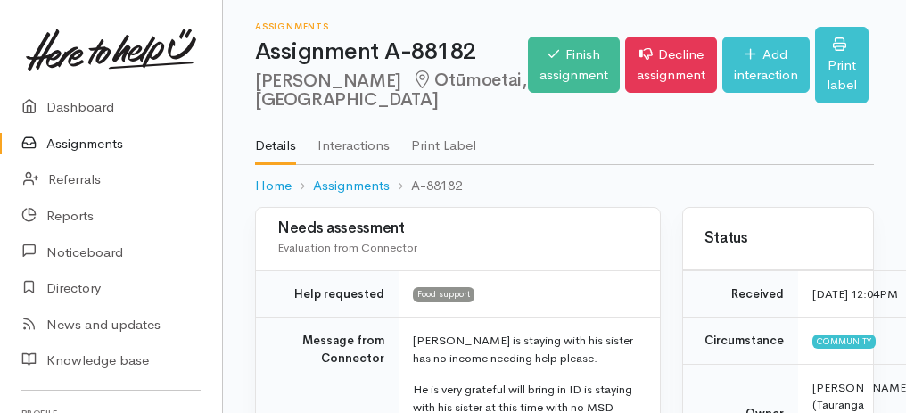
scroll to position [178, 0]
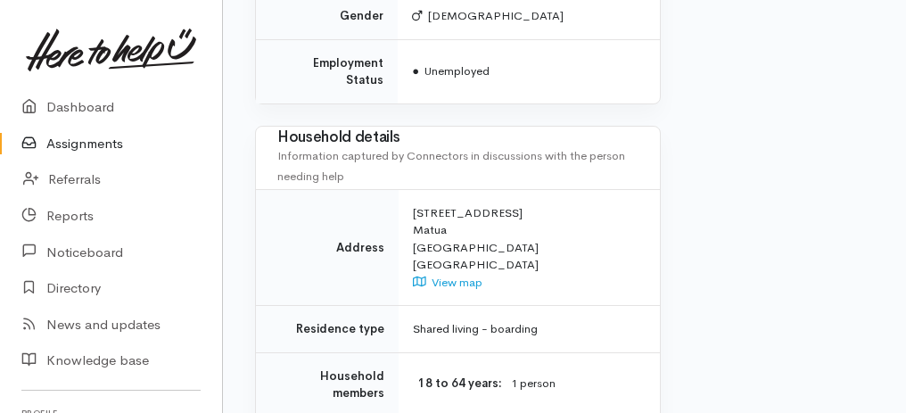
drag, startPoint x: 269, startPoint y: 72, endPoint x: 493, endPoint y: 431, distance: 422.8
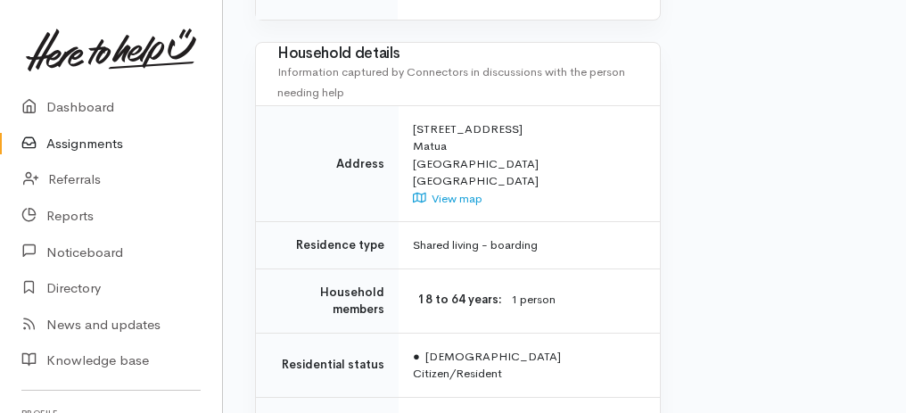
copy div "Needs assessment Evaluation from Connector Help requested Food support Message …"
click at [105, 145] on link "Assignments" at bounding box center [111, 144] width 222 height 37
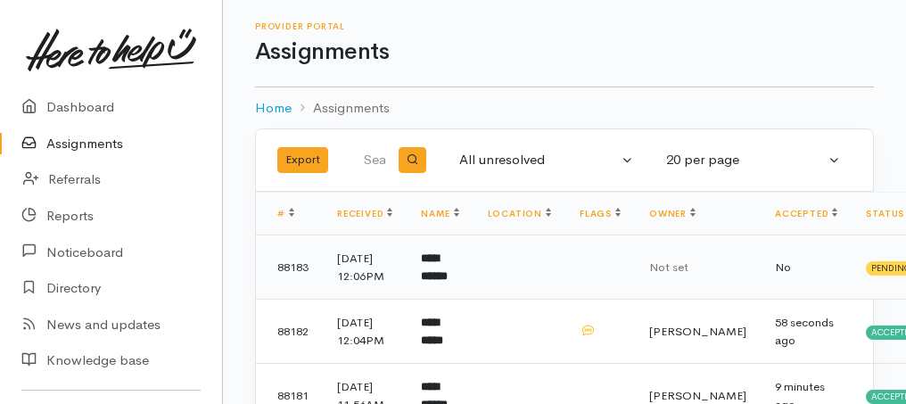
click at [443, 282] on b "**********" at bounding box center [434, 266] width 27 height 29
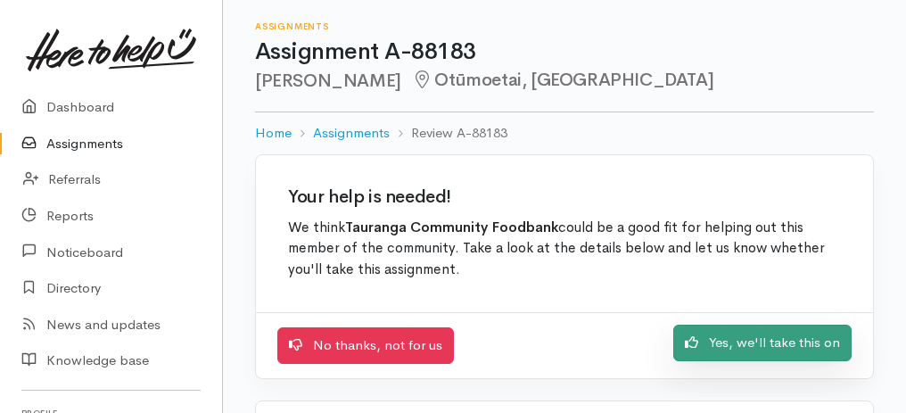
click at [793, 336] on link "Yes, we'll take this on" at bounding box center [763, 343] width 178 height 37
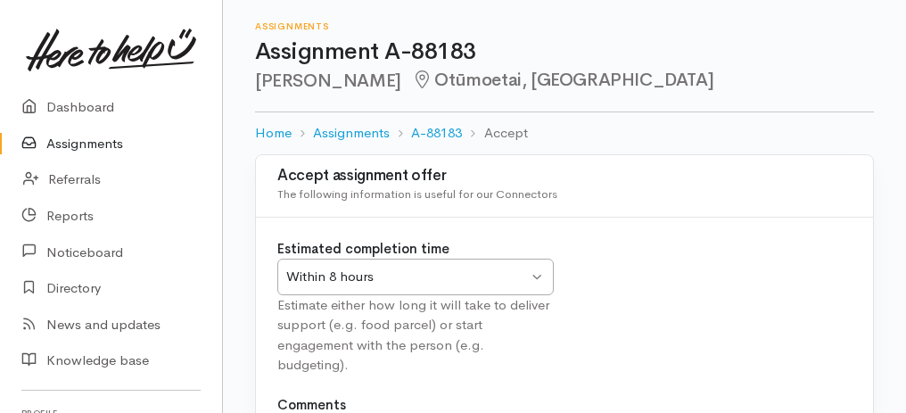
scroll to position [222, 0]
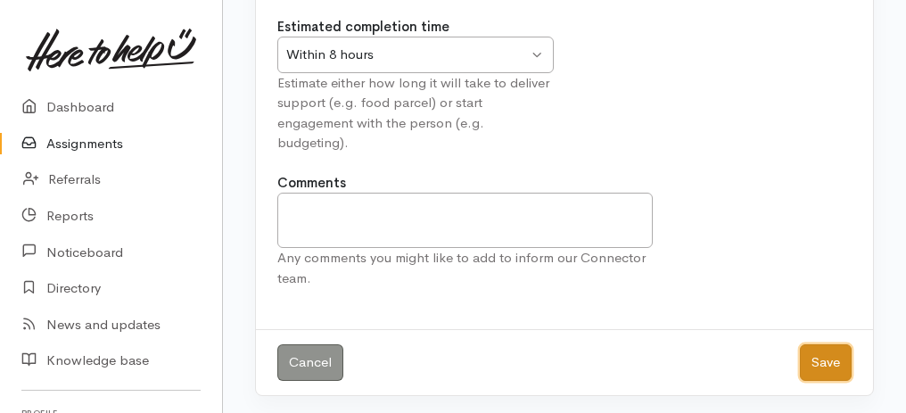
click at [826, 368] on button "Save" at bounding box center [826, 362] width 52 height 37
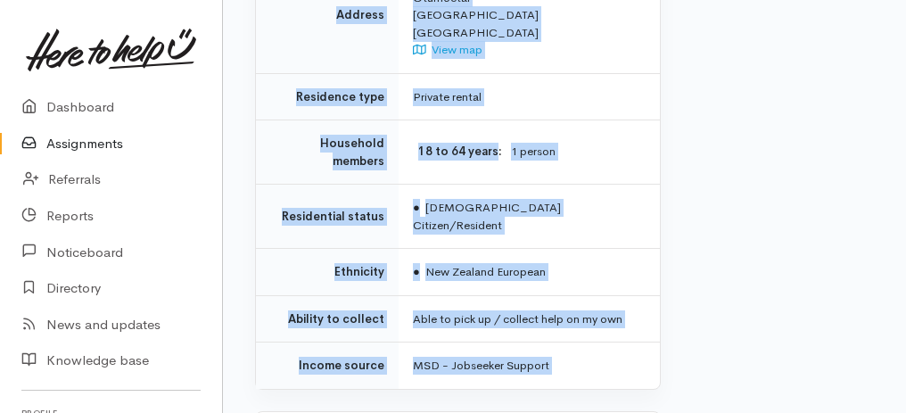
drag, startPoint x: 248, startPoint y: 54, endPoint x: 534, endPoint y: 441, distance: 480.4
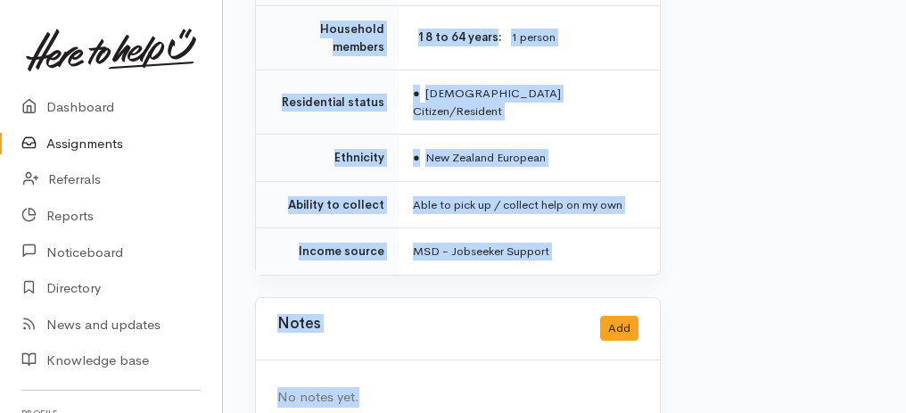
copy div "Assignment A-88183 Keziah Ligo Otūmoetai, Tauranga Options Finish assignment De…"
click at [383, 387] on div "No notes yet." at bounding box center [457, 397] width 361 height 21
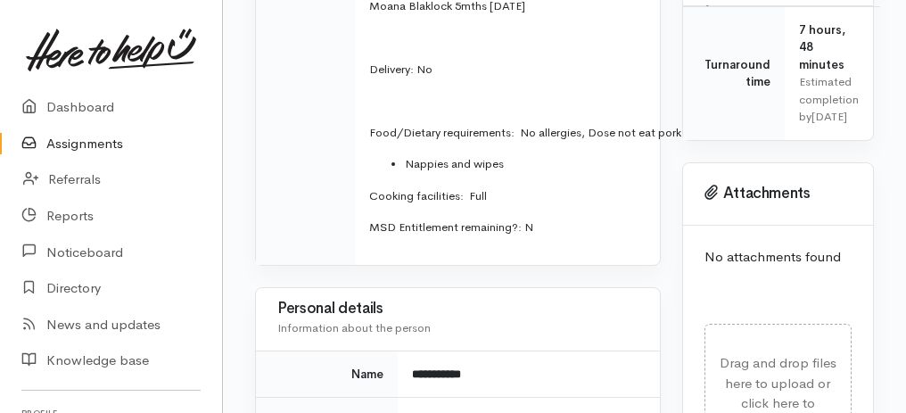
scroll to position [497, 0]
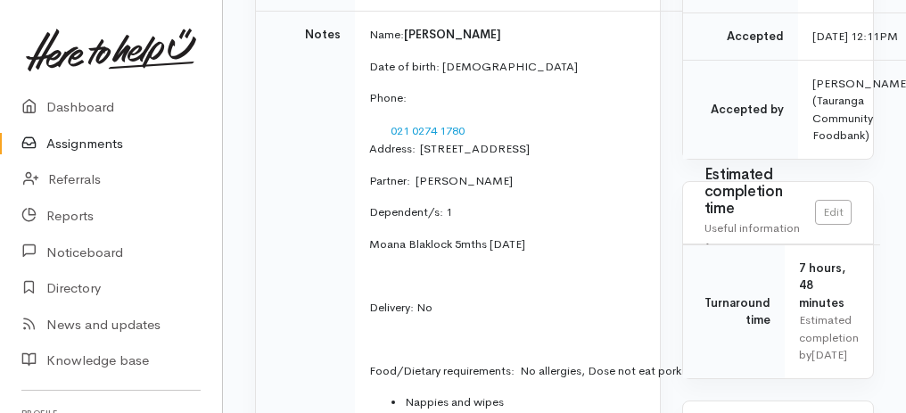
drag, startPoint x: 364, startPoint y: 247, endPoint x: 550, endPoint y: 247, distance: 186.5
click at [550, 247] on p "Moana Blaklock 5mths 29/3/25" at bounding box center [592, 245] width 447 height 18
copy p "Moana Blaklock 5mths 29/3/25"
click at [106, 140] on link "Assignments" at bounding box center [111, 144] width 222 height 37
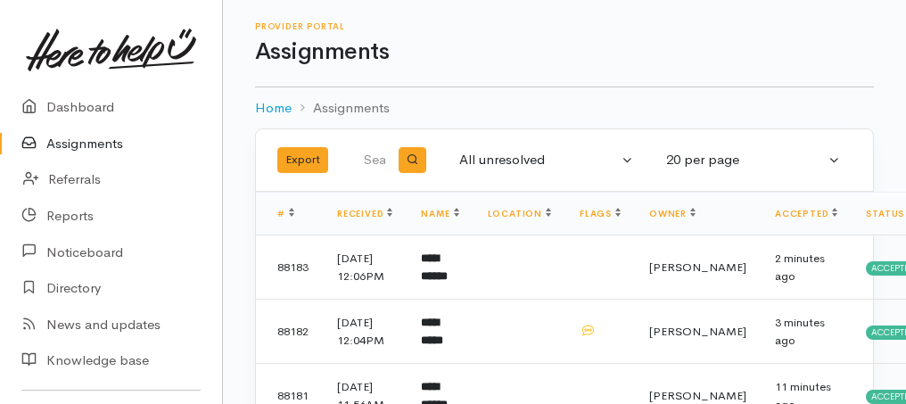
click at [87, 144] on link "Assignments" at bounding box center [111, 144] width 222 height 37
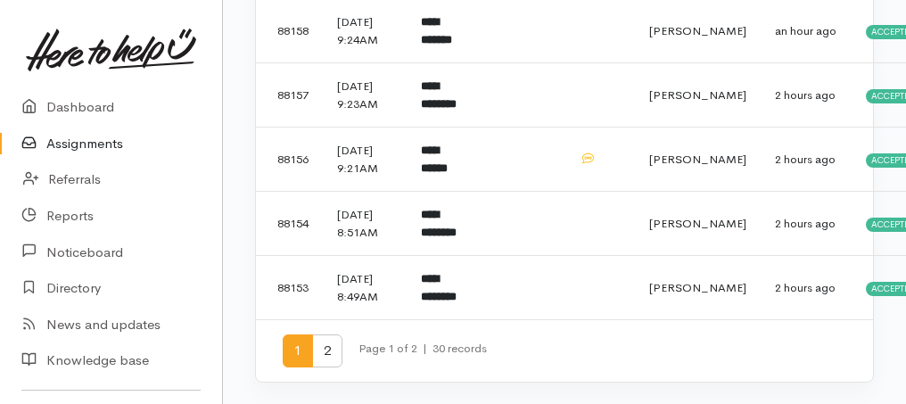
scroll to position [1536, 0]
click at [69, 151] on link "Assignments" at bounding box center [111, 144] width 222 height 37
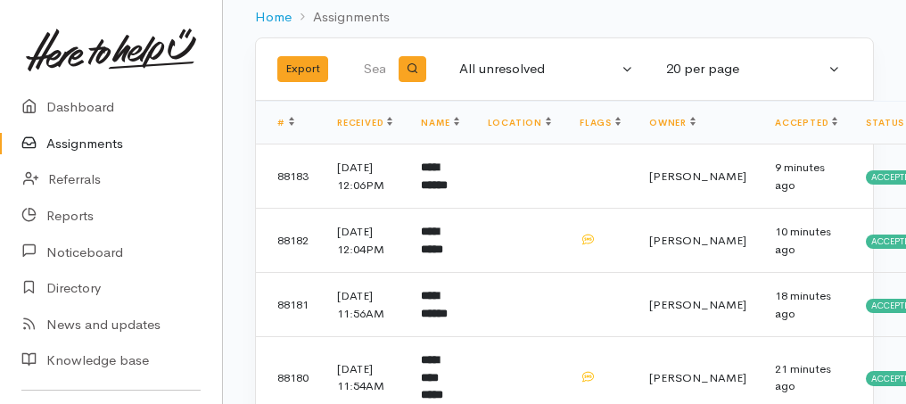
scroll to position [178, 0]
